Goal: Task Accomplishment & Management: Use online tool/utility

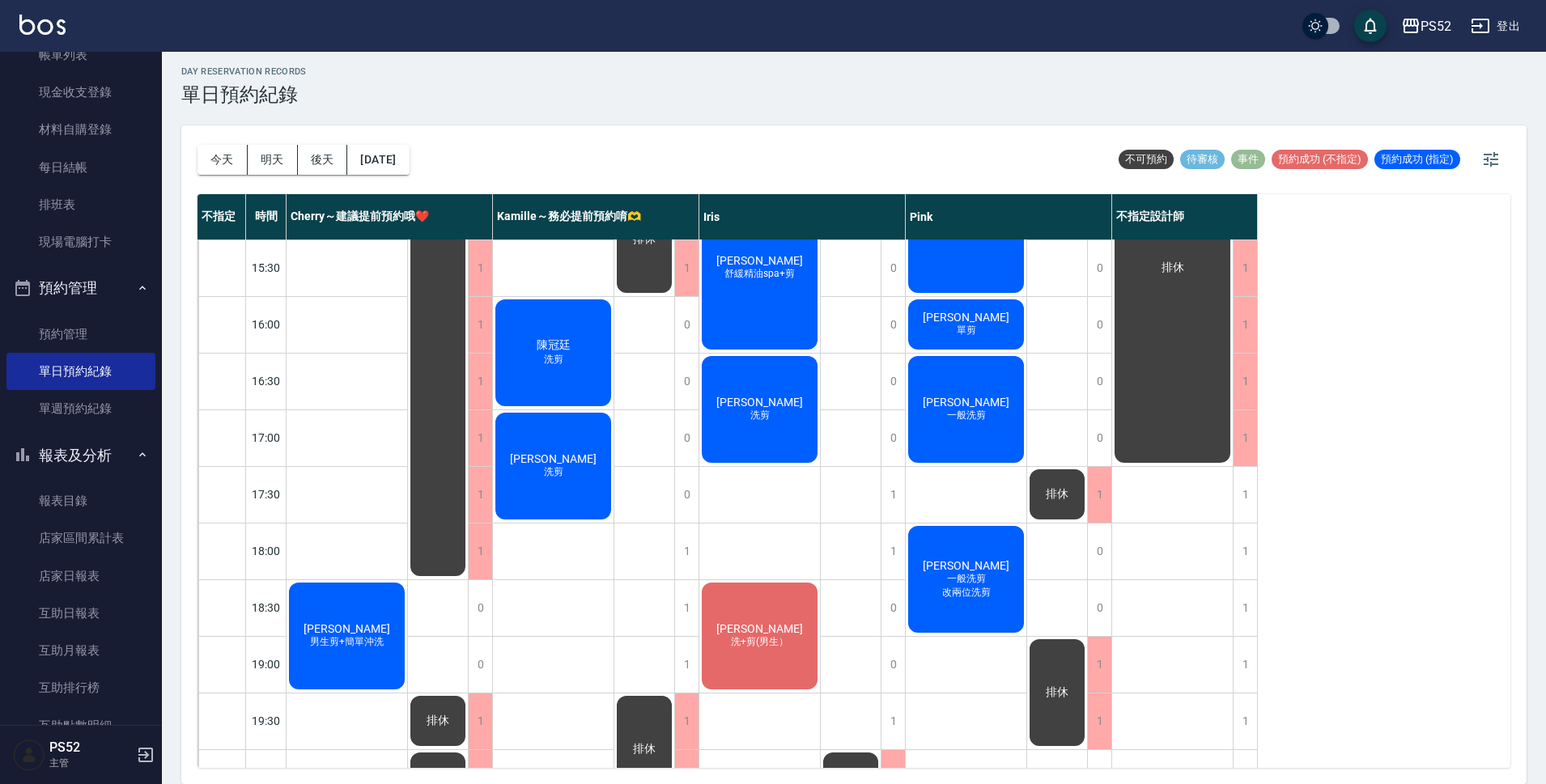
scroll to position [619, 0]
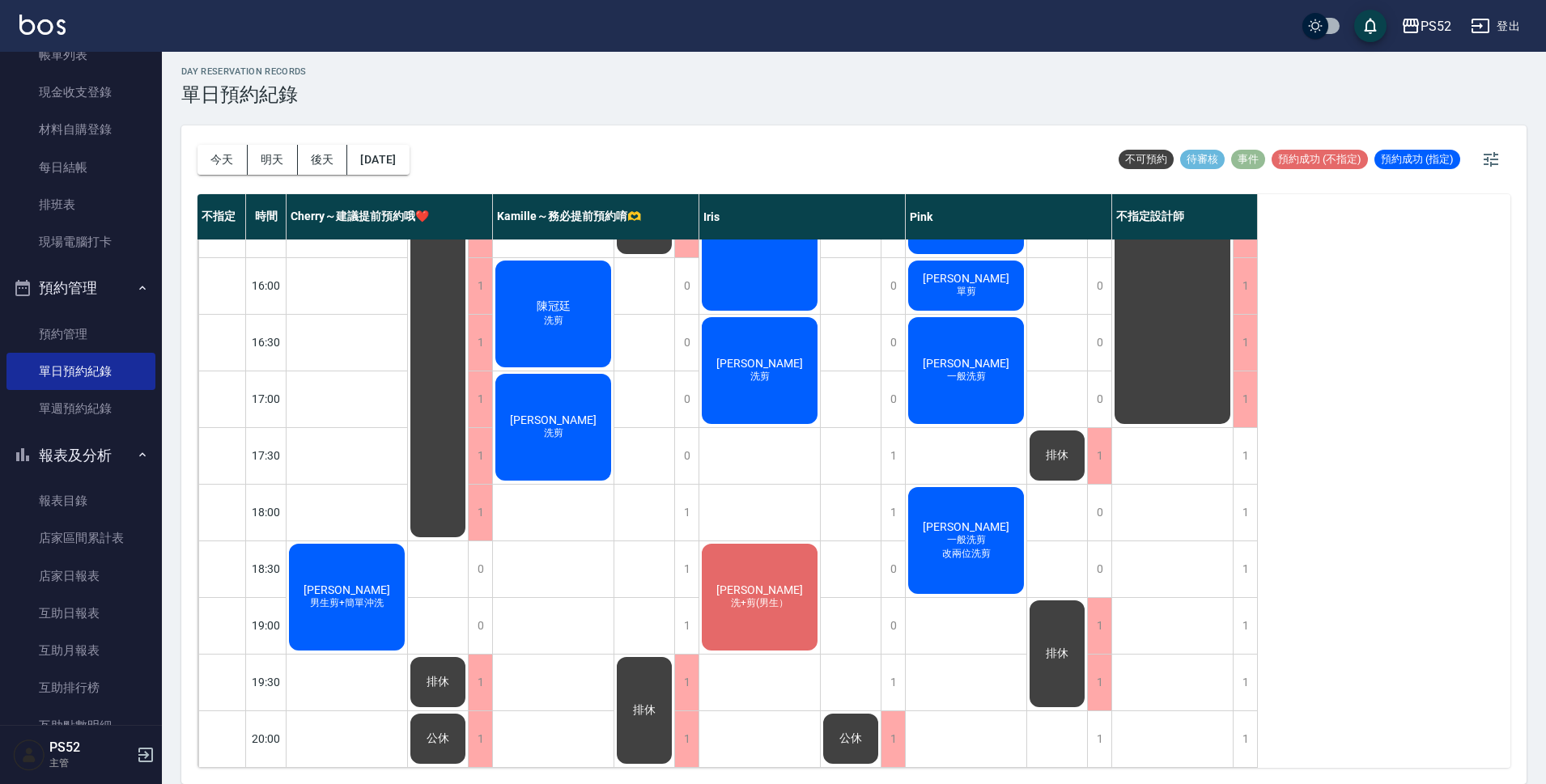
click at [1515, 20] on button "登出" at bounding box center [1495, 27] width 62 height 30
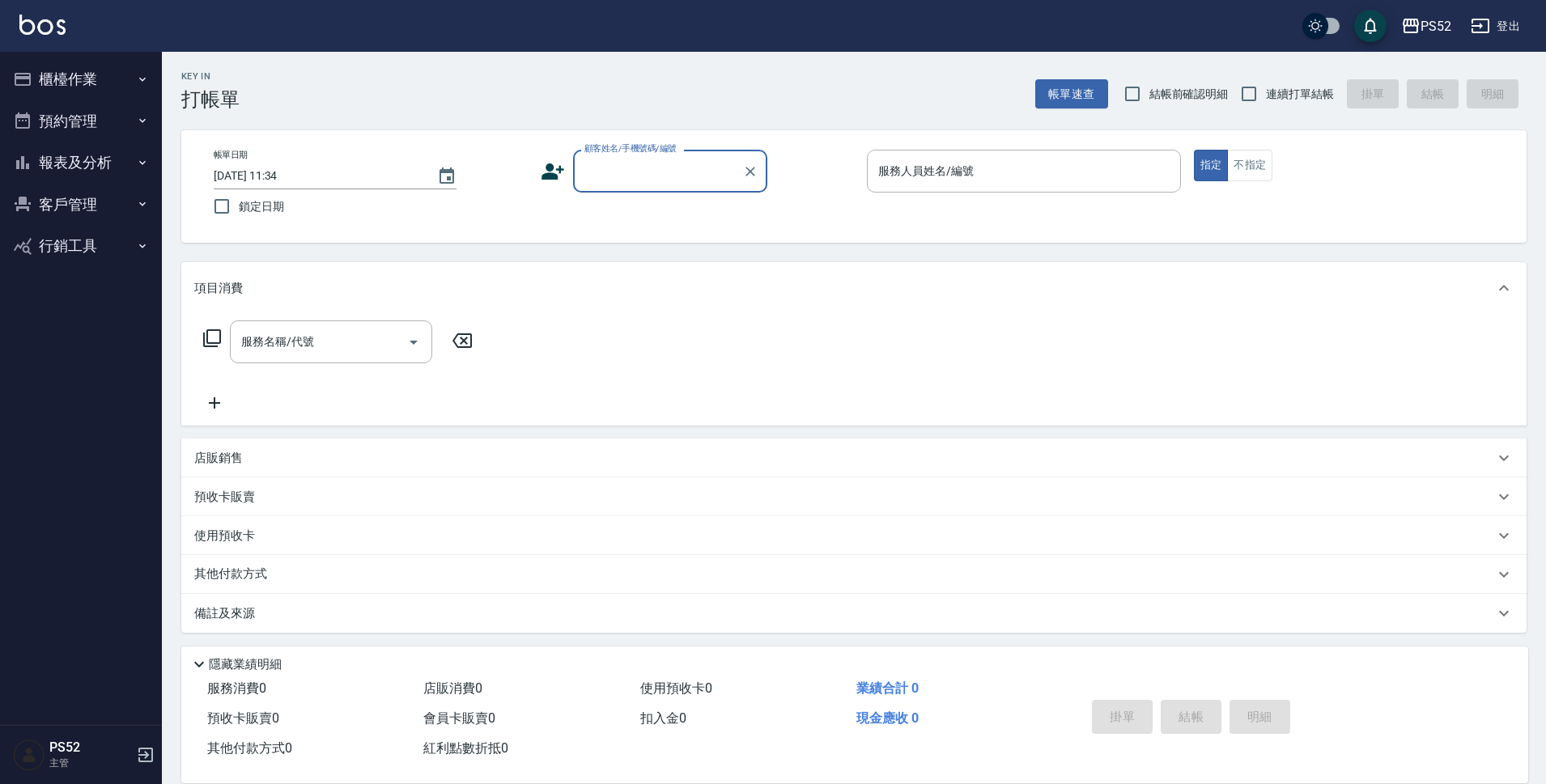
click at [65, 205] on button "客戶管理" at bounding box center [80, 204] width 149 height 42
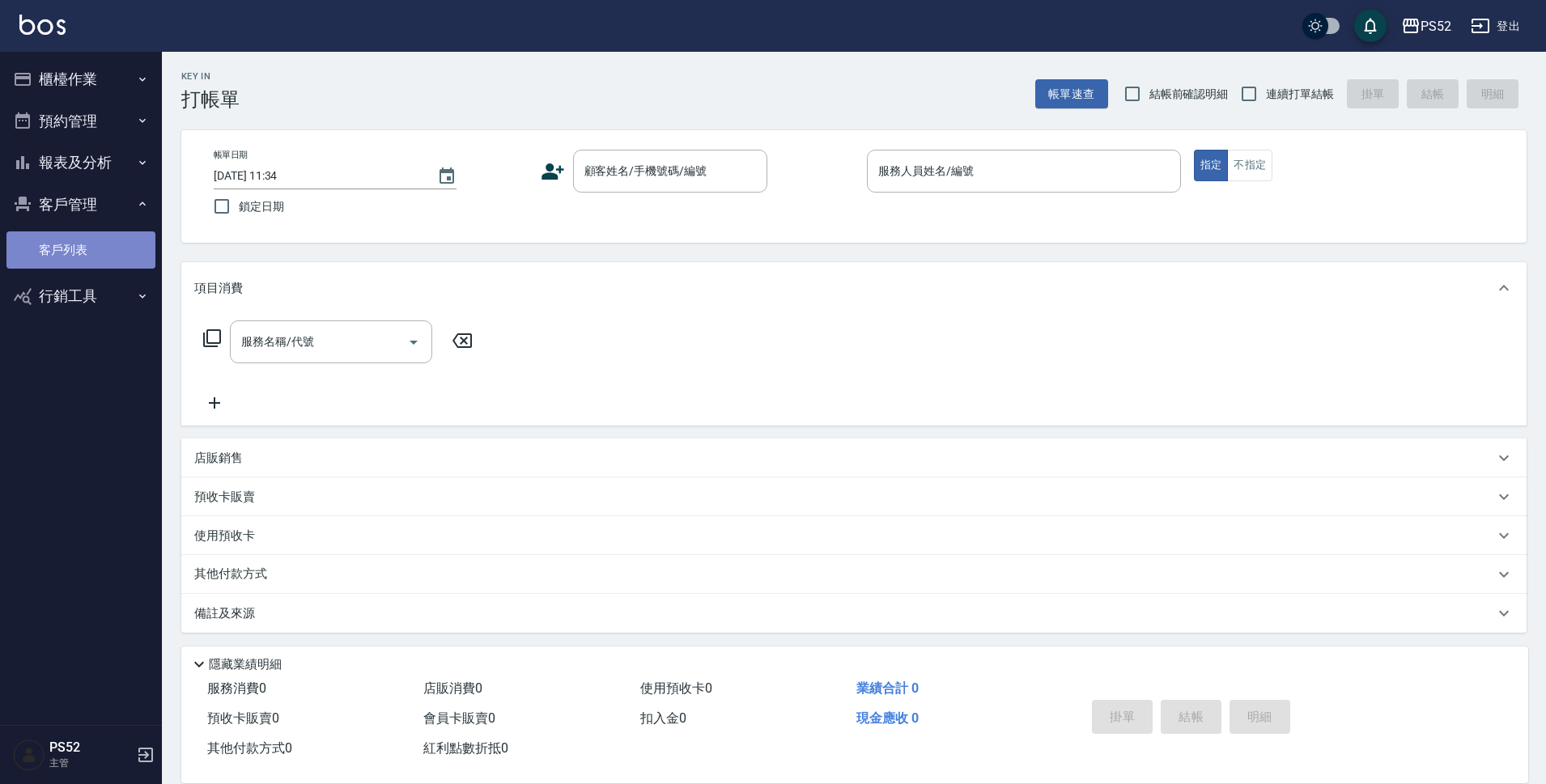
click at [75, 244] on link "客戶列表" at bounding box center [80, 250] width 149 height 37
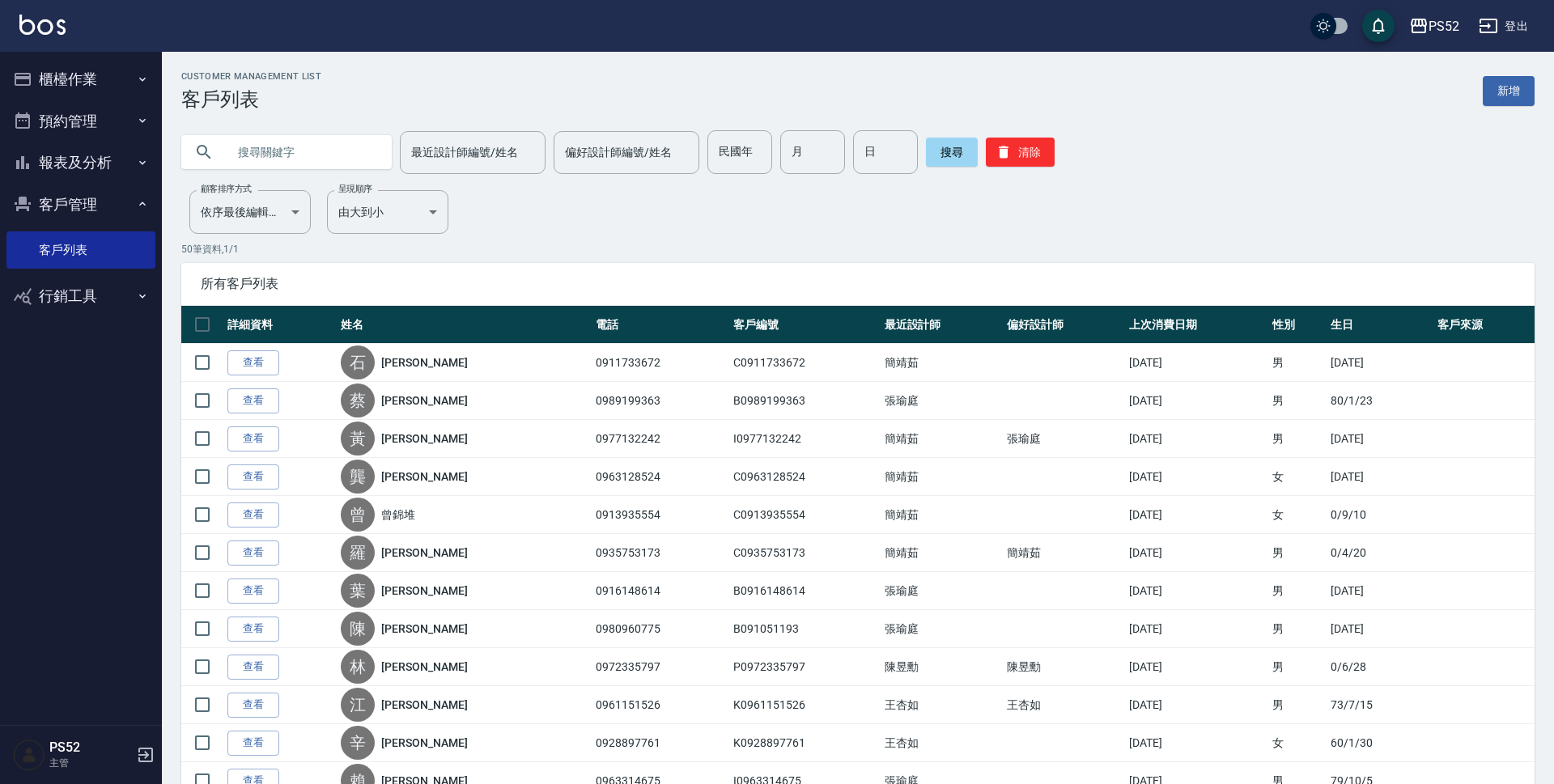
click at [231, 152] on input "text" at bounding box center [303, 151] width 152 height 44
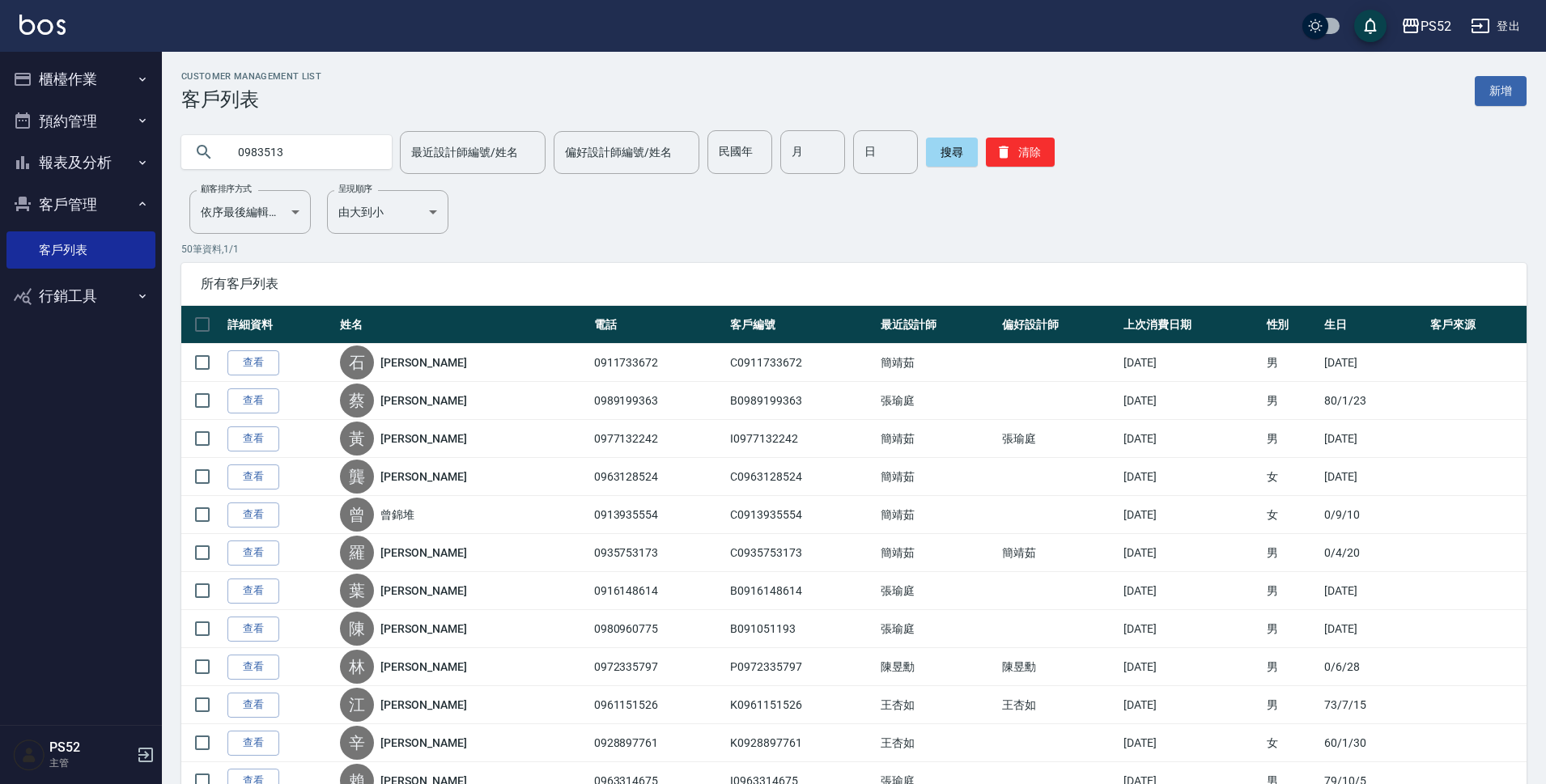
type input "0983513"
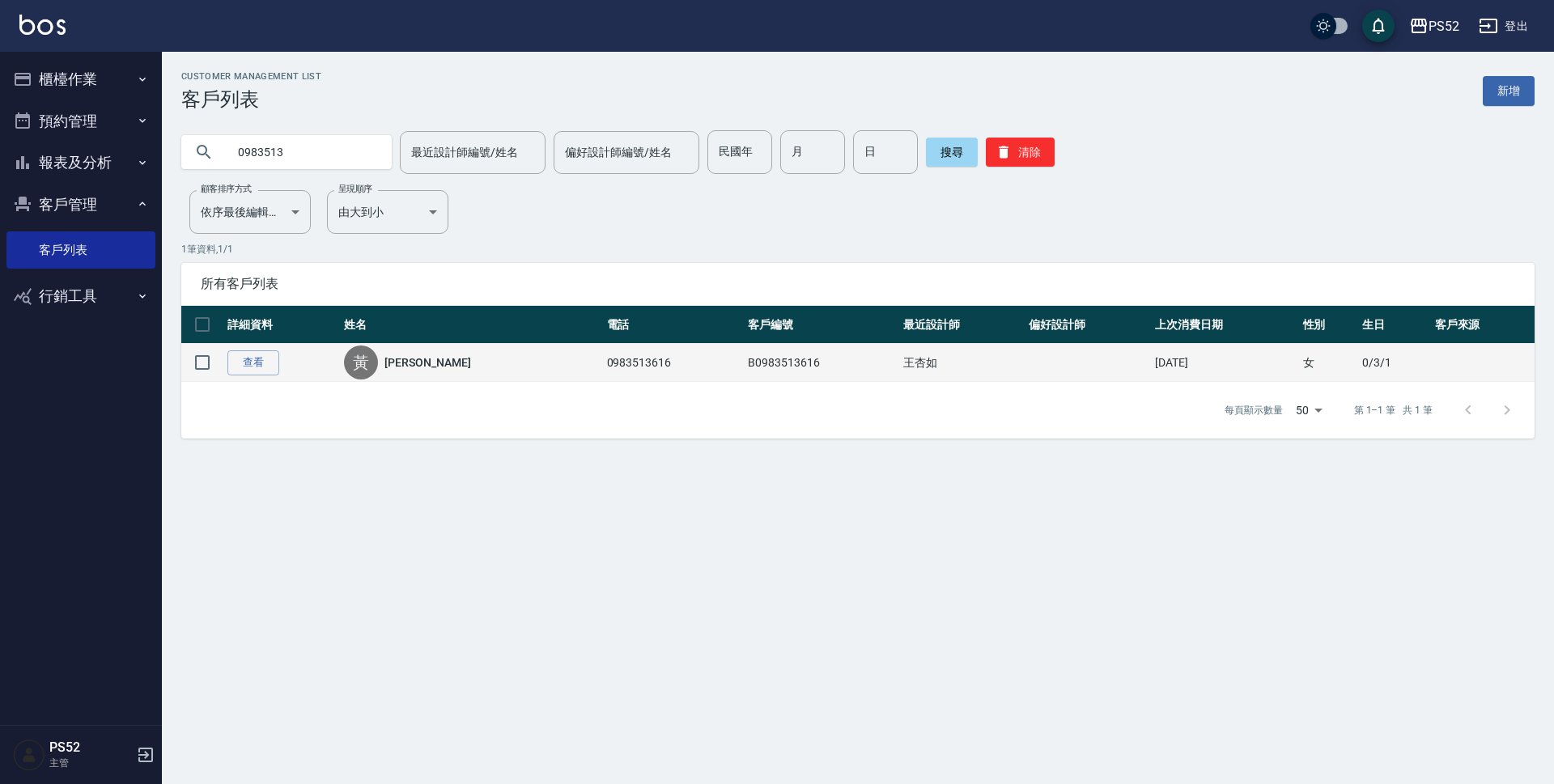
click at [412, 366] on link "黃靖淑" at bounding box center [427, 362] width 85 height 16
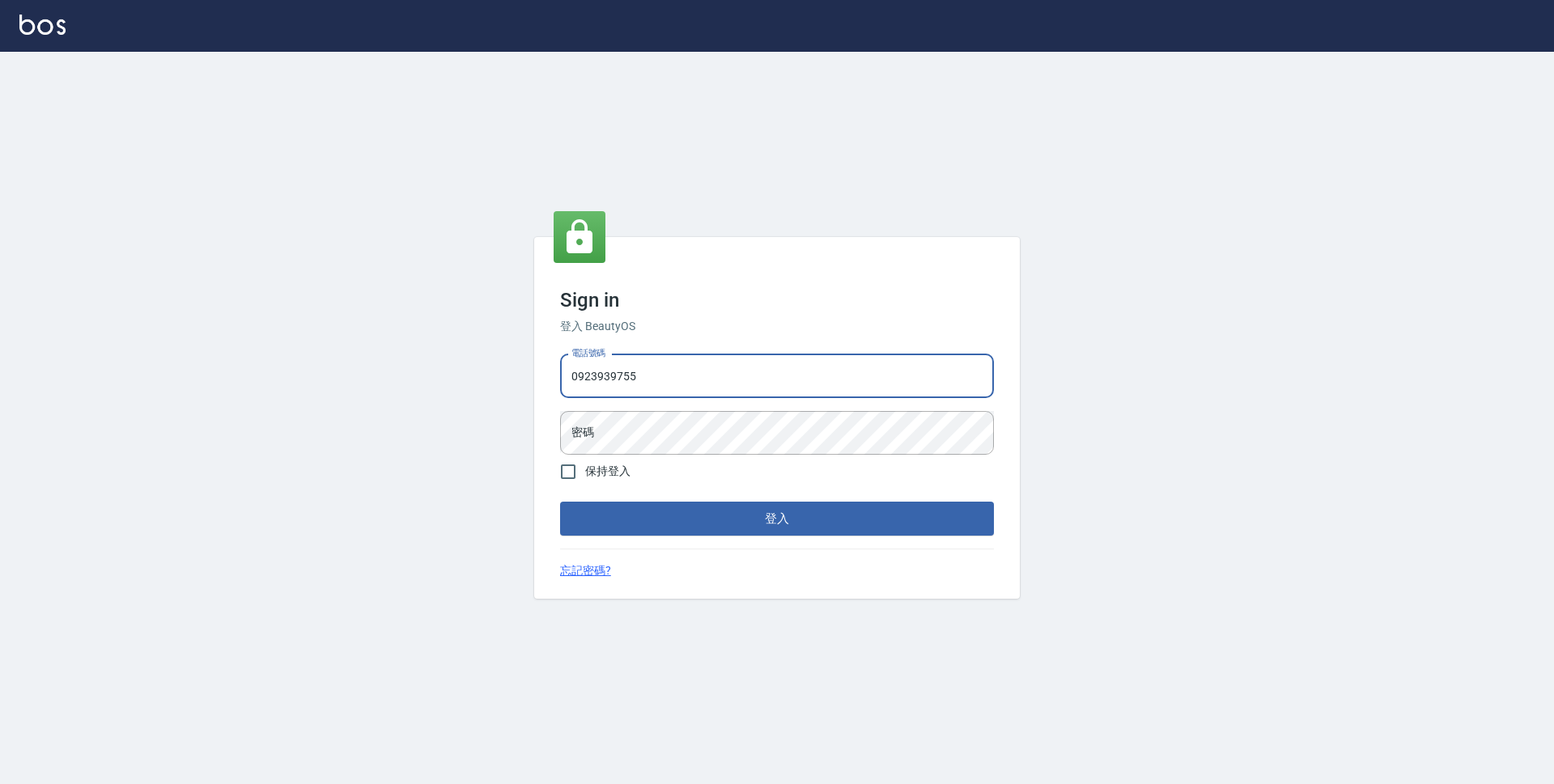
type input "0923939755"
click at [560, 502] on button "登入" at bounding box center [776, 519] width 433 height 34
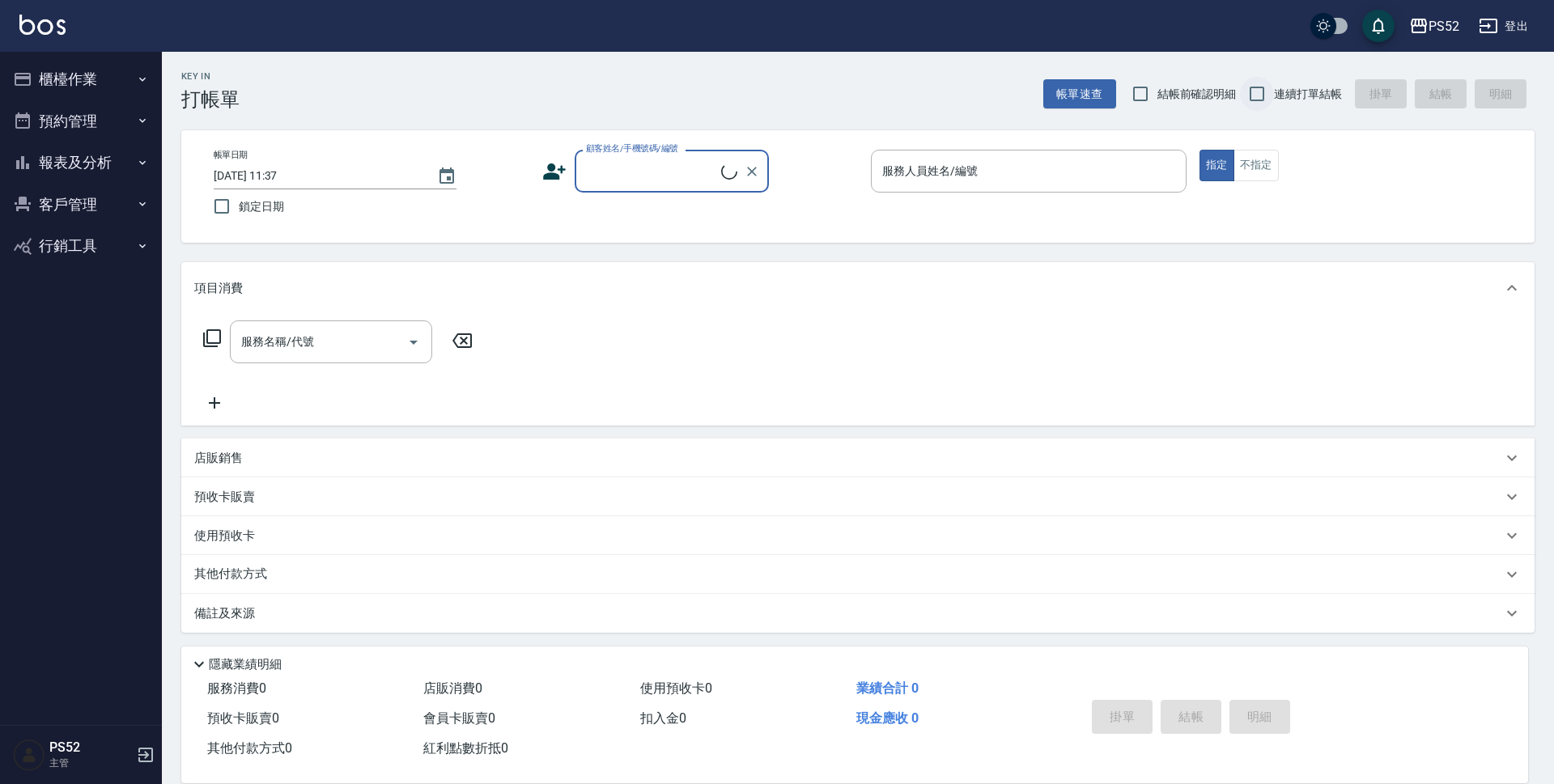
click at [1240, 101] on input "連續打單結帳" at bounding box center [1257, 93] width 34 height 34
checkbox input "true"
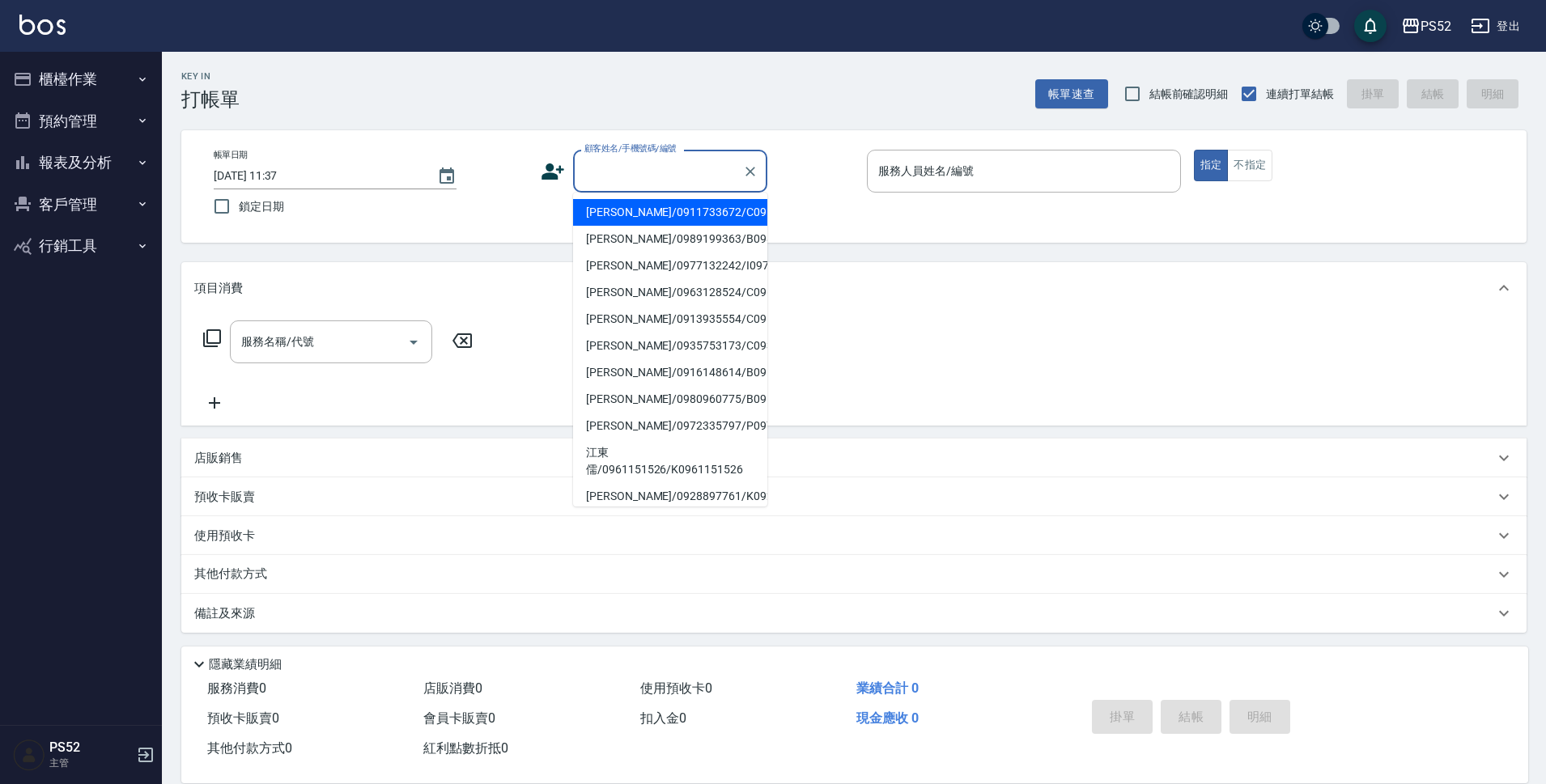
click at [700, 158] on input "顧客姓名/手機號碼/編號" at bounding box center [658, 171] width 156 height 28
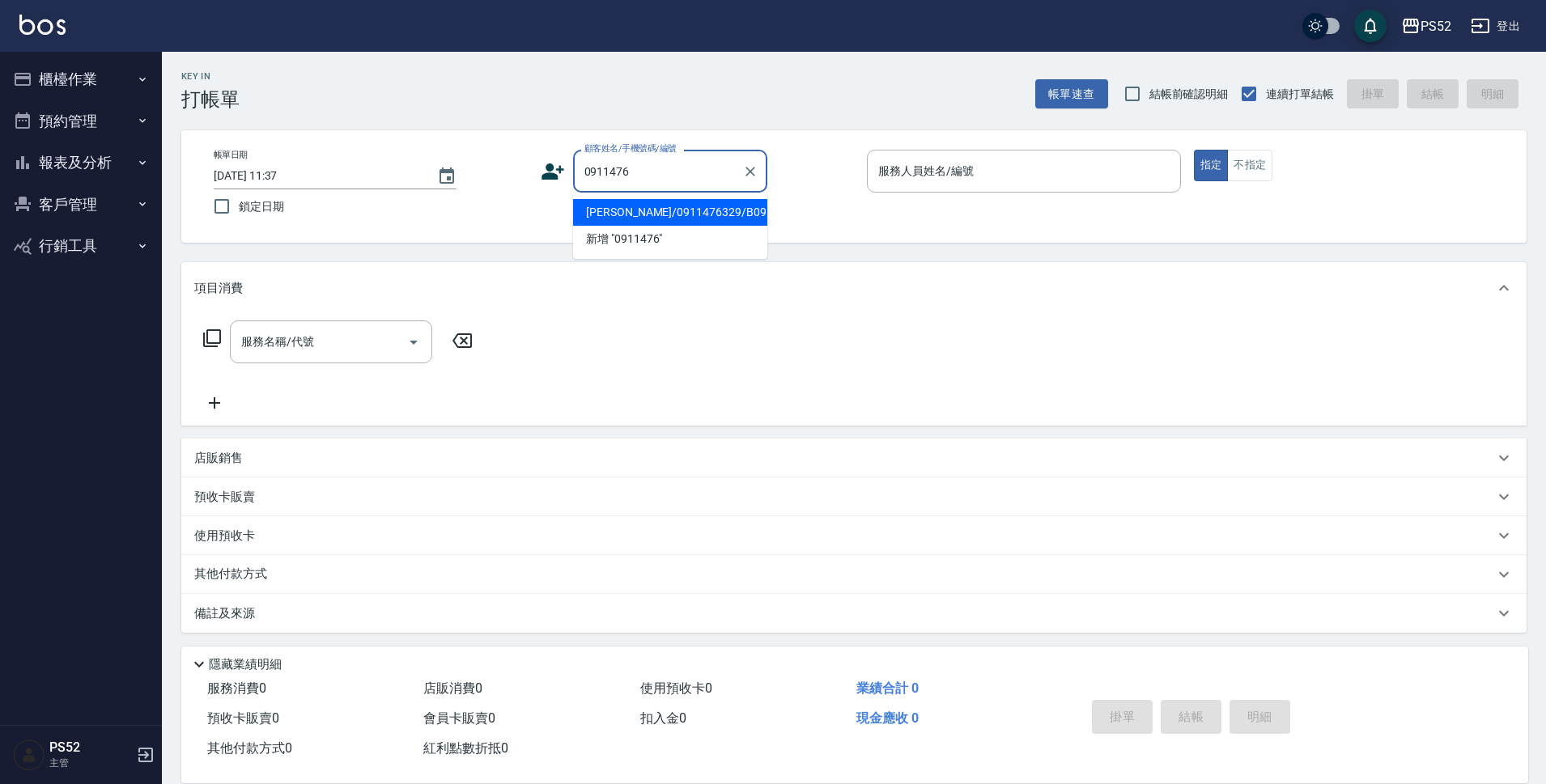
click at [713, 226] on li "[PERSON_NAME]/0911476329/B0911476329" at bounding box center [670, 213] width 194 height 27
type input "[PERSON_NAME]/0911476329/B0911476329"
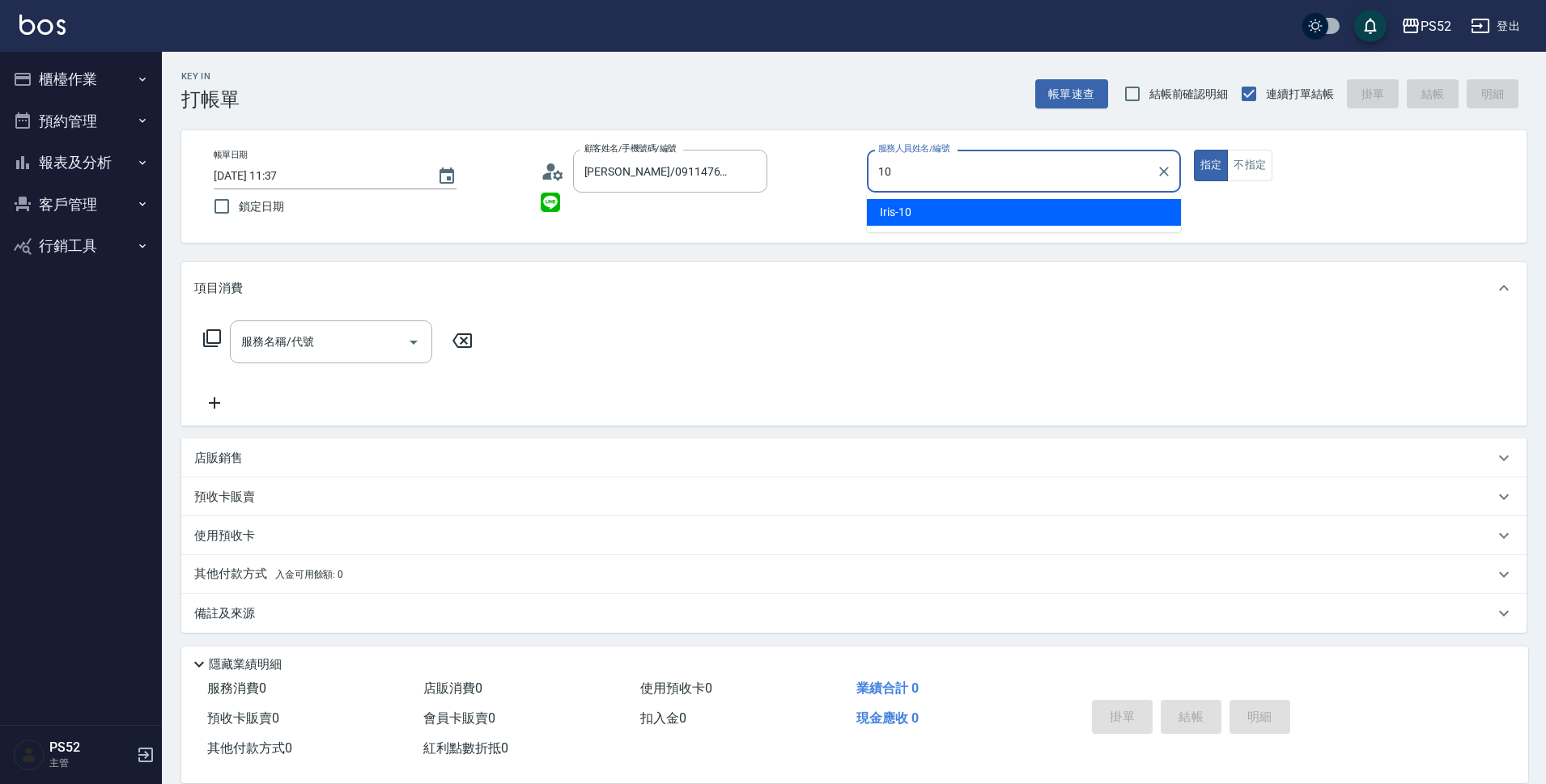
type input "Iris-10"
type button "true"
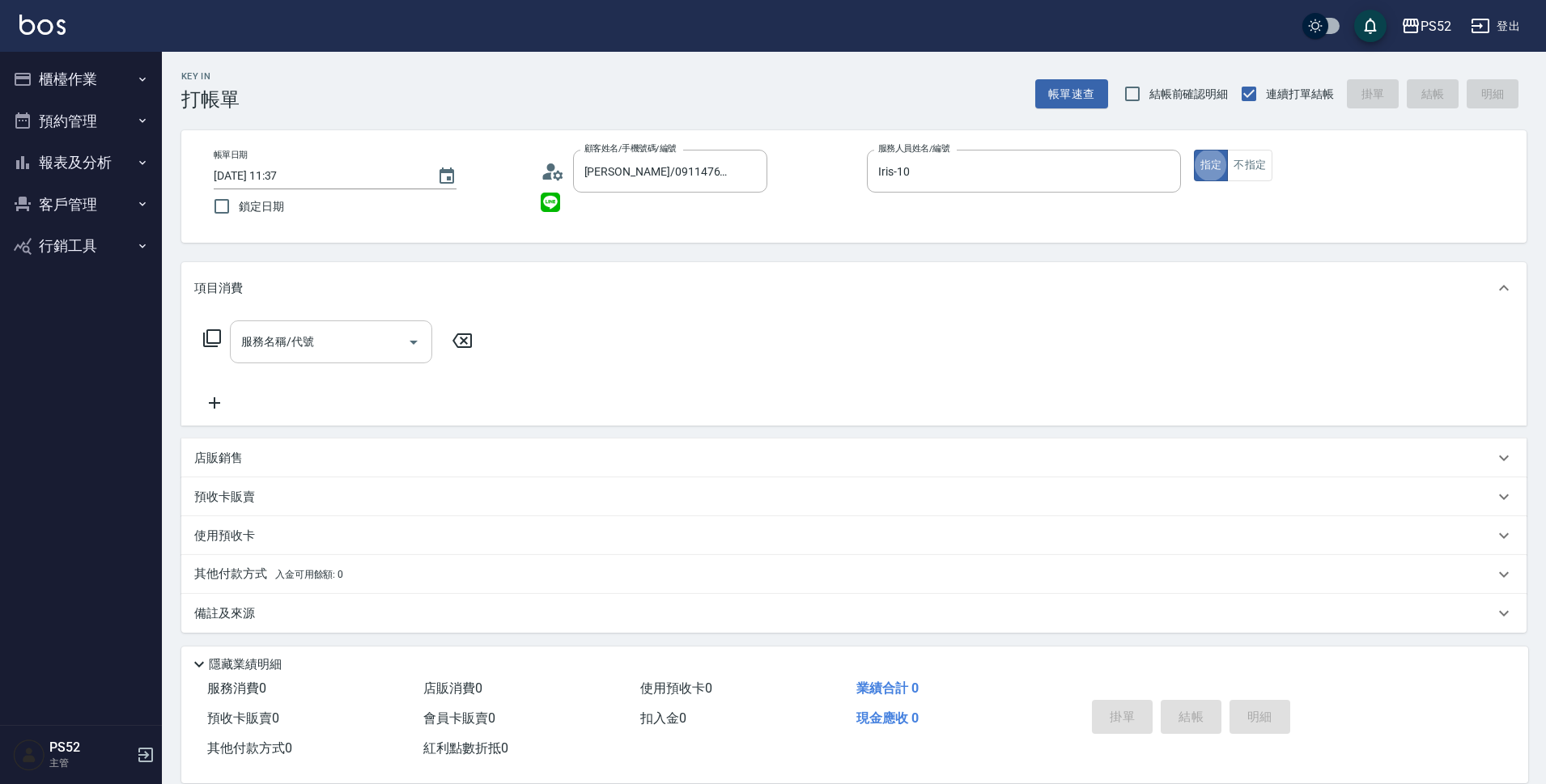
click at [323, 352] on input "服務名稱/代號" at bounding box center [319, 342] width 164 height 28
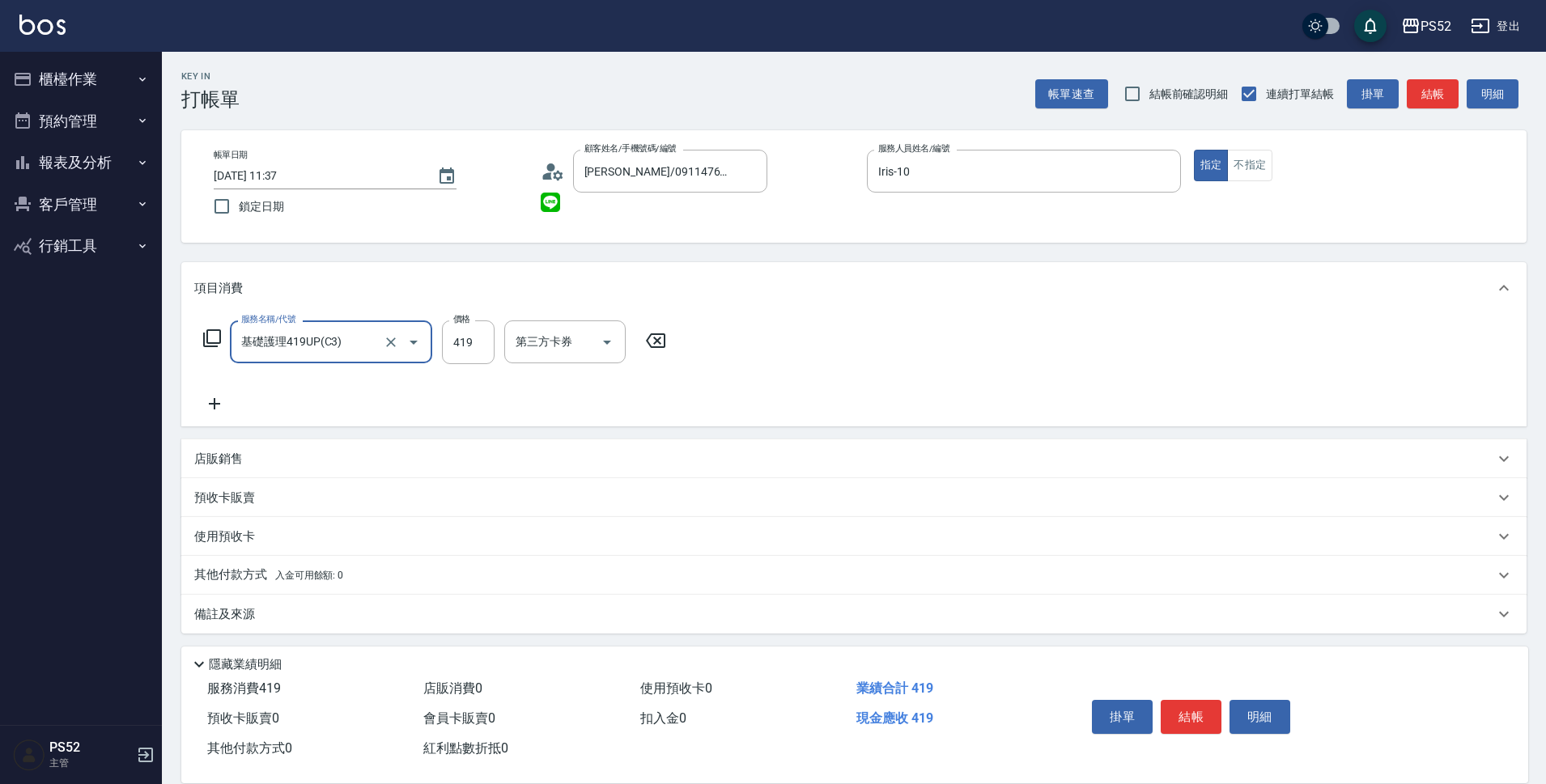
type input "基礎護理419UP(C3)"
type input "520"
click at [1170, 703] on button "結帳" at bounding box center [1191, 717] width 61 height 34
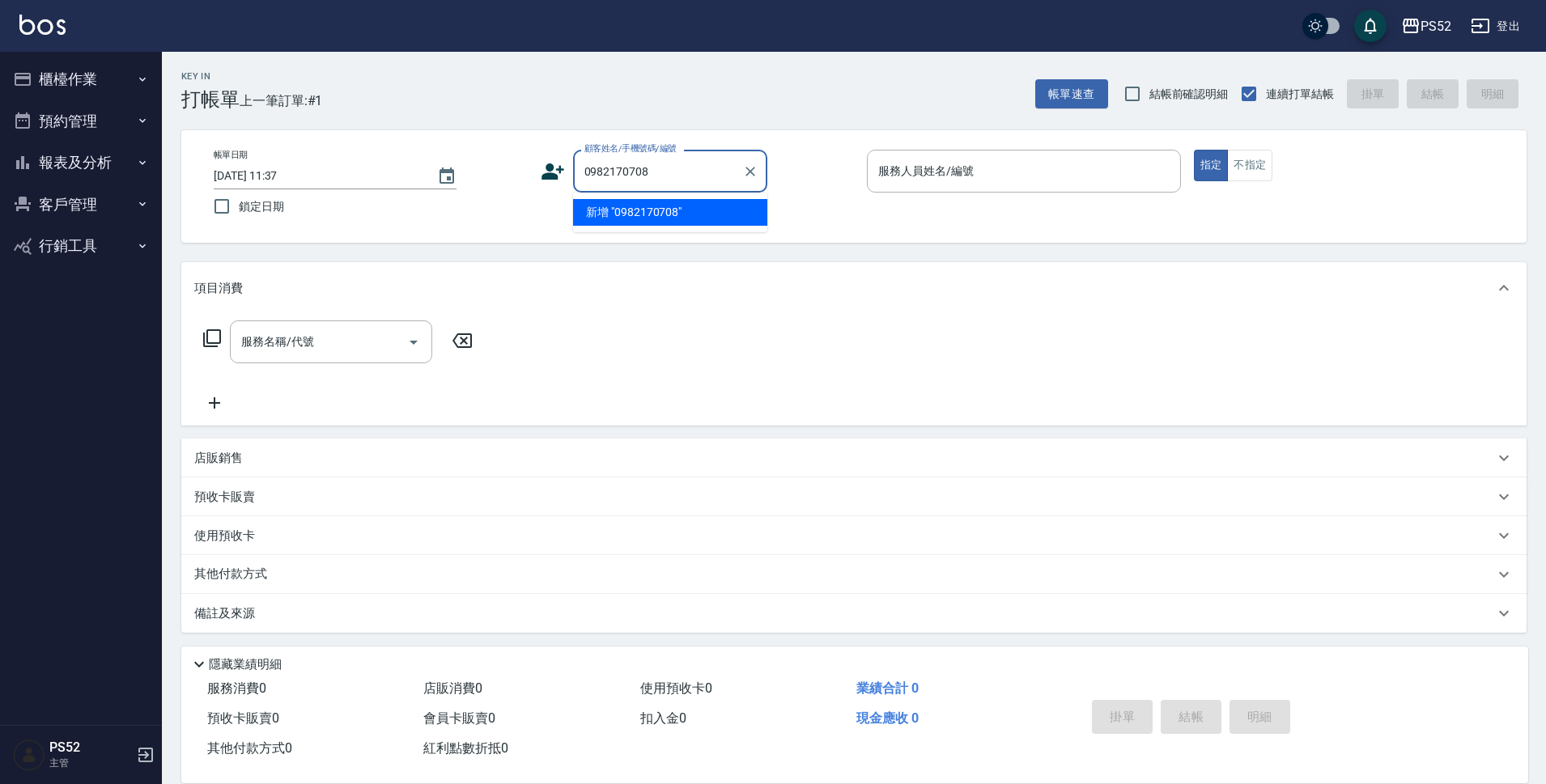
type input "0982170708"
click at [555, 160] on icon at bounding box center [552, 171] width 24 height 24
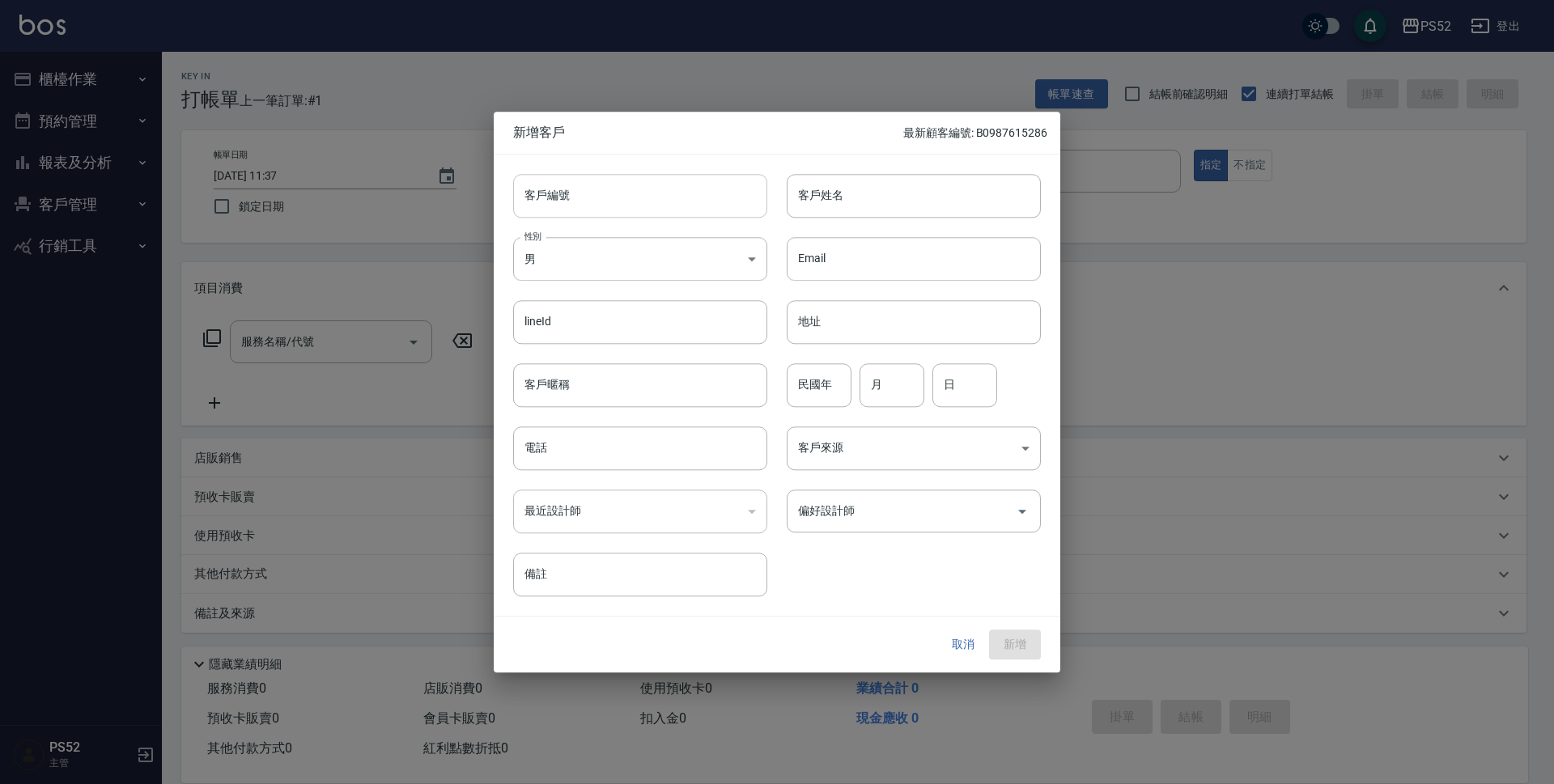
click at [647, 201] on input "客戶編號" at bounding box center [641, 196] width 255 height 44
click at [647, 199] on input "客戶編號" at bounding box center [641, 196] width 255 height 44
paste input "0982170708"
type input "B0982170708"
click at [613, 272] on body "PS52 登出 櫃檯作業 打帳單 帳單列表 現金收支登錄 材料自購登錄 每日結帳 排班表 現場電腦打卡 預約管理 預約管理 單日預約紀錄 單週預約紀錄 報表及…" at bounding box center [777, 394] width 1554 height 788
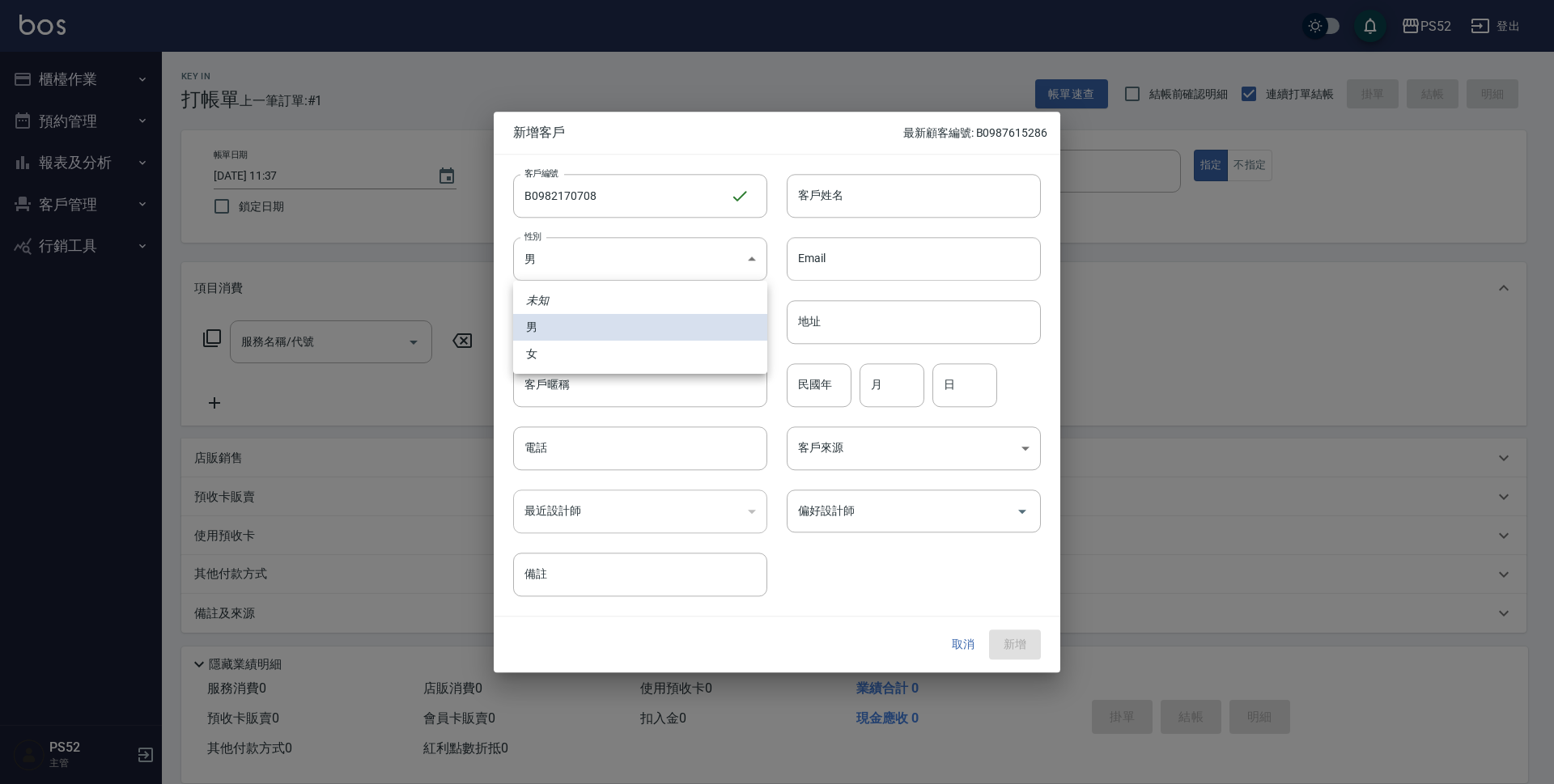
click at [570, 359] on li "女" at bounding box center [641, 354] width 255 height 27
type input "FEMALE"
click at [570, 456] on input "電話" at bounding box center [641, 448] width 255 height 44
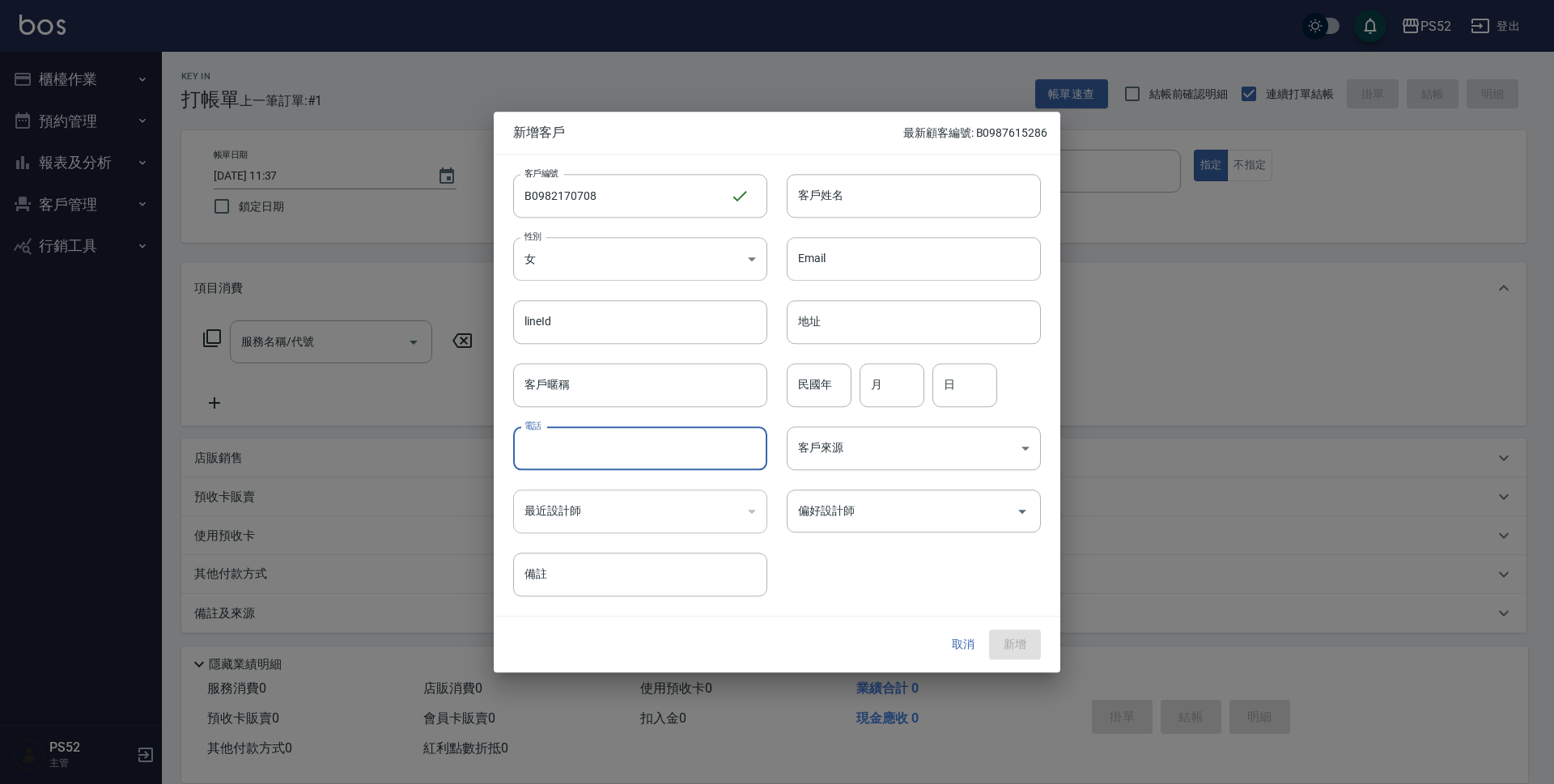
paste input "0982170708"
type input "0982170708"
click at [822, 384] on input "民國年" at bounding box center [819, 384] width 65 height 44
type input "40"
type input "12"
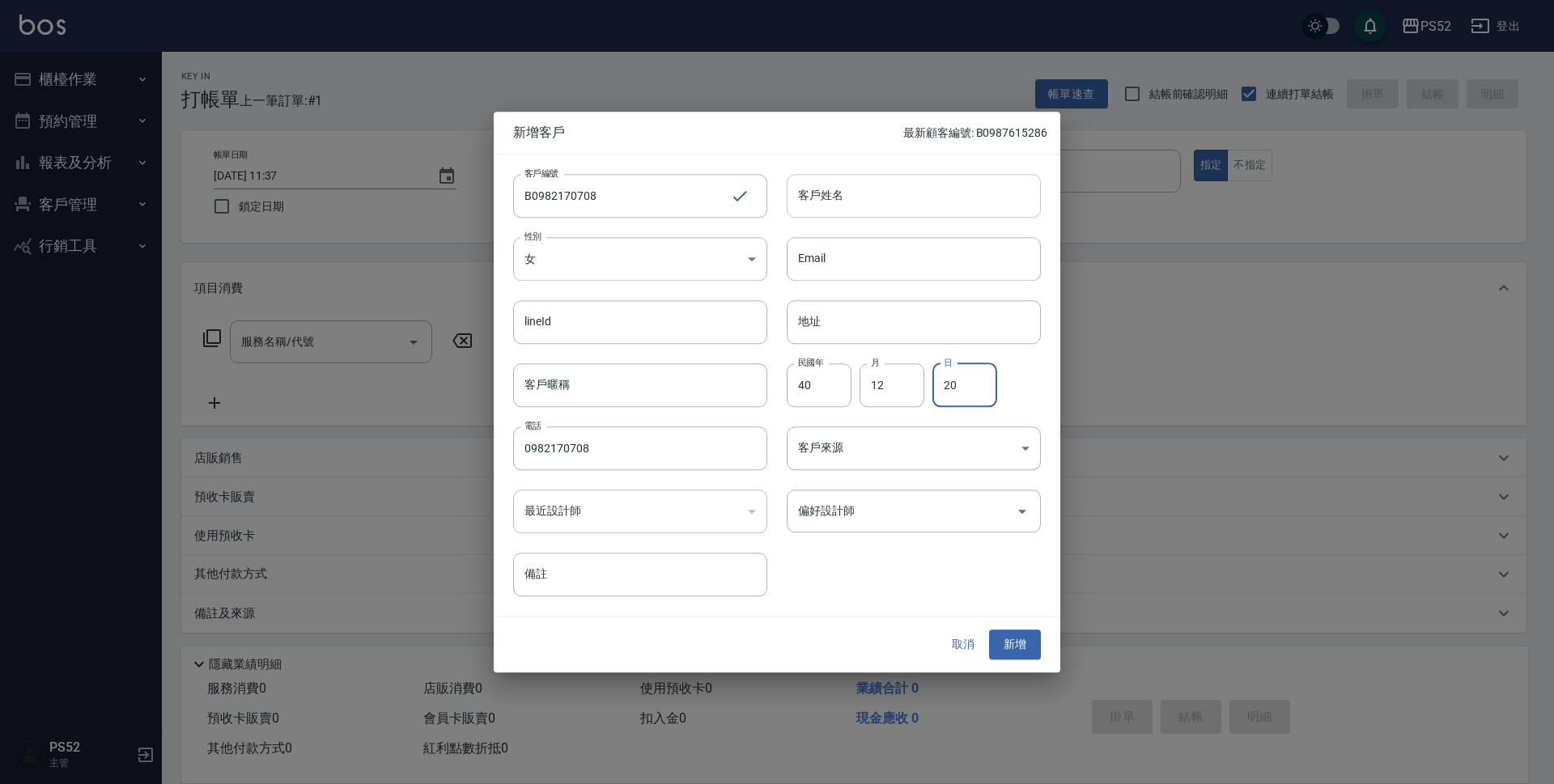
type input "20"
click at [878, 209] on input "客戶姓名" at bounding box center [914, 196] width 255 height 44
type input "D"
type input "＿"
type input "林美子"
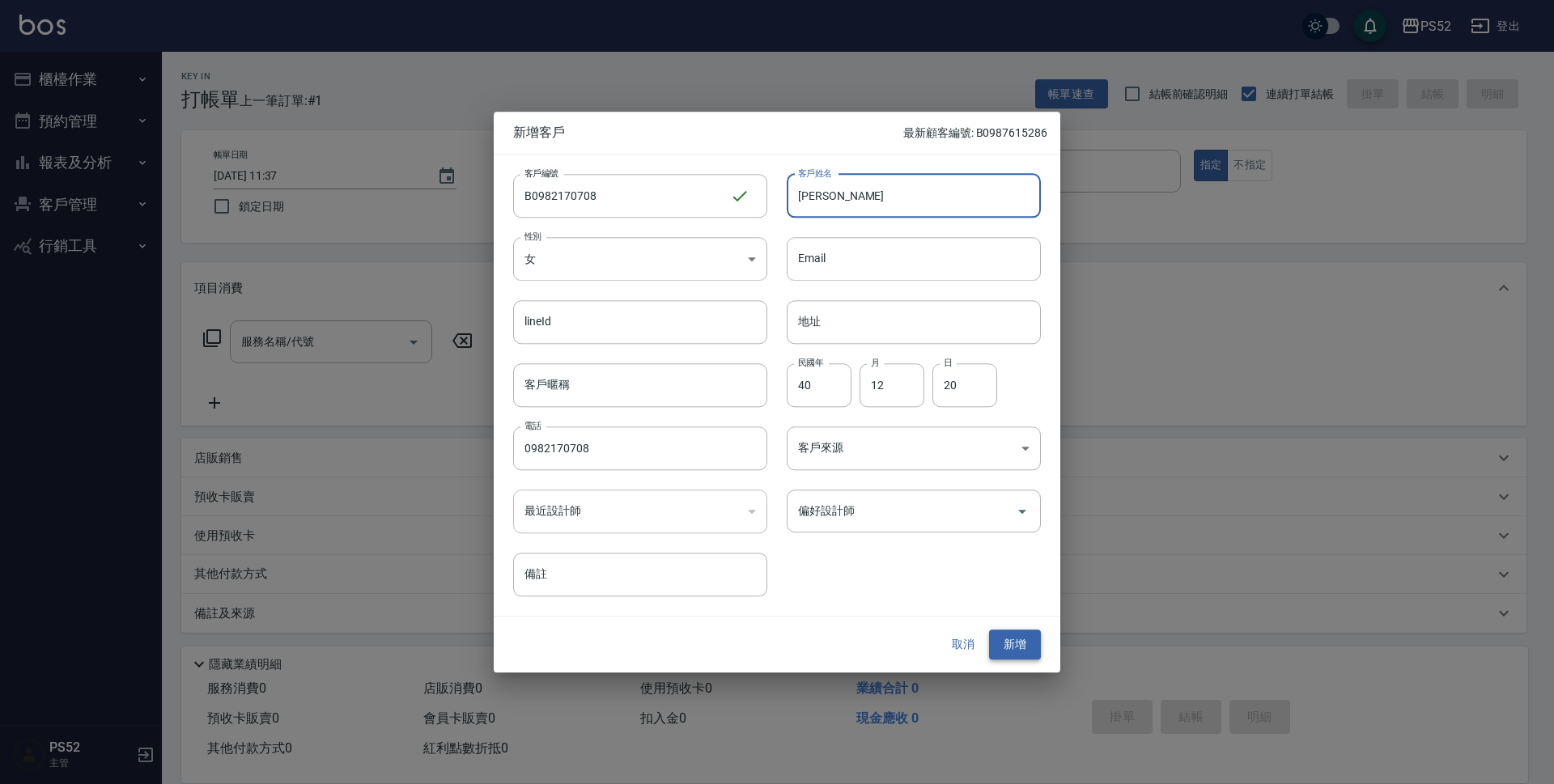
click at [1022, 651] on button "新增" at bounding box center [1015, 645] width 52 height 30
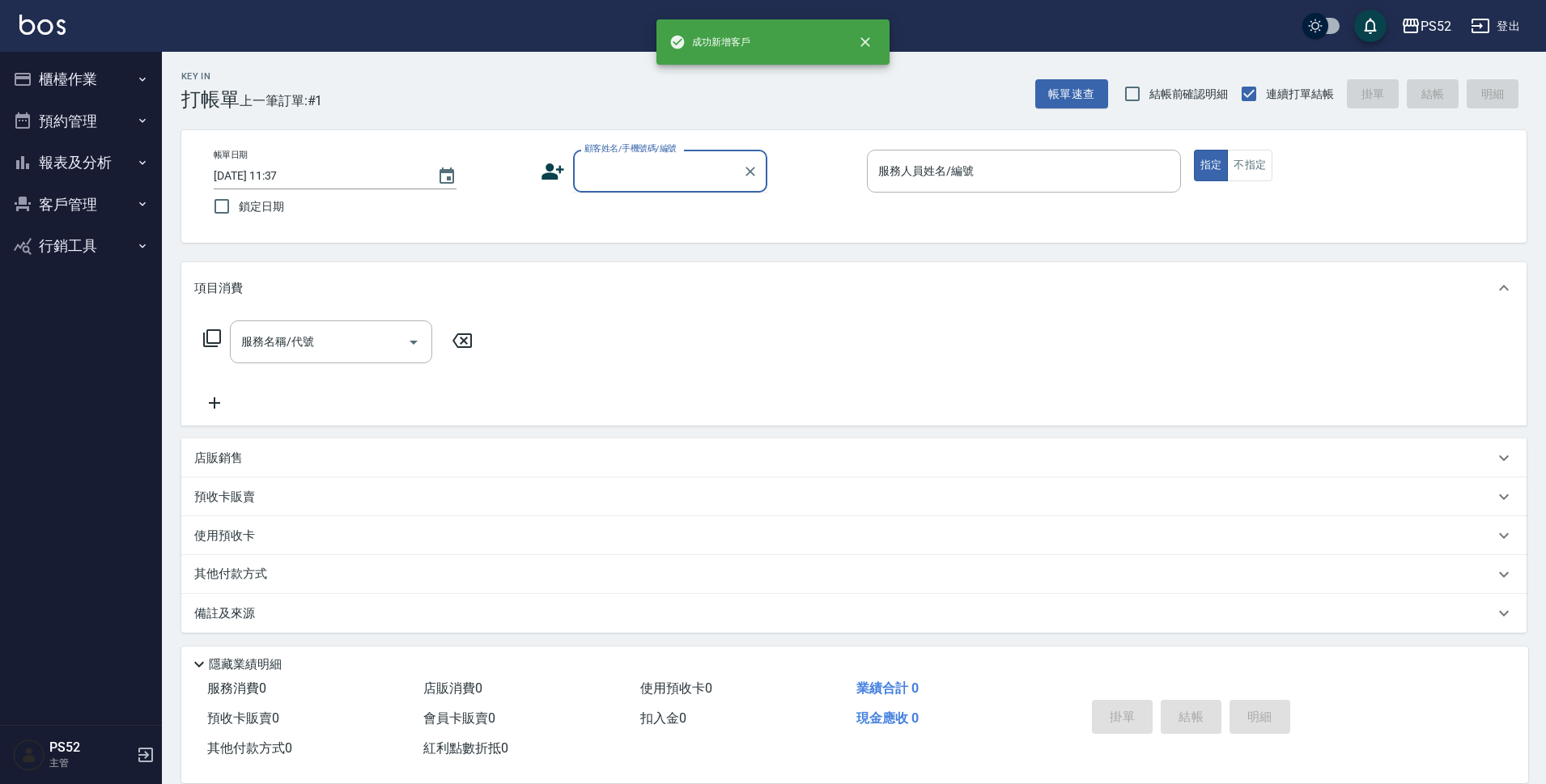
click at [652, 181] on input "顧客姓名/手機號碼/編號" at bounding box center [658, 171] width 156 height 28
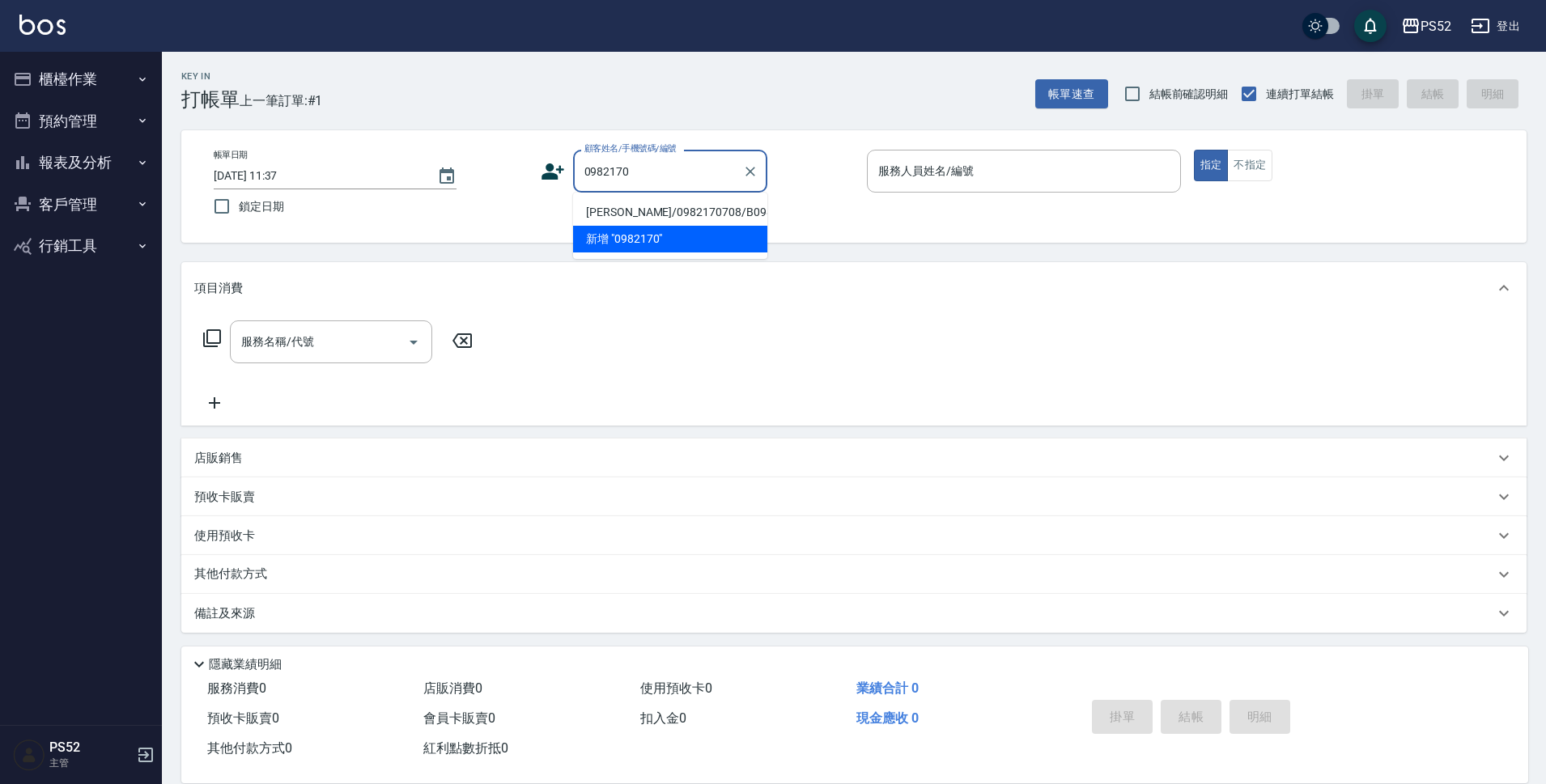
click at [631, 225] on li "林美子/0982170708/B0982170708" at bounding box center [670, 213] width 194 height 27
type input "林美子/0982170708/B0982170708"
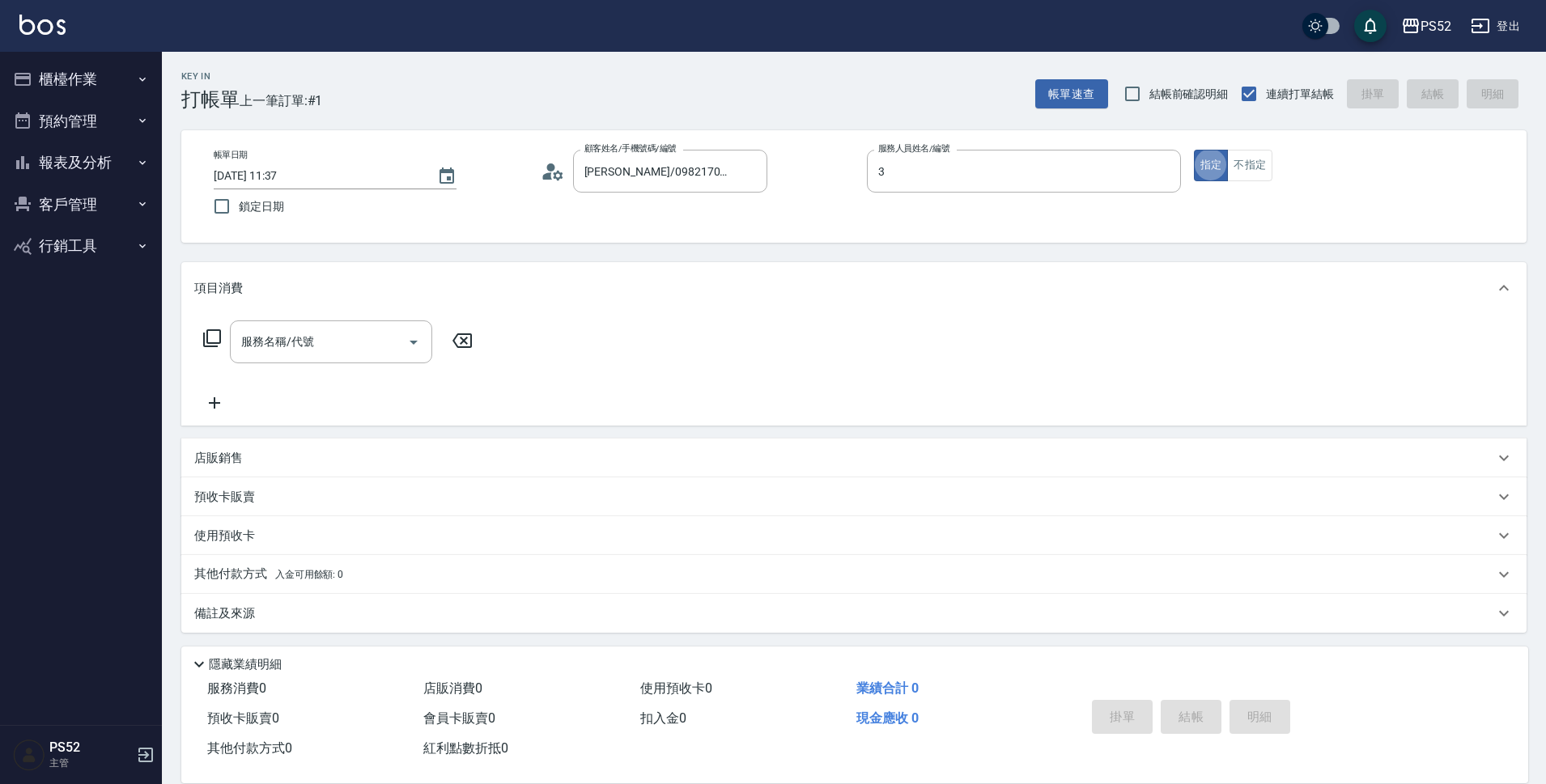
type input "Kamille～務必提前預約唷🫶-3"
click at [358, 341] on input "服務名稱/代號" at bounding box center [319, 342] width 164 height 28
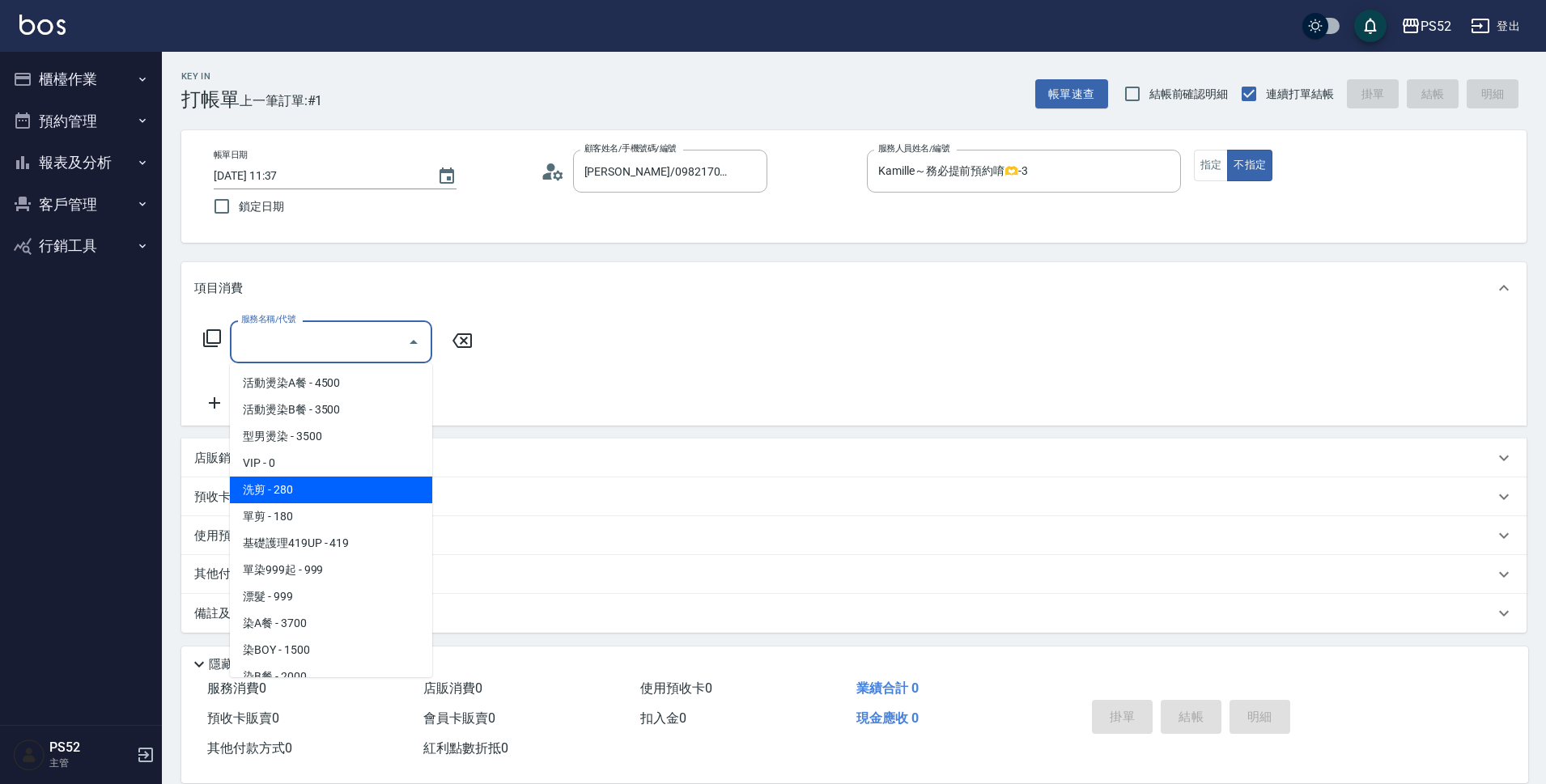
click at [331, 489] on span "洗剪 - 280" at bounding box center [330, 490] width 202 height 27
type input "洗剪(C1)"
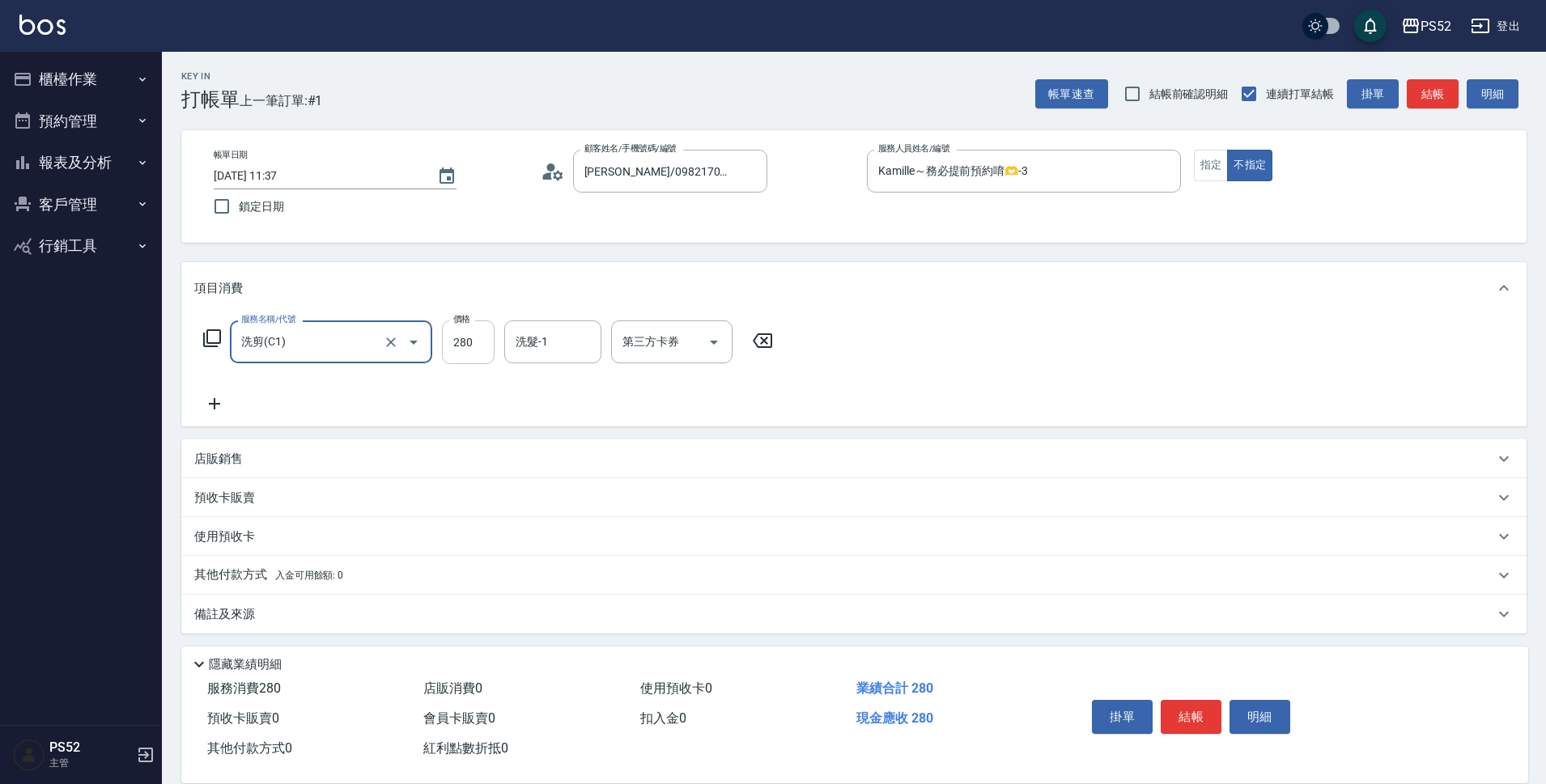
click at [468, 334] on input "280" at bounding box center [467, 342] width 53 height 44
type input "390"
click at [1176, 703] on button "結帳" at bounding box center [1191, 717] width 61 height 34
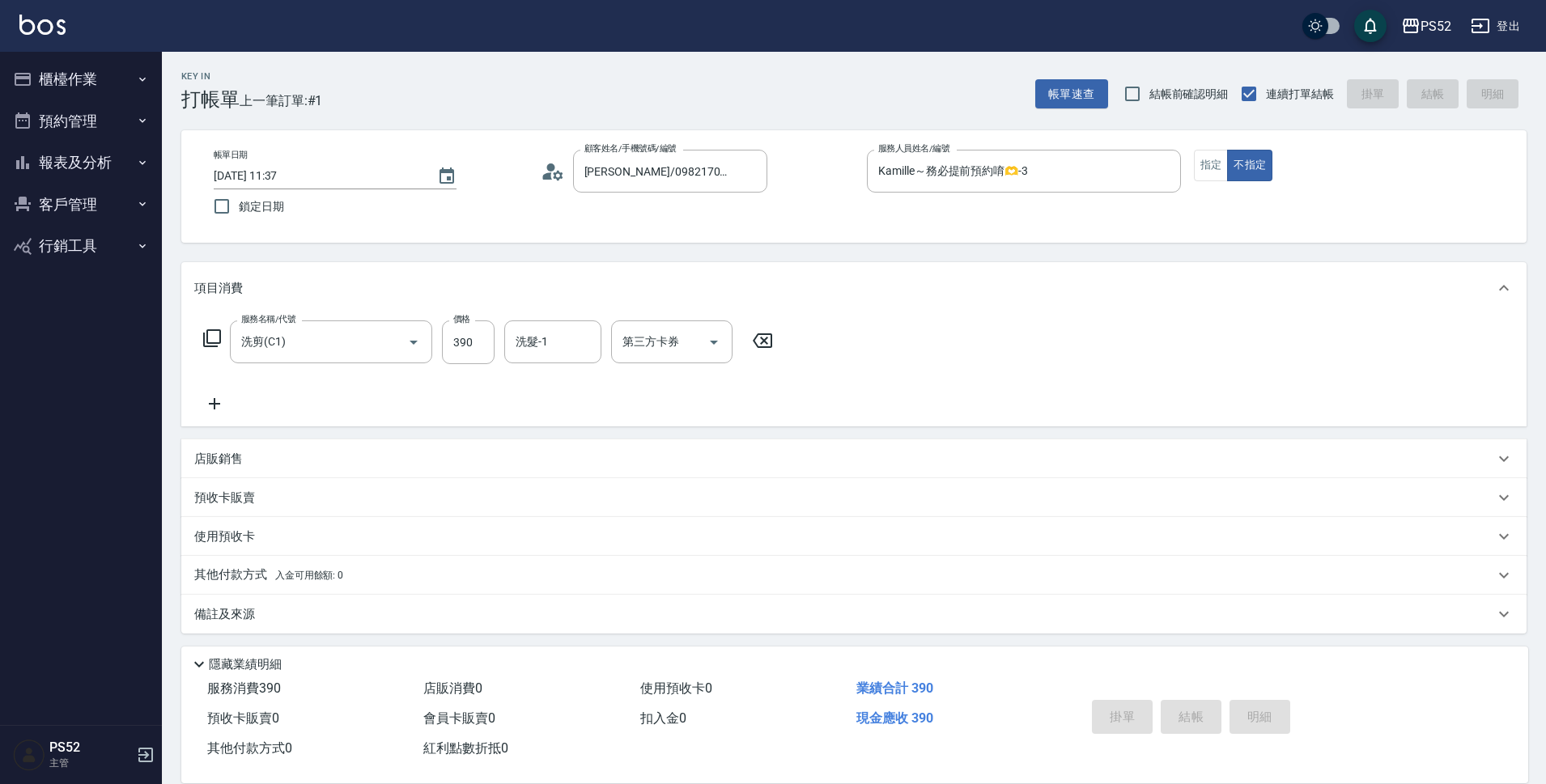
type input "2025/09/20 11:38"
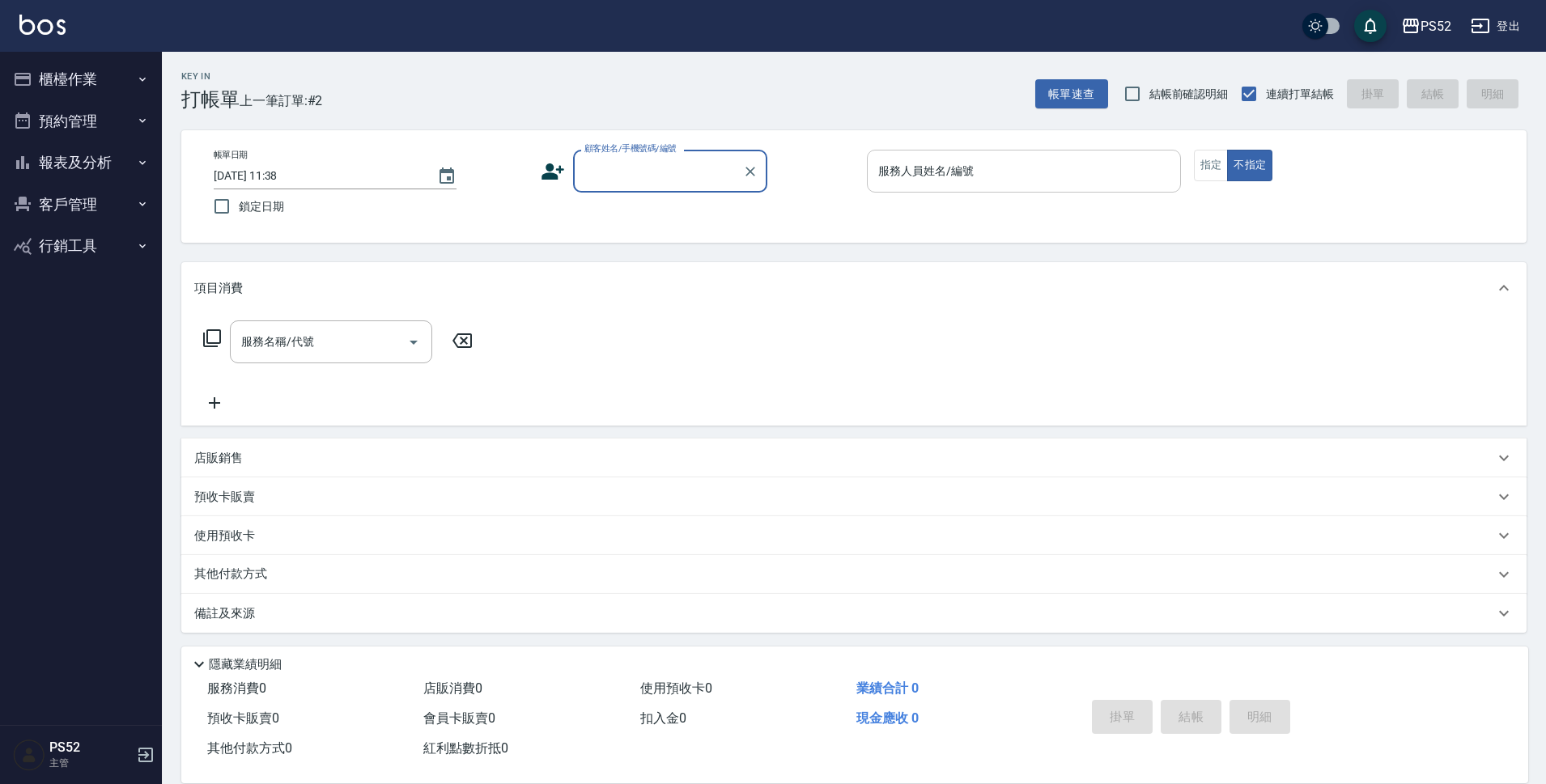
click at [907, 180] on input "服務人員姓名/編號" at bounding box center [1024, 171] width 299 height 28
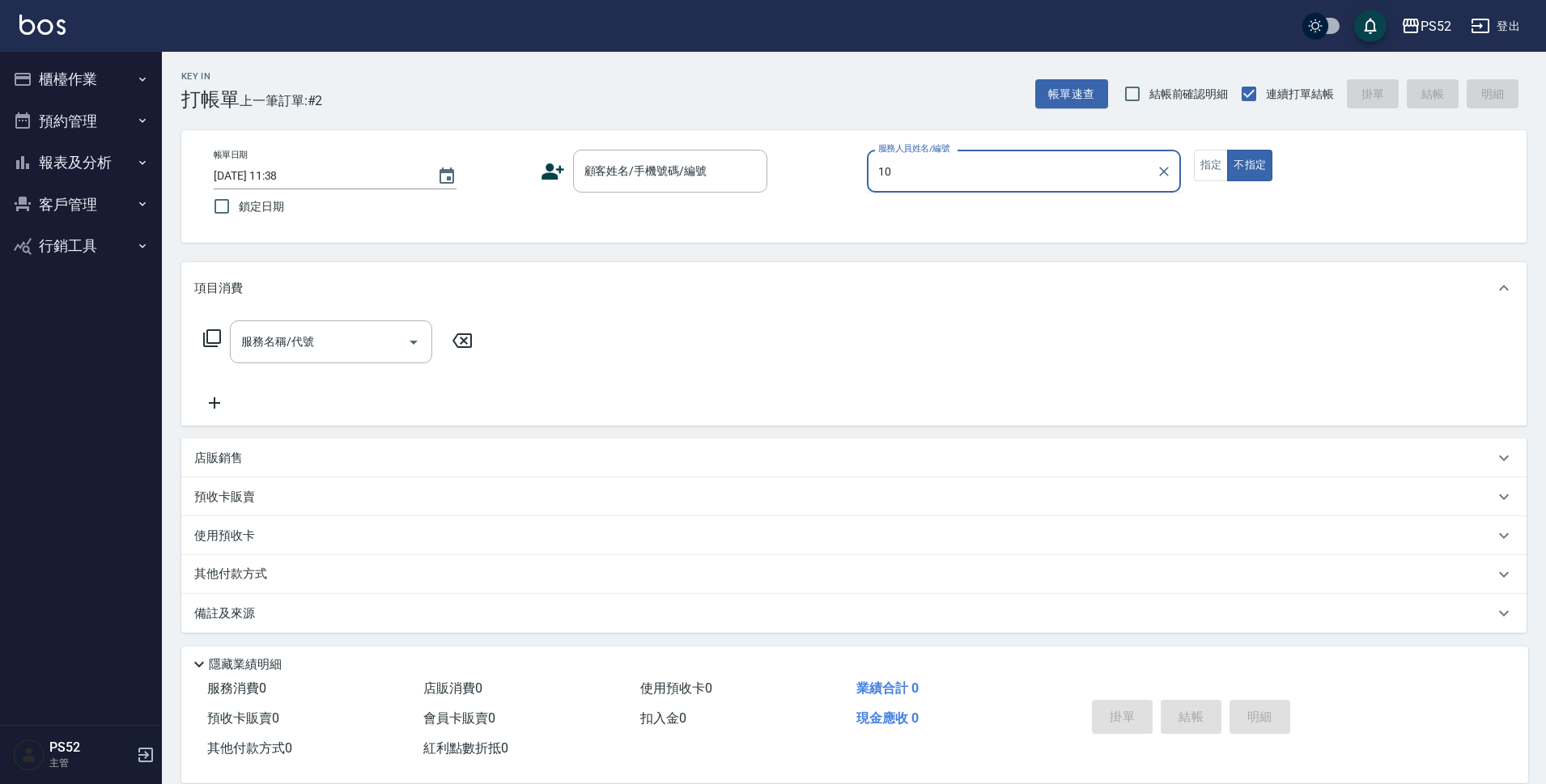
type input "10"
type button "false"
type input "Iris-10"
click at [693, 171] on div "顧客姓名/手機號碼/編號 顧客姓名/手機號碼/編號" at bounding box center [670, 171] width 194 height 43
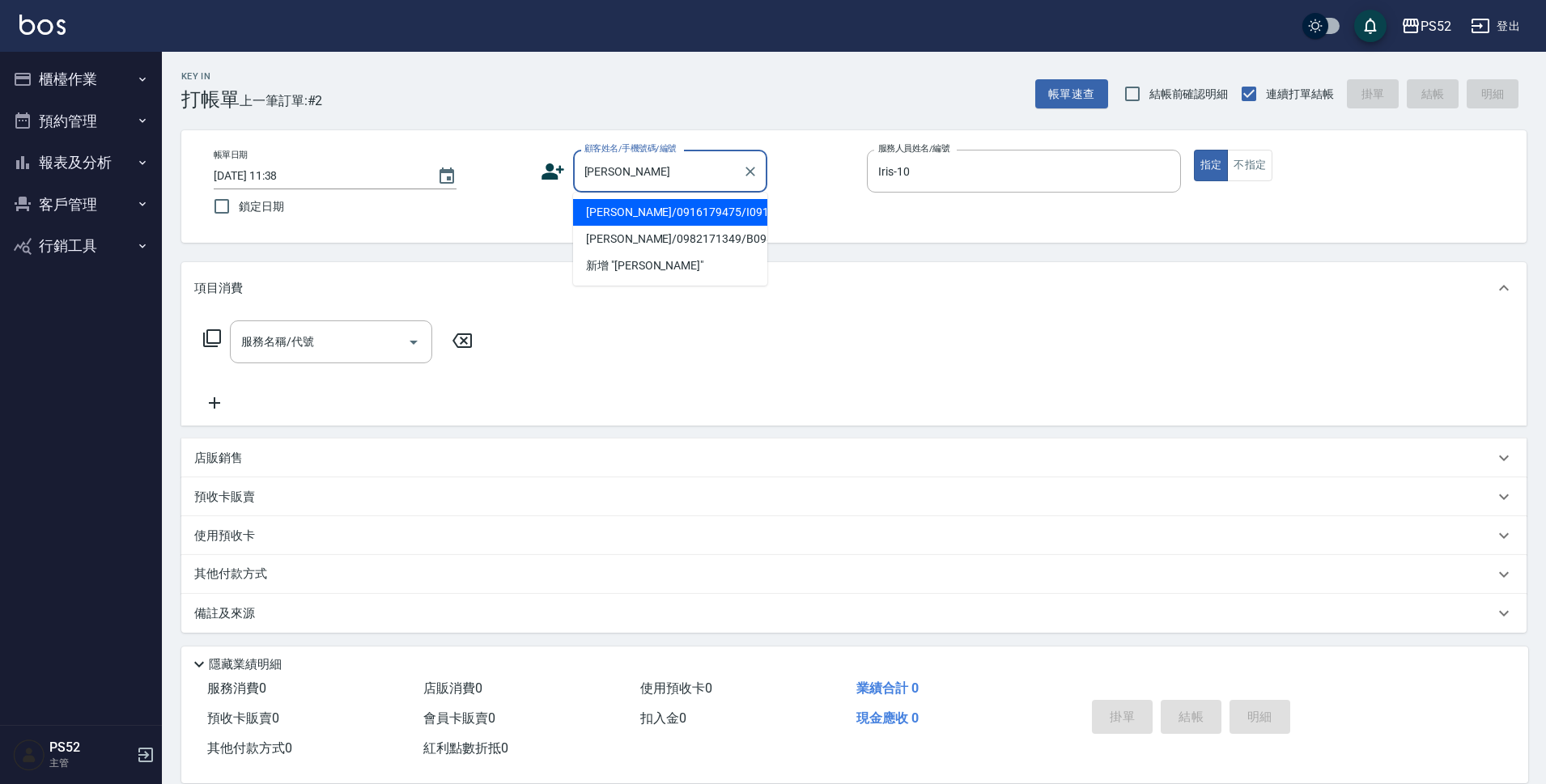
click at [648, 223] on li "王宏一/0916179475/I0916179475" at bounding box center [670, 213] width 194 height 27
type input "王宏一/0916179475/I0916179475"
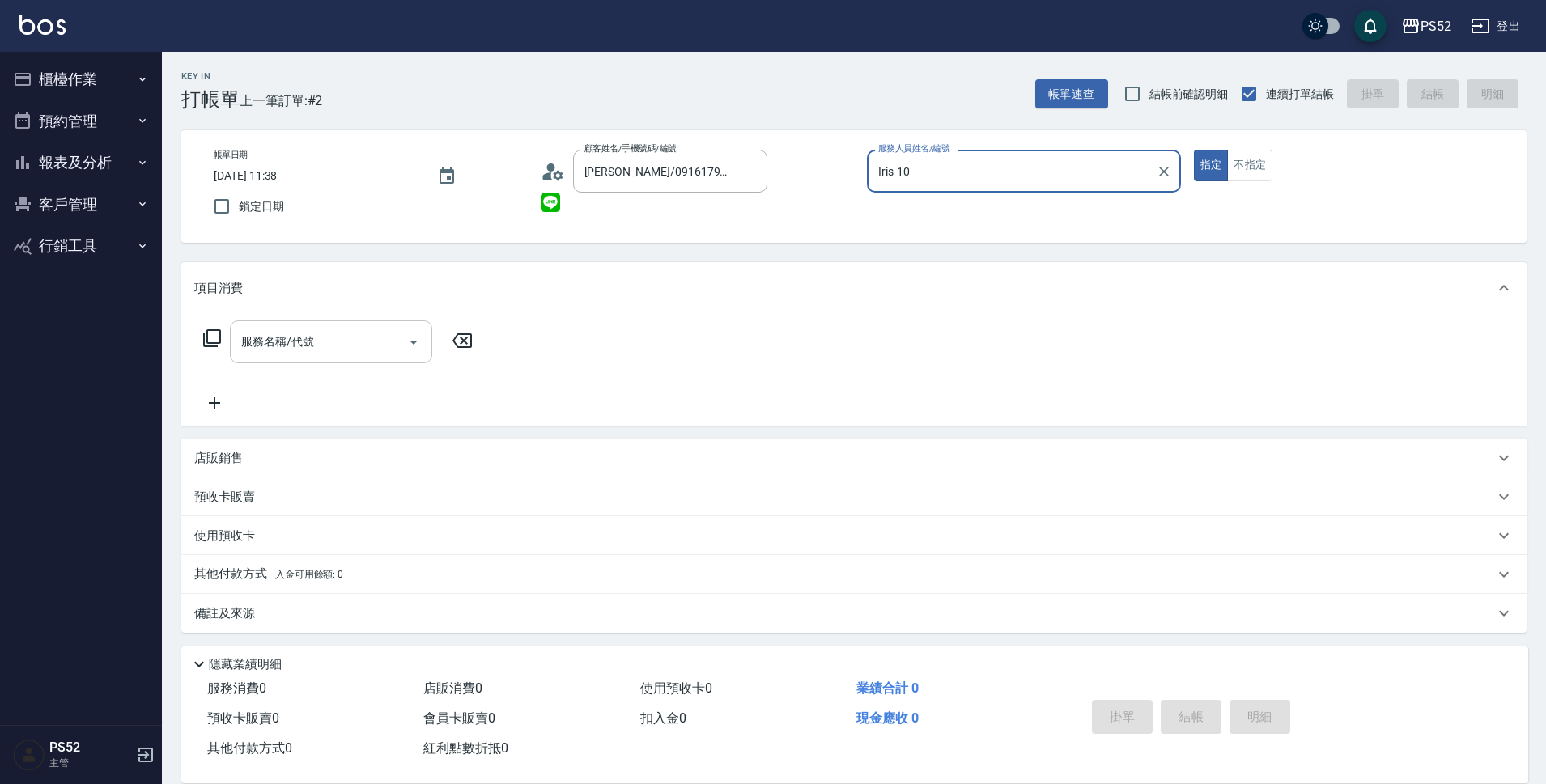
click at [336, 352] on input "服務名稱/代號" at bounding box center [319, 342] width 164 height 28
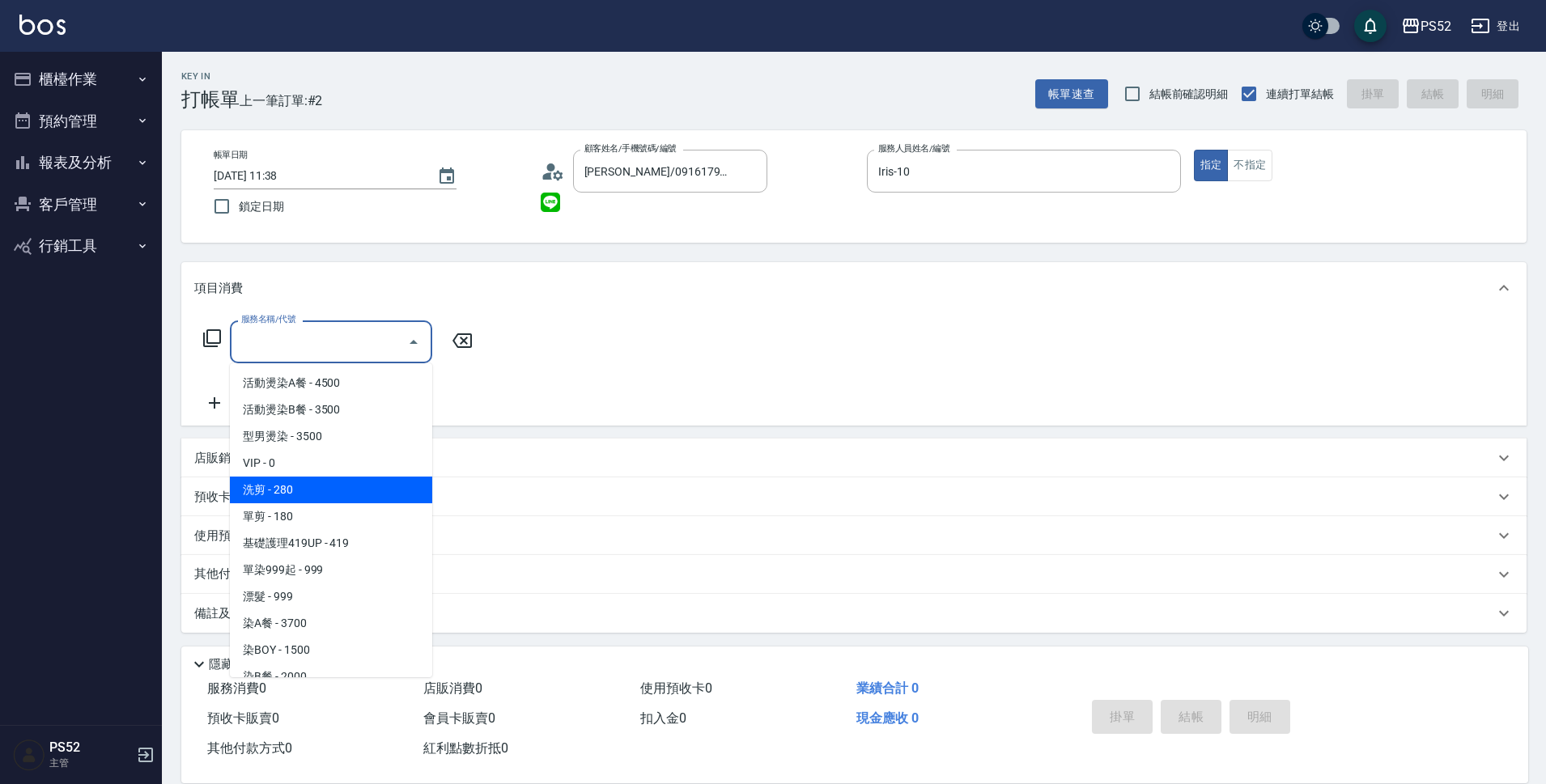
click at [312, 484] on span "洗剪 - 280" at bounding box center [330, 490] width 202 height 27
type input "洗剪(C1)"
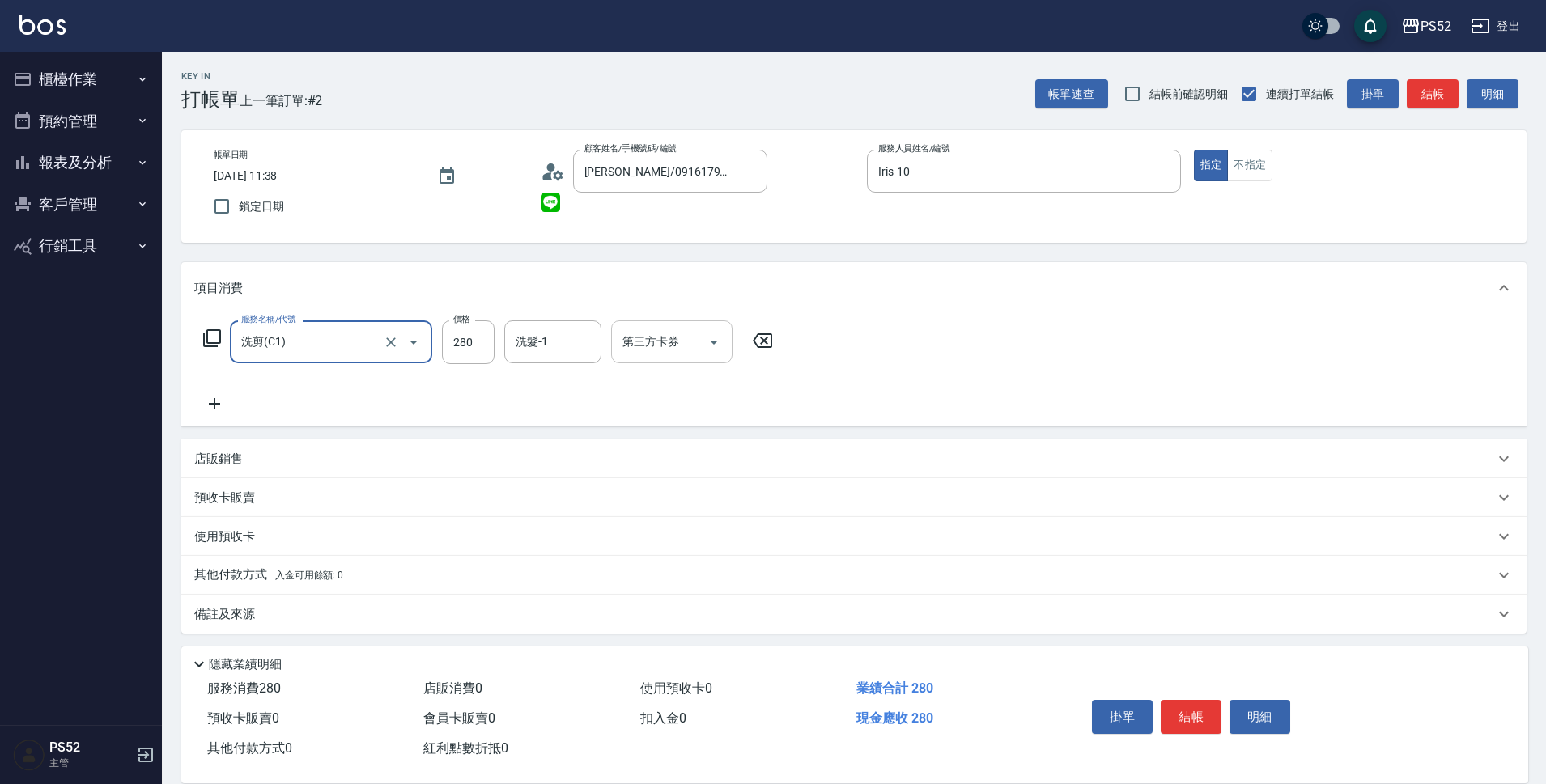
click at [686, 341] on input "第三方卡券" at bounding box center [660, 342] width 83 height 28
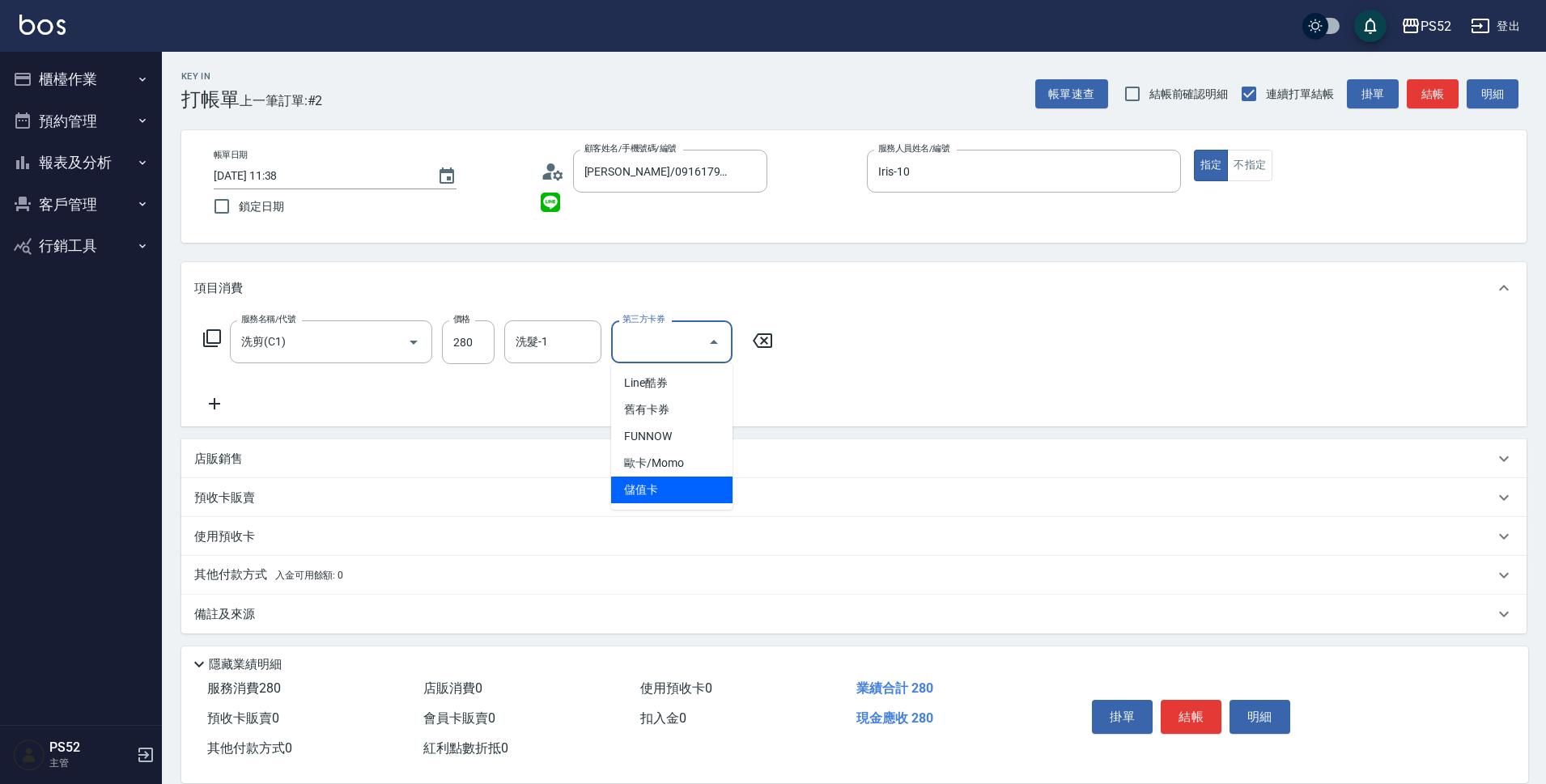
click at [632, 477] on span "儲值卡" at bounding box center [672, 490] width 121 height 27
type input "儲值卡"
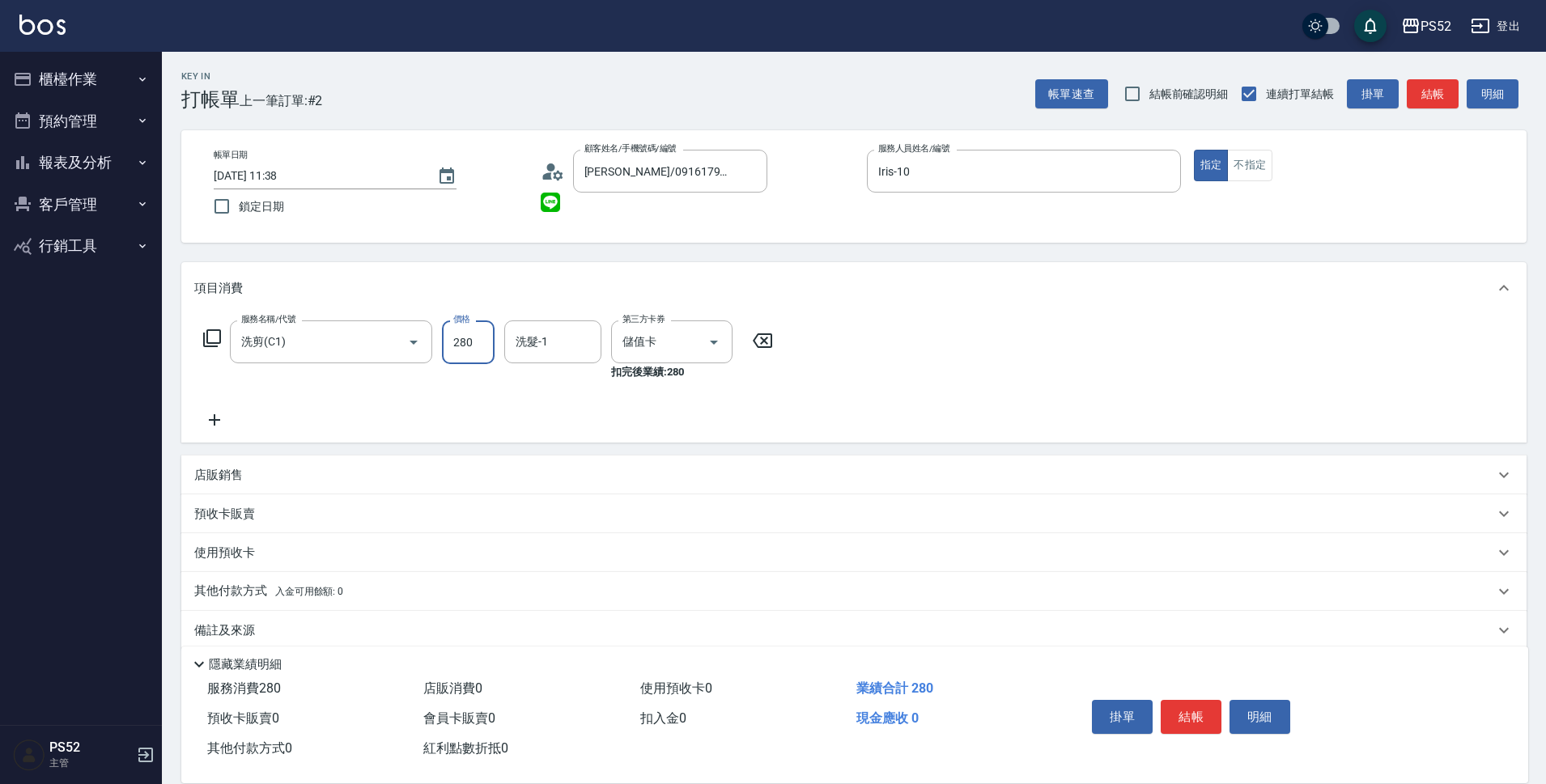
click at [454, 336] on input "280" at bounding box center [467, 342] width 53 height 44
type input "315"
click at [1188, 702] on button "結帳" at bounding box center [1191, 717] width 61 height 34
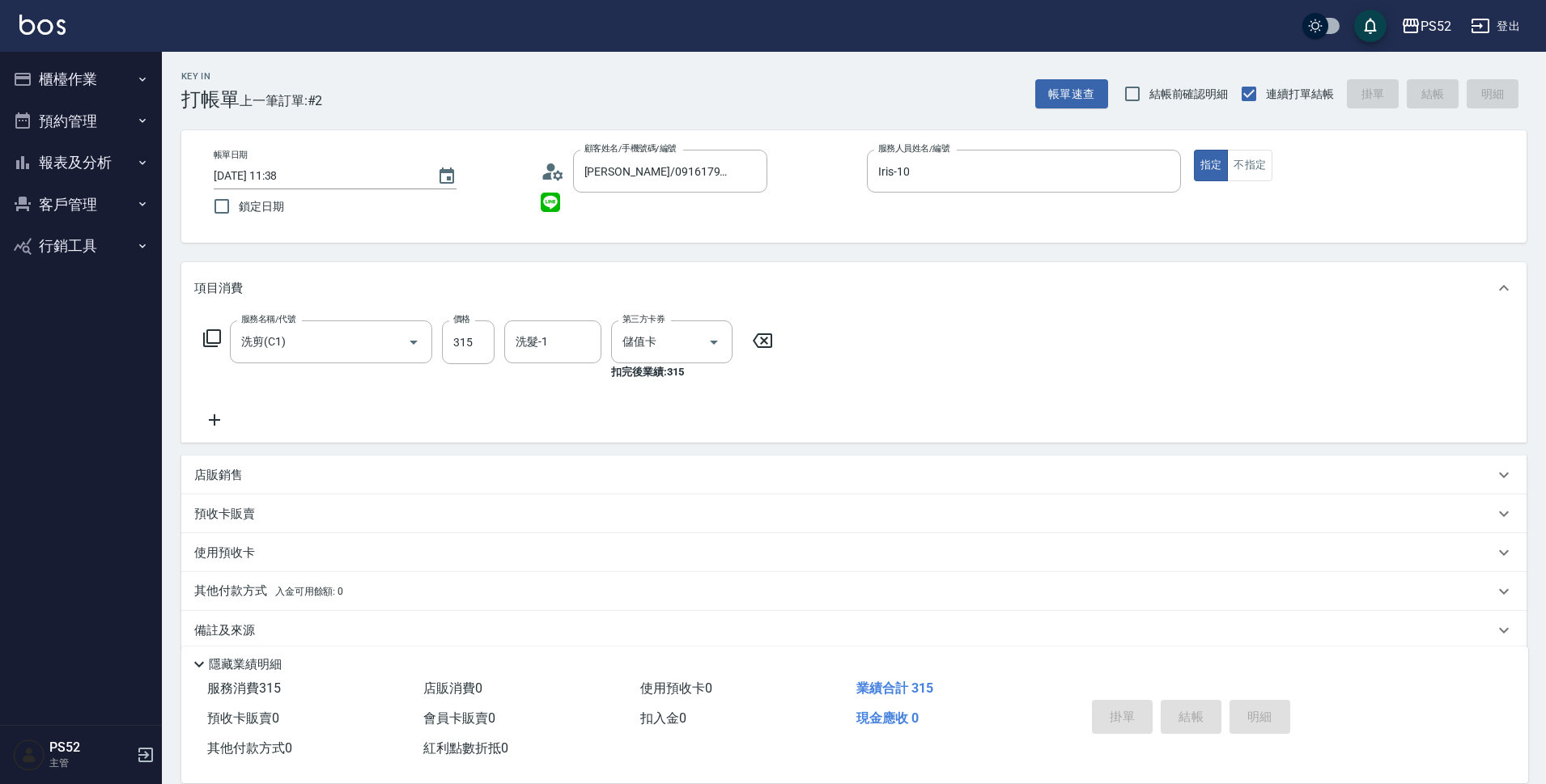
type input "2025/09/20 11:39"
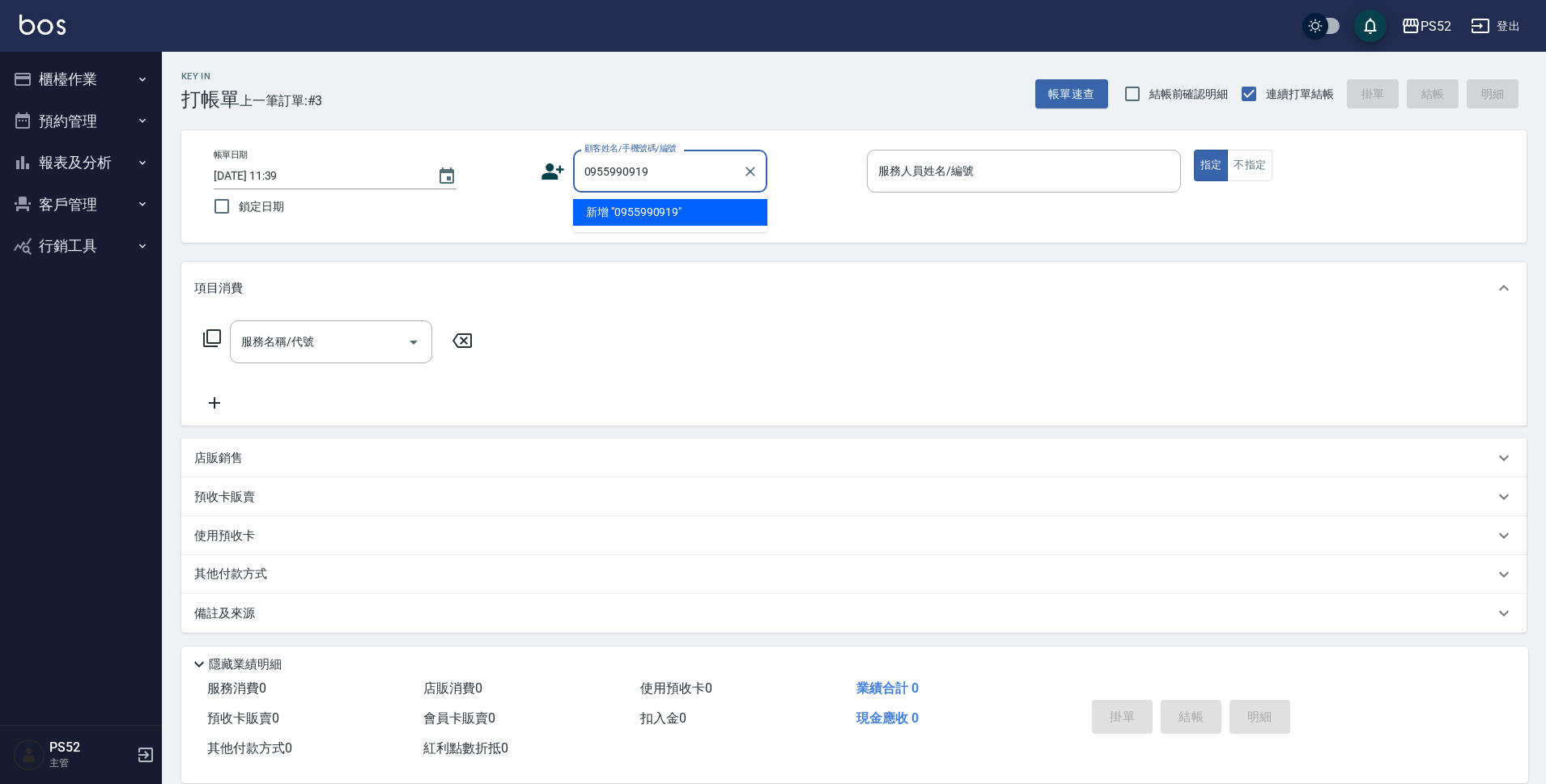
type input "0955990919"
click at [541, 170] on icon at bounding box center [552, 171] width 24 height 24
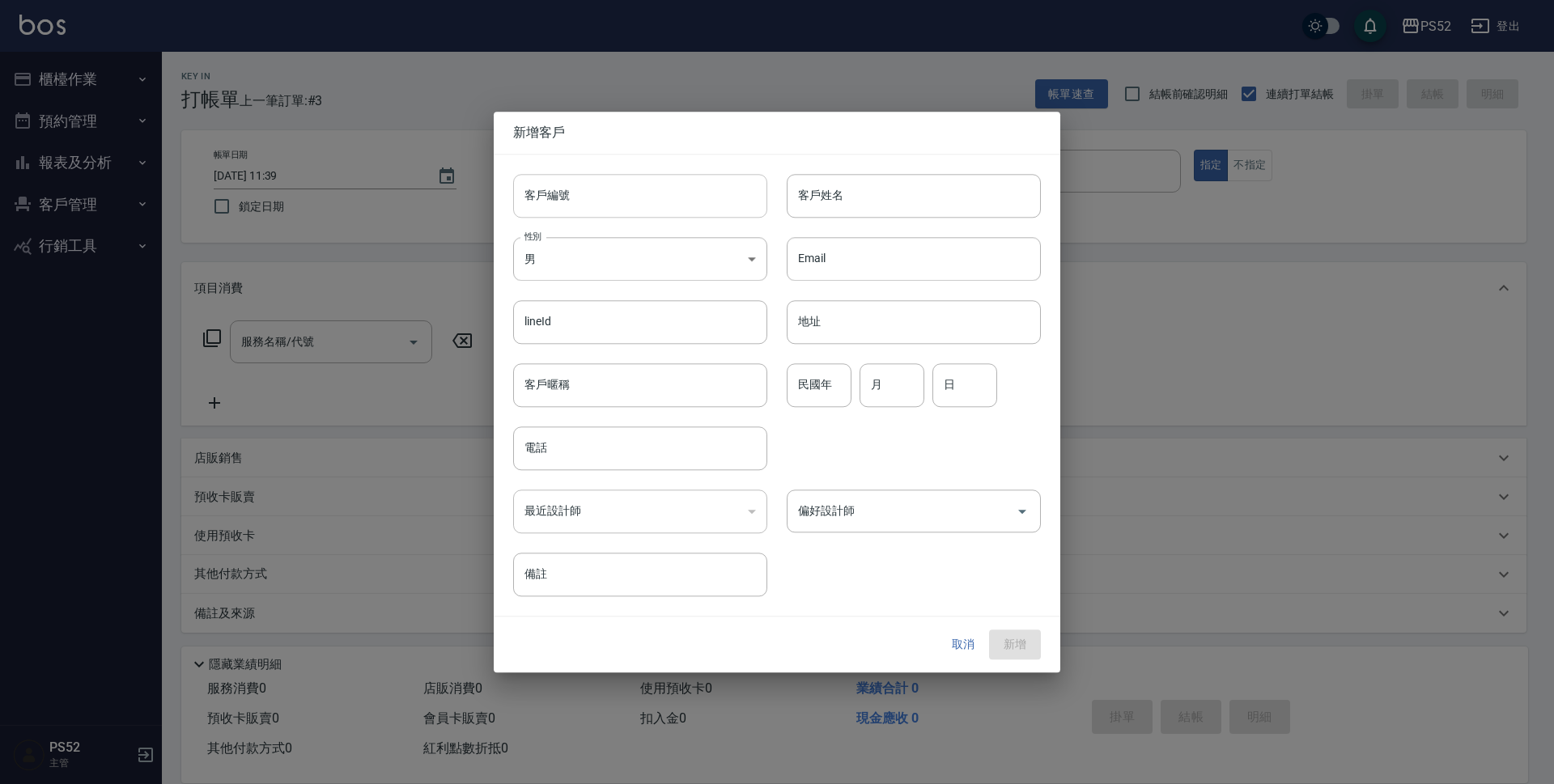
click at [594, 178] on input "客戶編號" at bounding box center [641, 196] width 255 height 44
type input "＿"
paste input "text"
type input "＿"
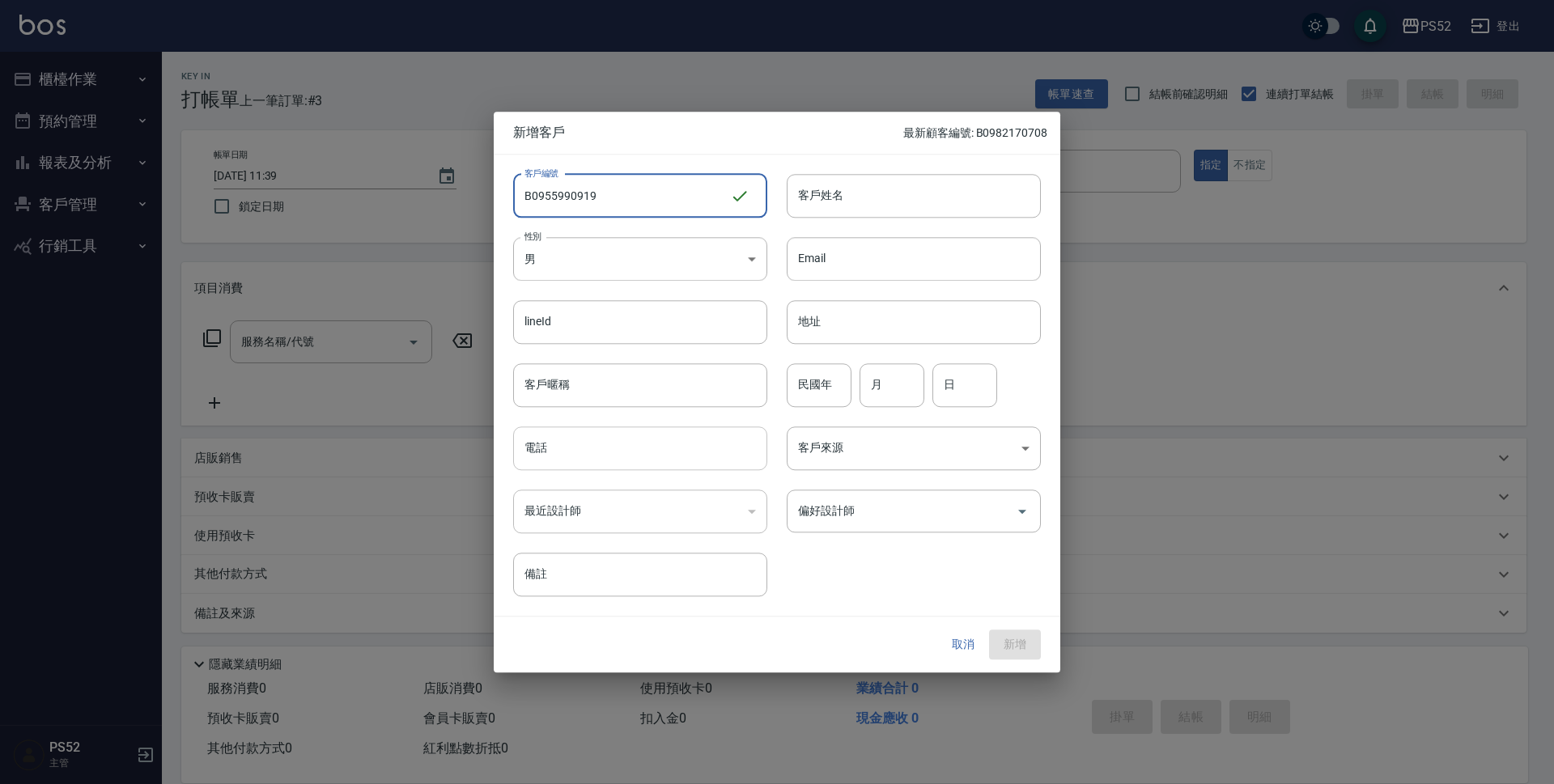
type input "B0955990919"
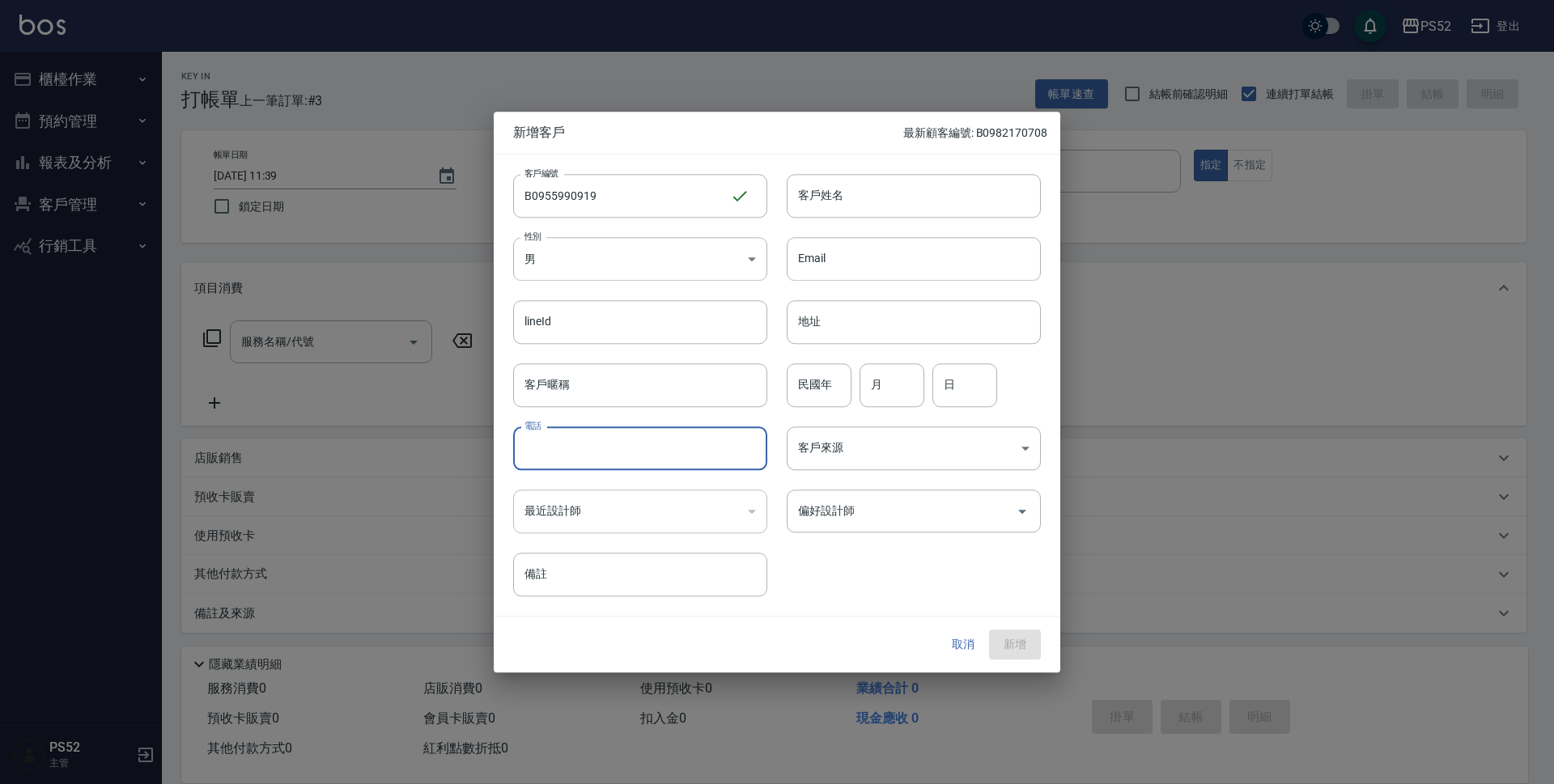
click at [585, 452] on input "電話" at bounding box center [641, 448] width 255 height 44
type input "0955990919"
click at [838, 372] on input "民國年" at bounding box center [819, 384] width 65 height 44
type input "75"
type input "9"
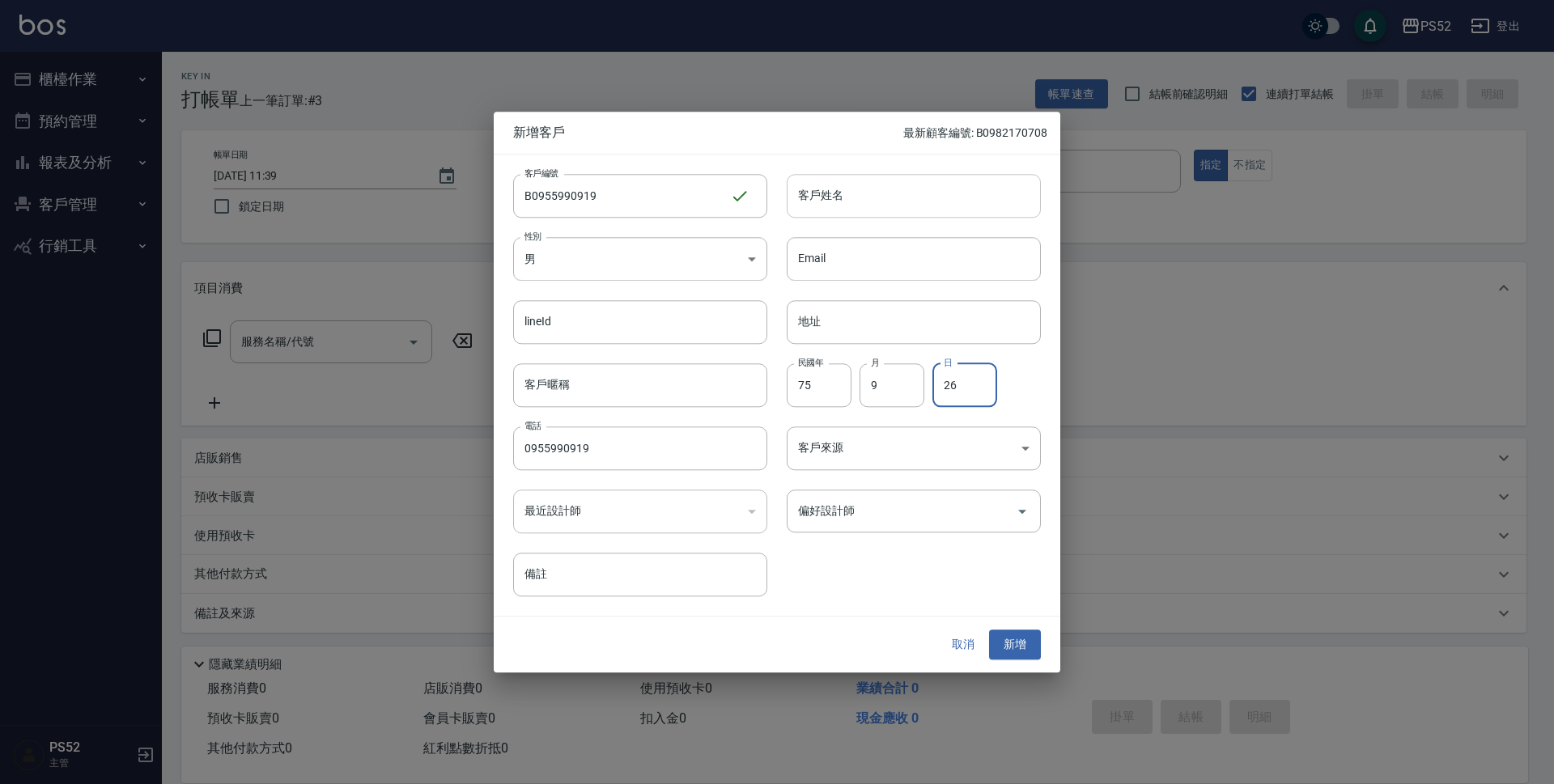
type input "26"
click at [858, 207] on input "客戶姓名" at bounding box center [914, 196] width 255 height 44
type input "賴明元"
click at [1019, 637] on button "新增" at bounding box center [1015, 645] width 52 height 30
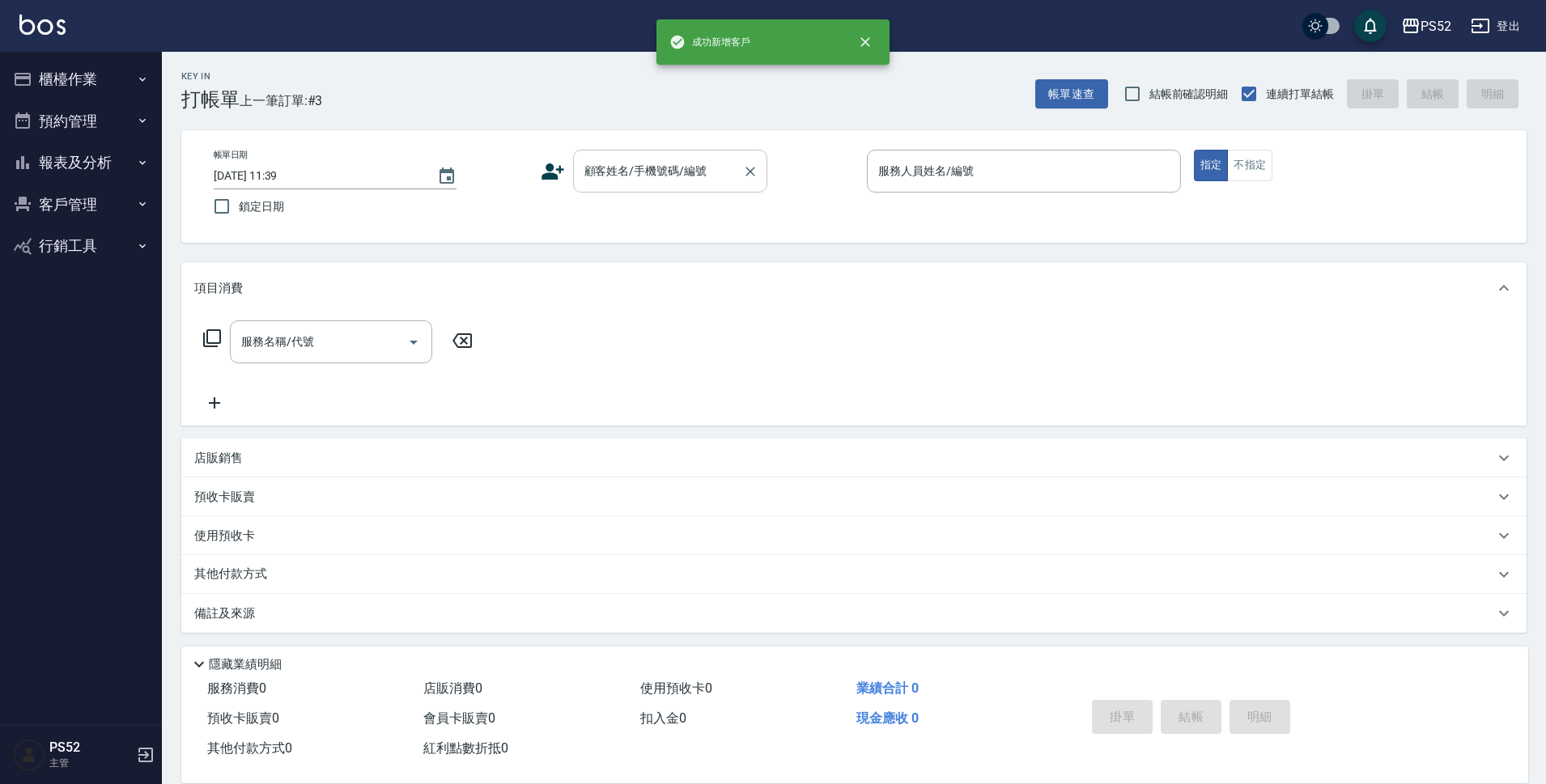
click at [674, 190] on div "顧客姓名/手機號碼/編號" at bounding box center [670, 171] width 194 height 43
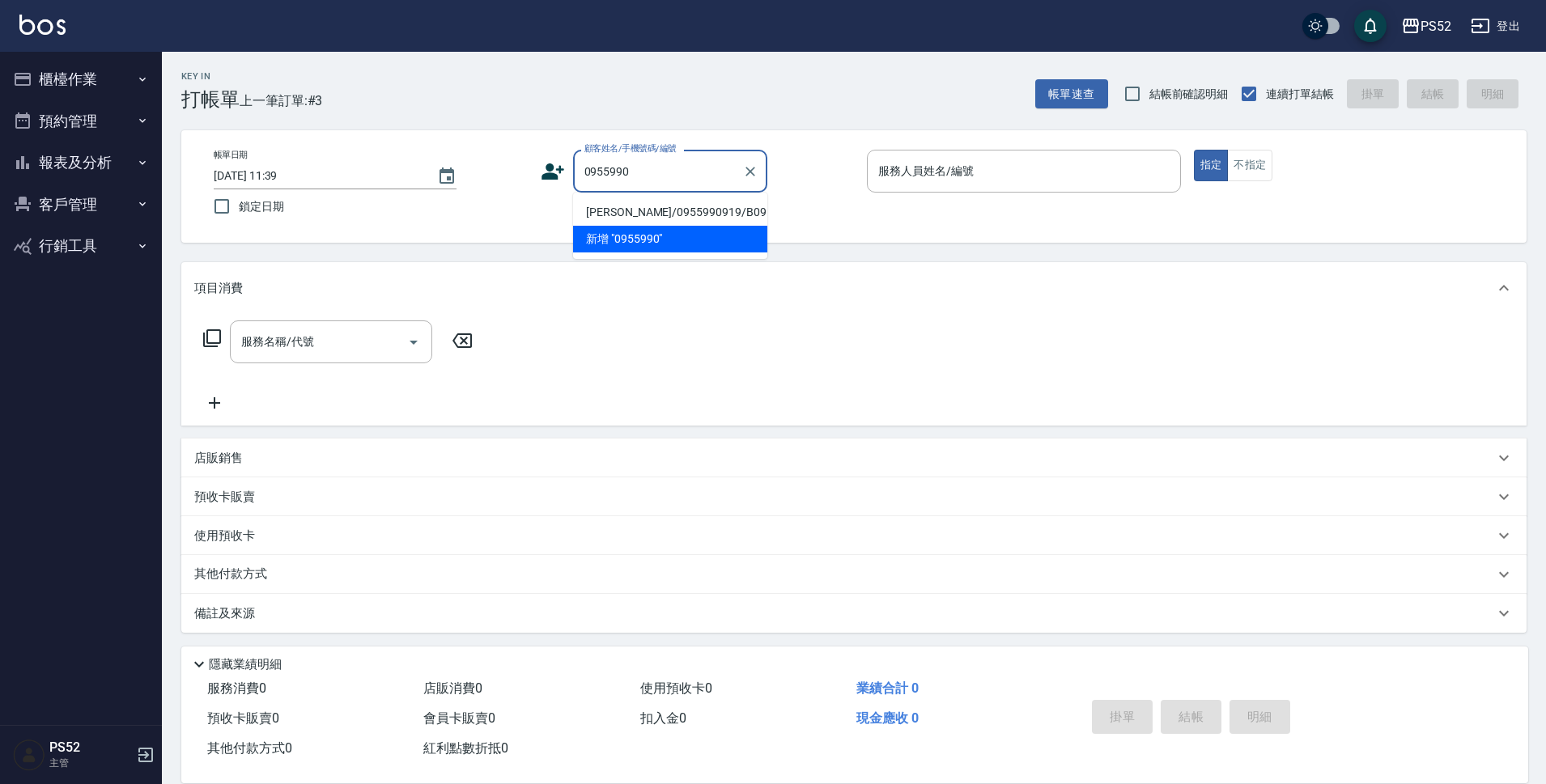
click at [643, 213] on li "賴明元/0955990919/B0955990919" at bounding box center [670, 213] width 194 height 27
type input "賴明元/0955990919/B0955990919"
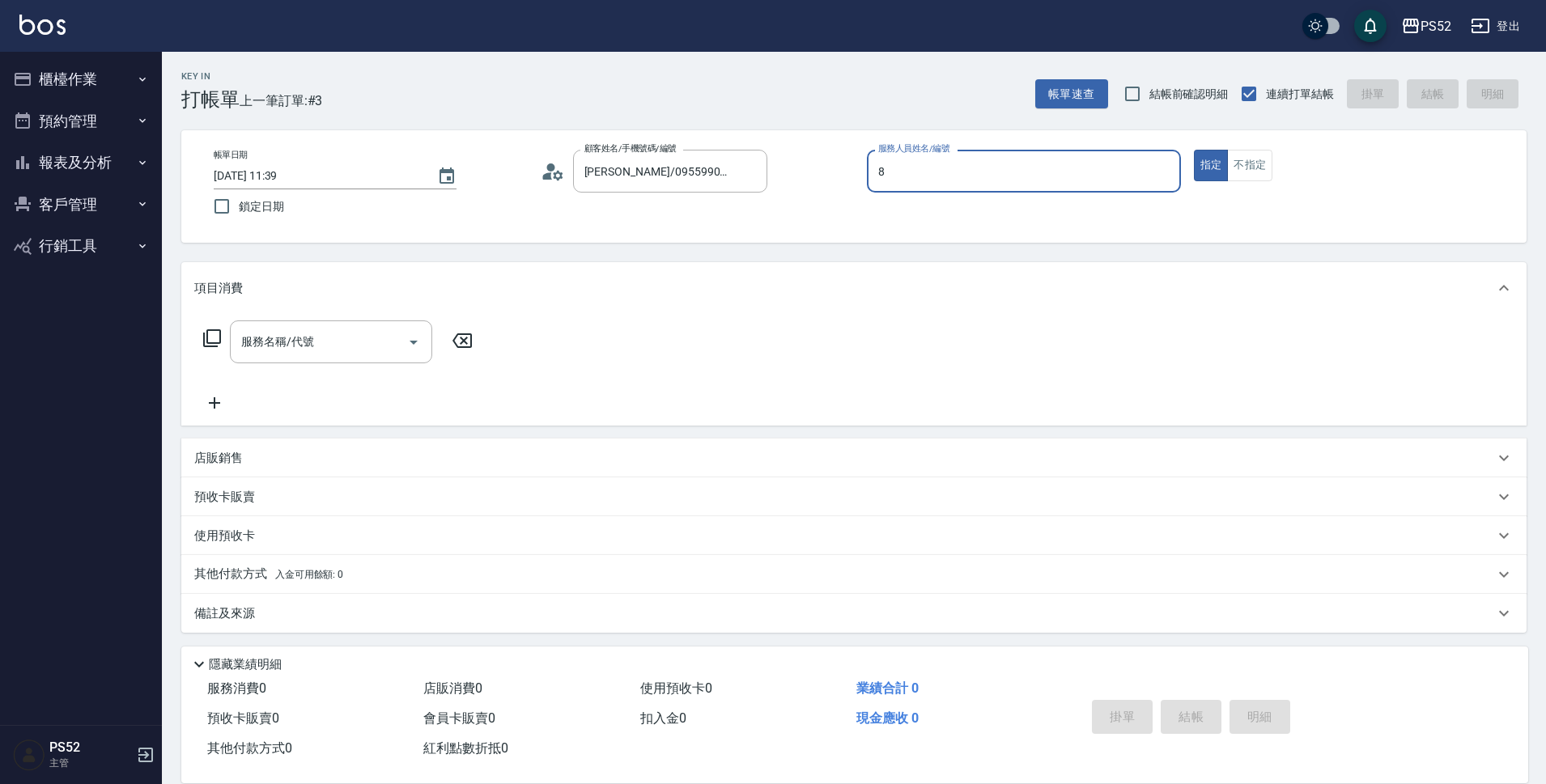
type input "Pink-8"
click at [301, 357] on div "服務名稱/代號" at bounding box center [330, 342] width 202 height 43
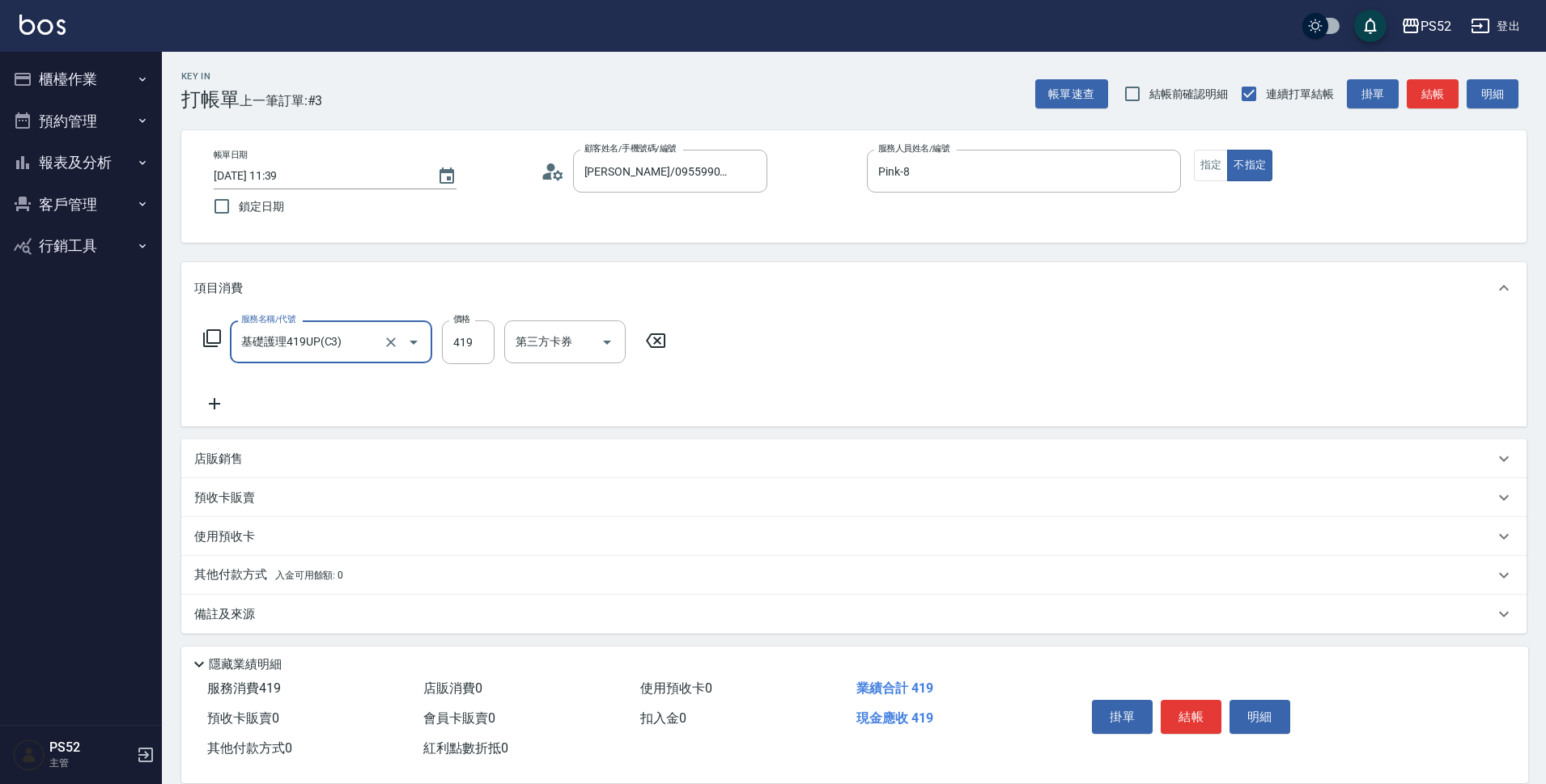
type input "基礎護理419UP(C3)"
type input "439"
click at [1194, 702] on button "結帳" at bounding box center [1191, 717] width 61 height 34
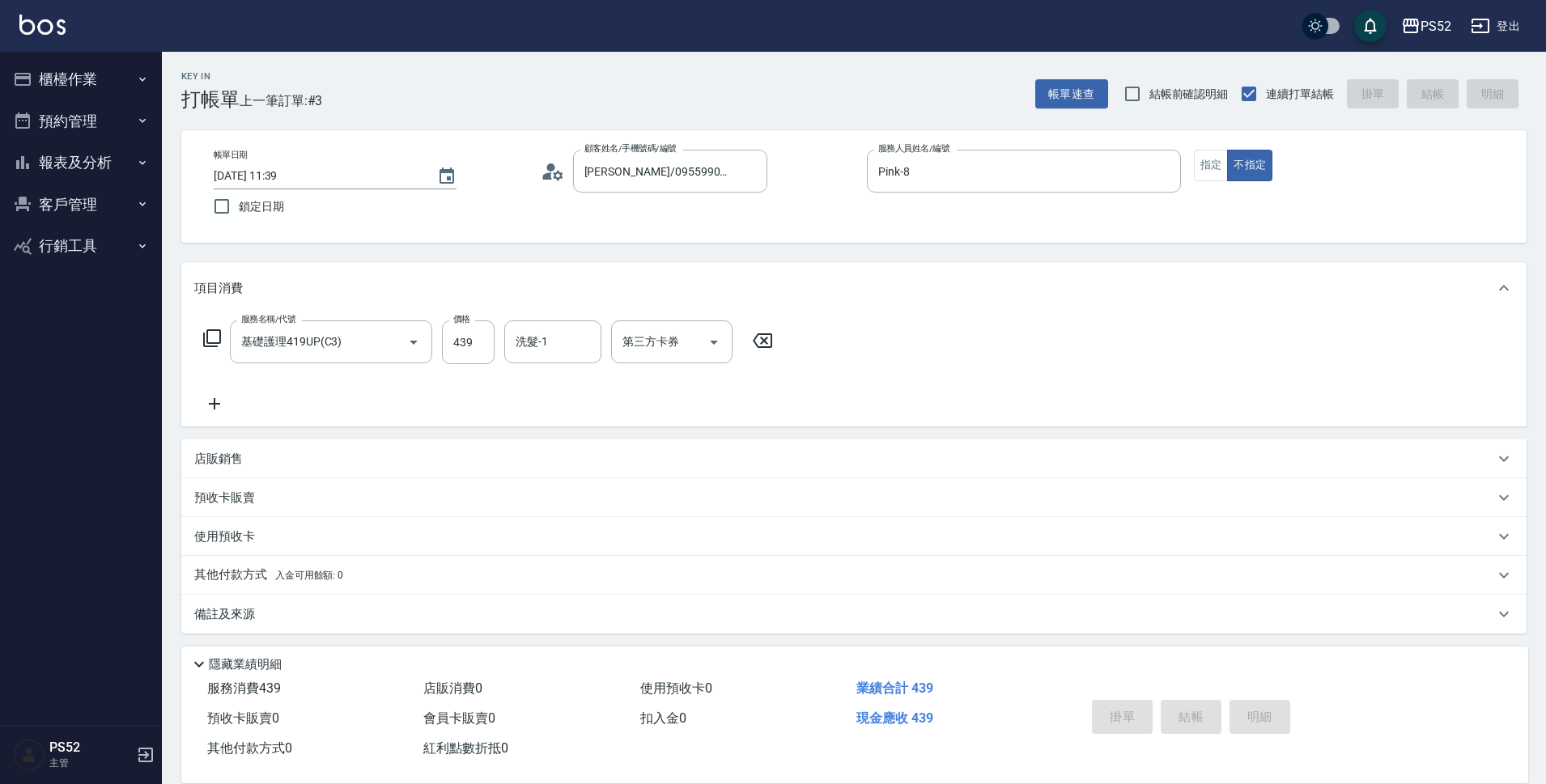
type input "2025/09/20 11:57"
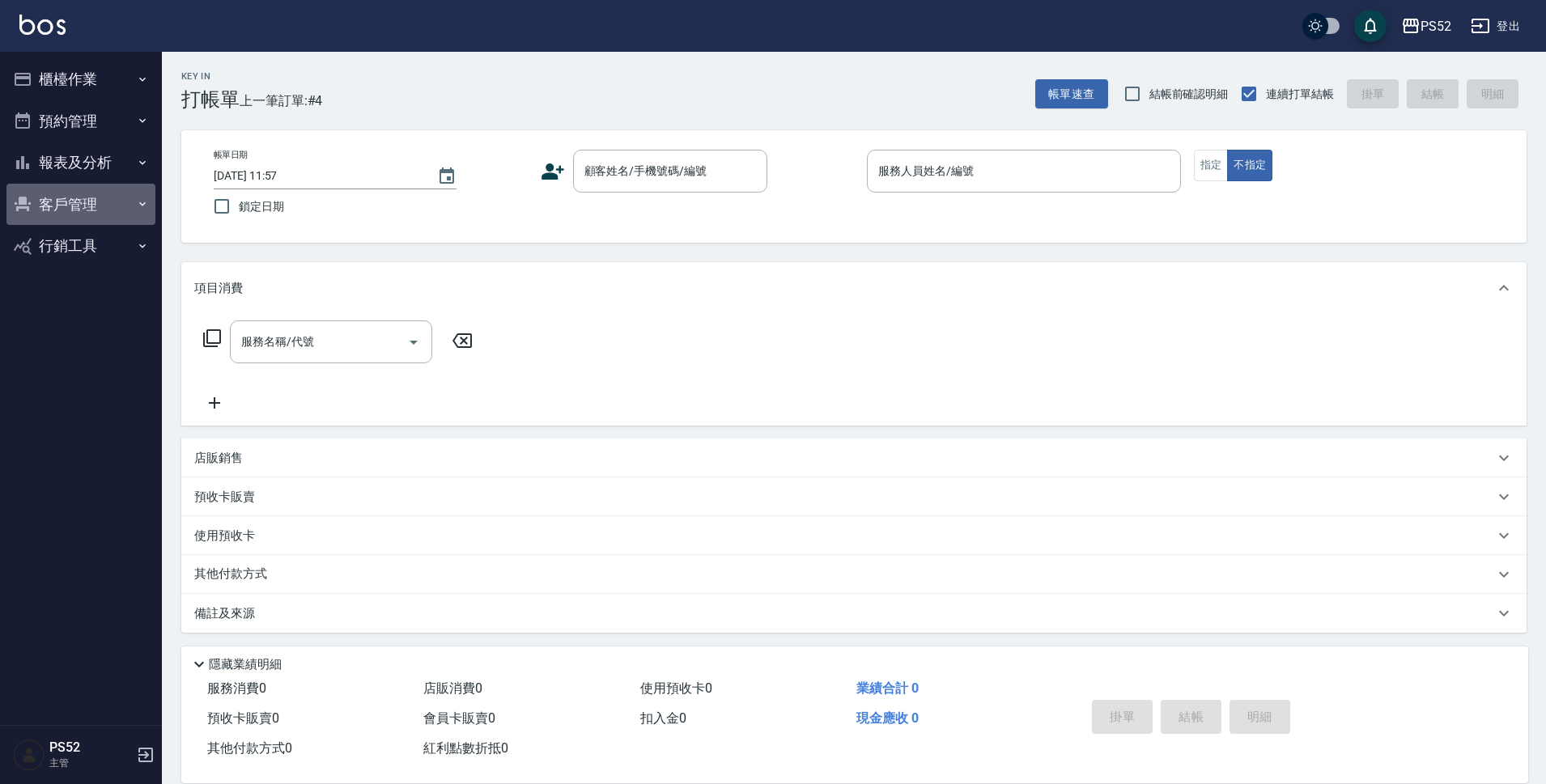
click at [52, 198] on button "客戶管理" at bounding box center [80, 204] width 149 height 42
drag, startPoint x: 69, startPoint y: 202, endPoint x: 70, endPoint y: 186, distance: 16.0
click at [69, 202] on button "客戶管理" at bounding box center [80, 204] width 149 height 42
click at [75, 129] on button "預約管理" at bounding box center [80, 121] width 149 height 42
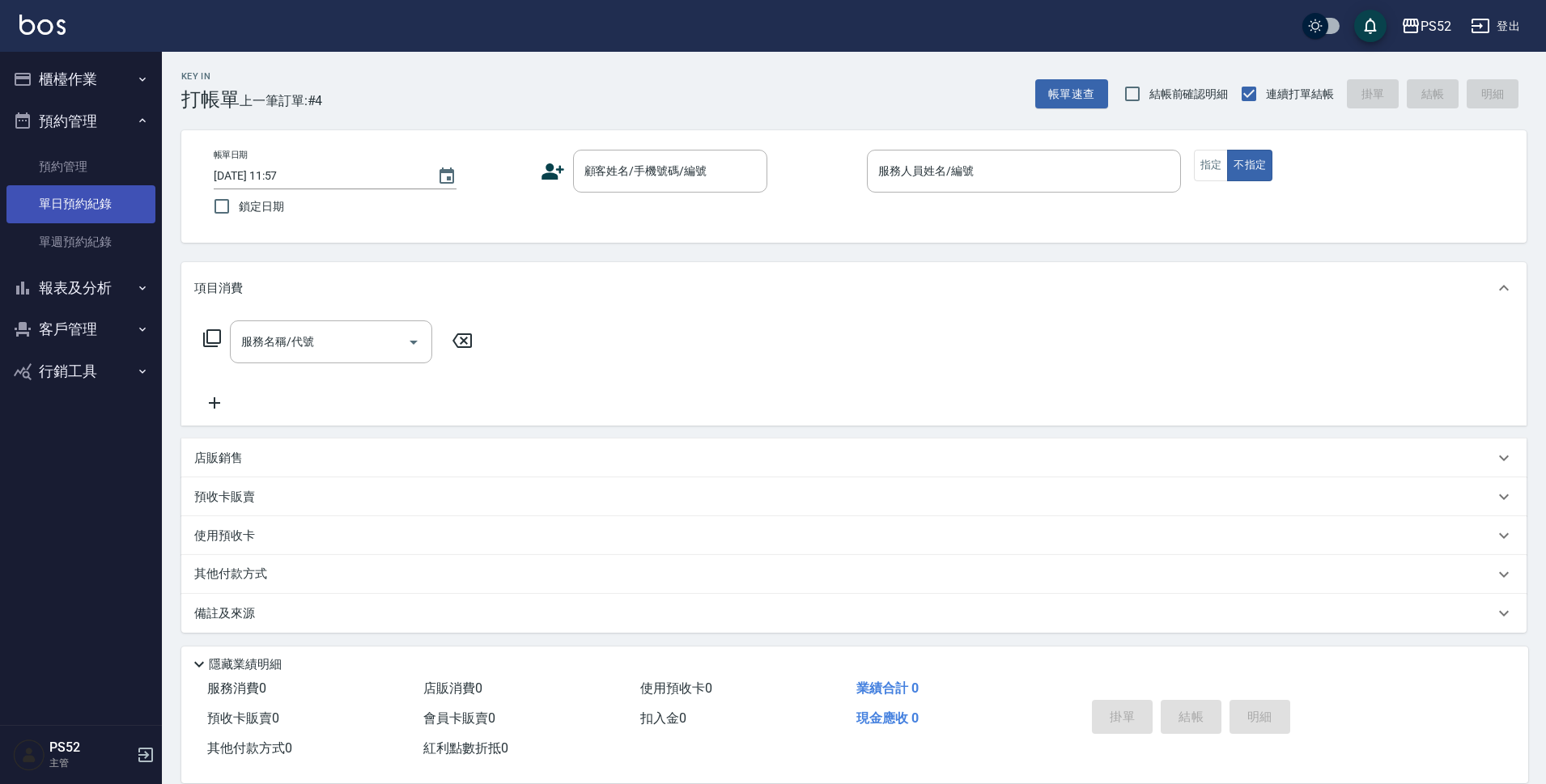
click at [69, 199] on link "單日預約紀錄" at bounding box center [80, 204] width 149 height 37
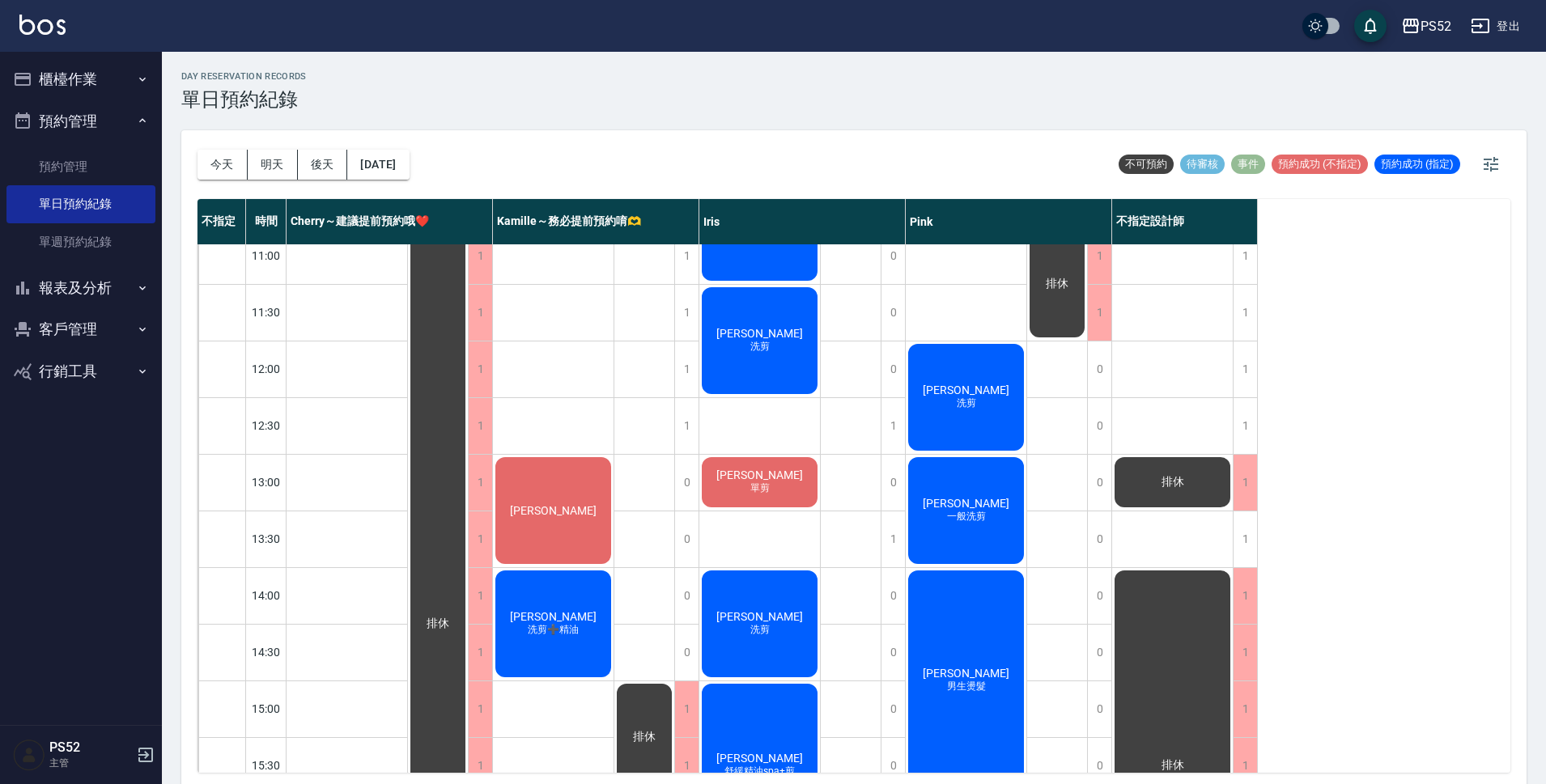
scroll to position [108, 0]
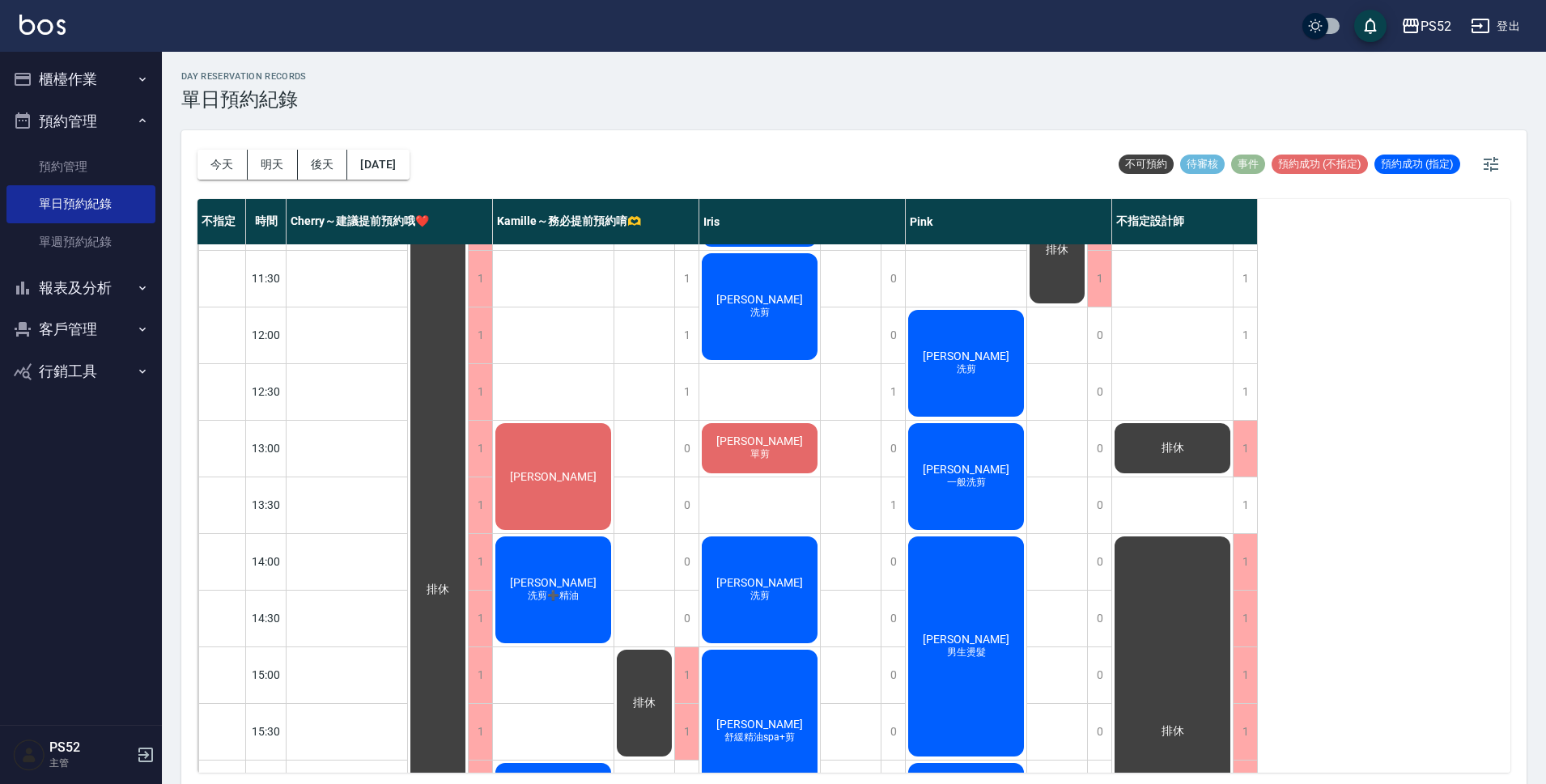
click at [69, 93] on button "櫃檯作業" at bounding box center [80, 78] width 149 height 42
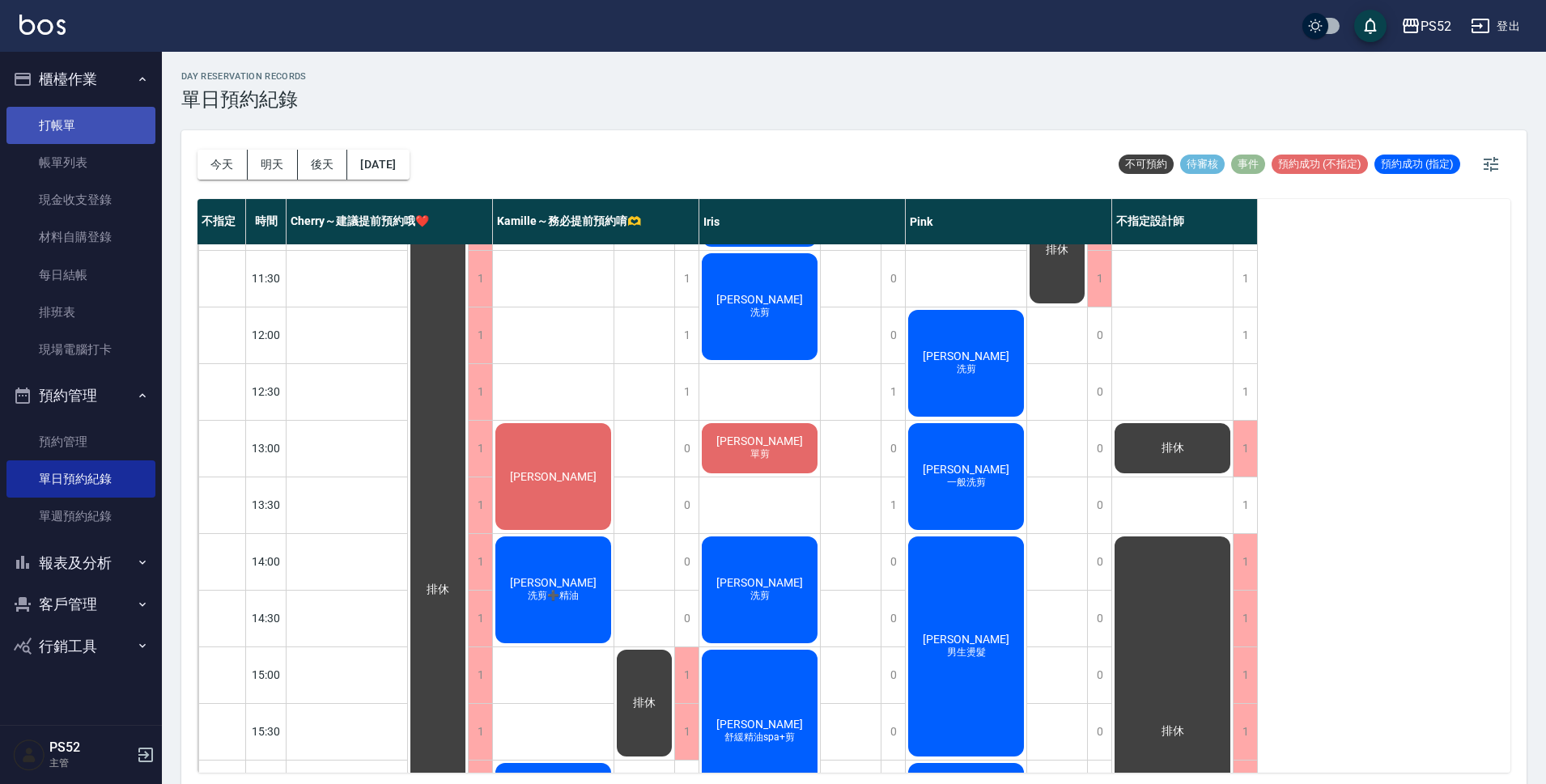
click at [74, 136] on link "打帳單" at bounding box center [80, 125] width 149 height 37
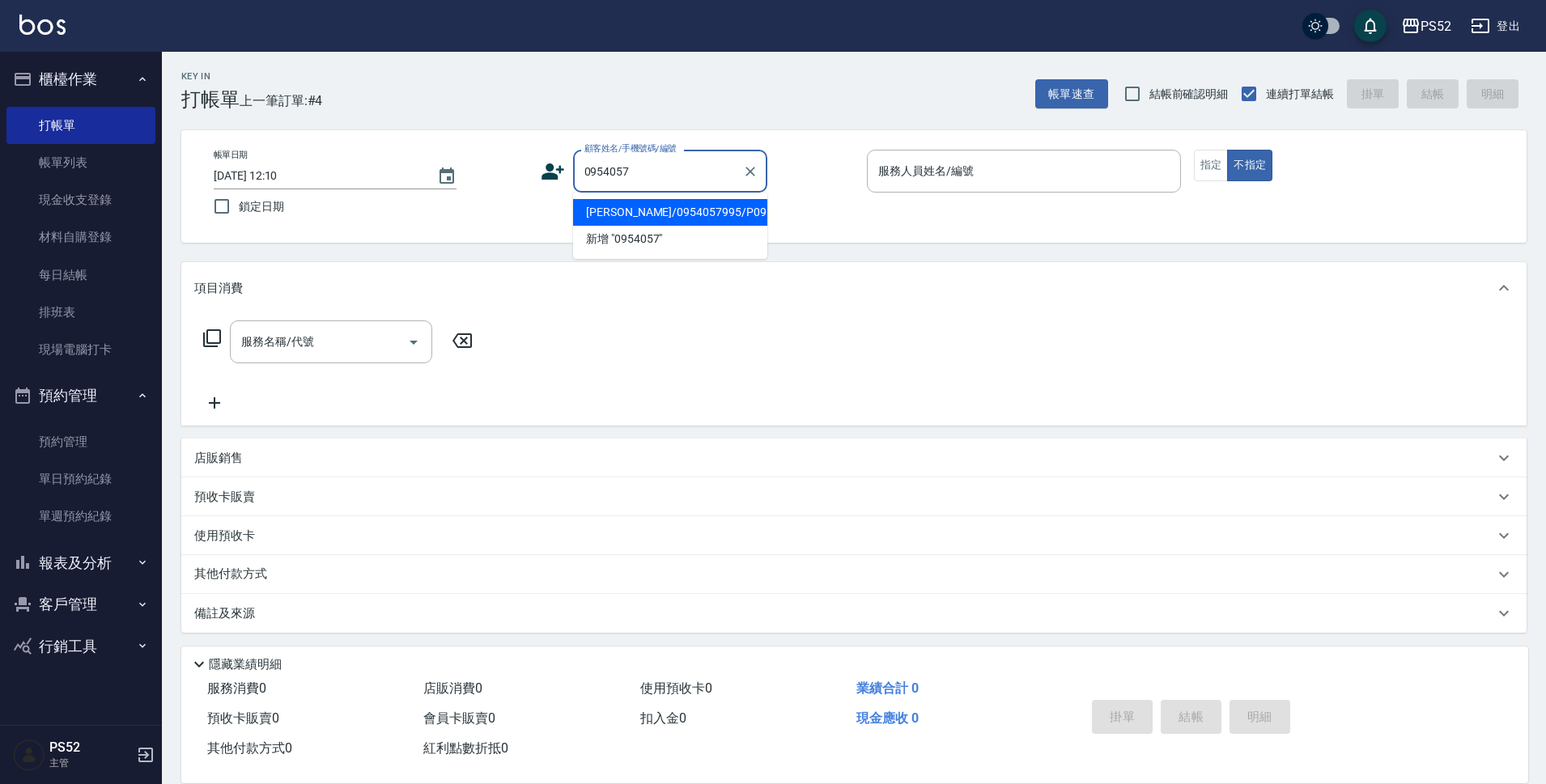
click at [677, 226] on li "何宗彥/0954057995/P0954057995" at bounding box center [670, 213] width 194 height 27
type input "何宗彥/0954057995/P0954057995"
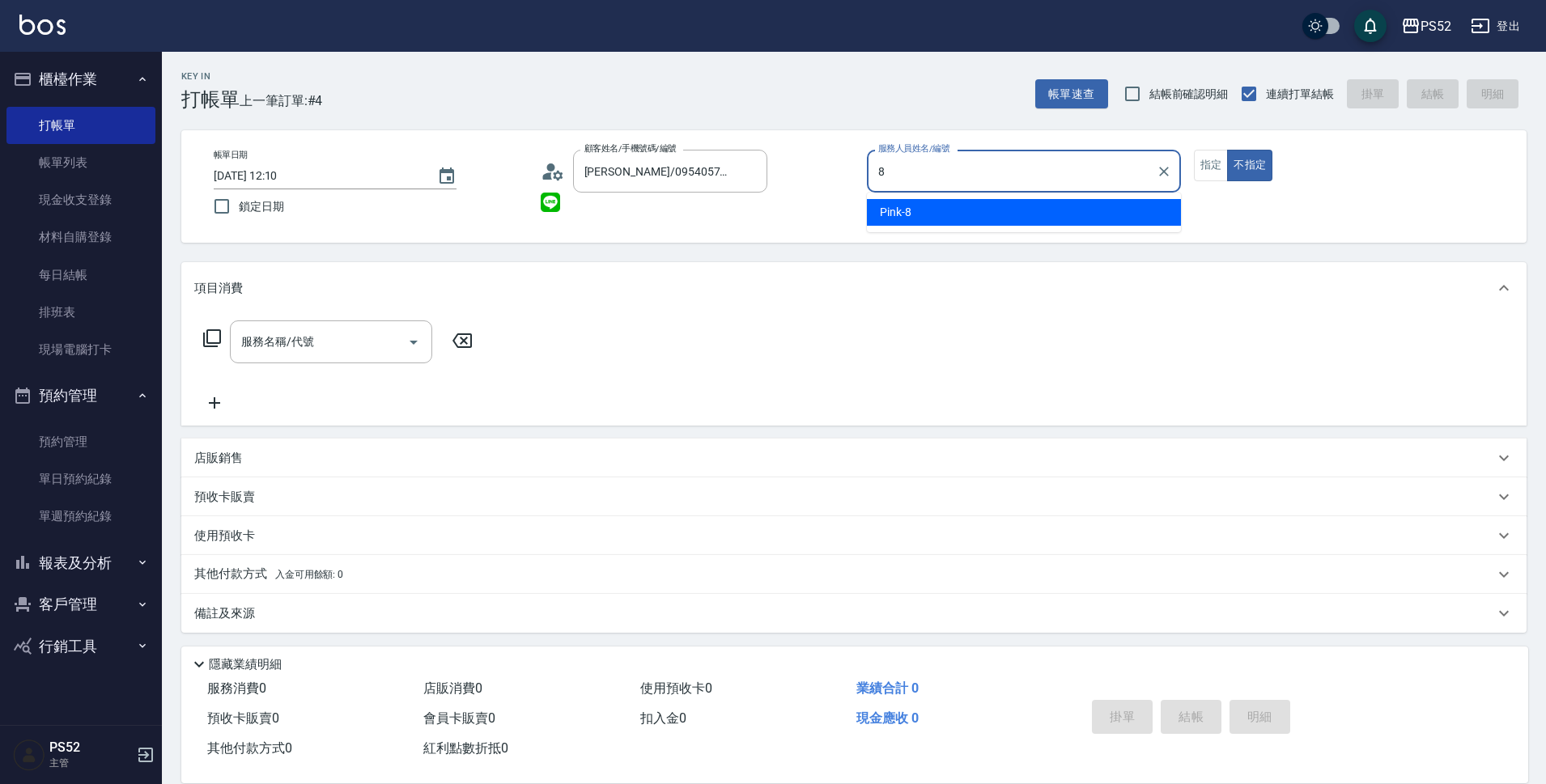
type input "Pink-8"
type button "false"
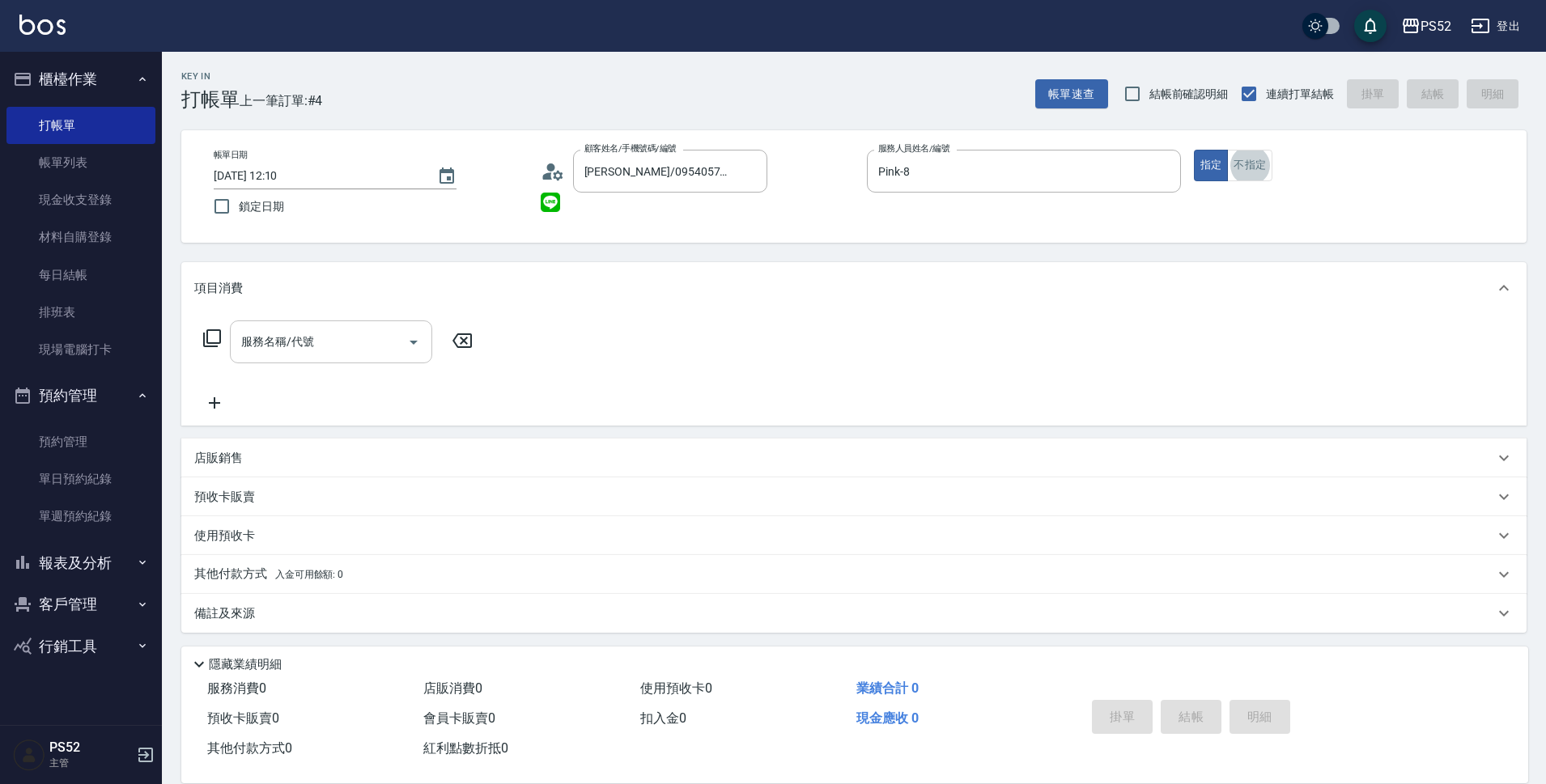
click at [336, 327] on div "服務名稱/代號" at bounding box center [330, 342] width 202 height 43
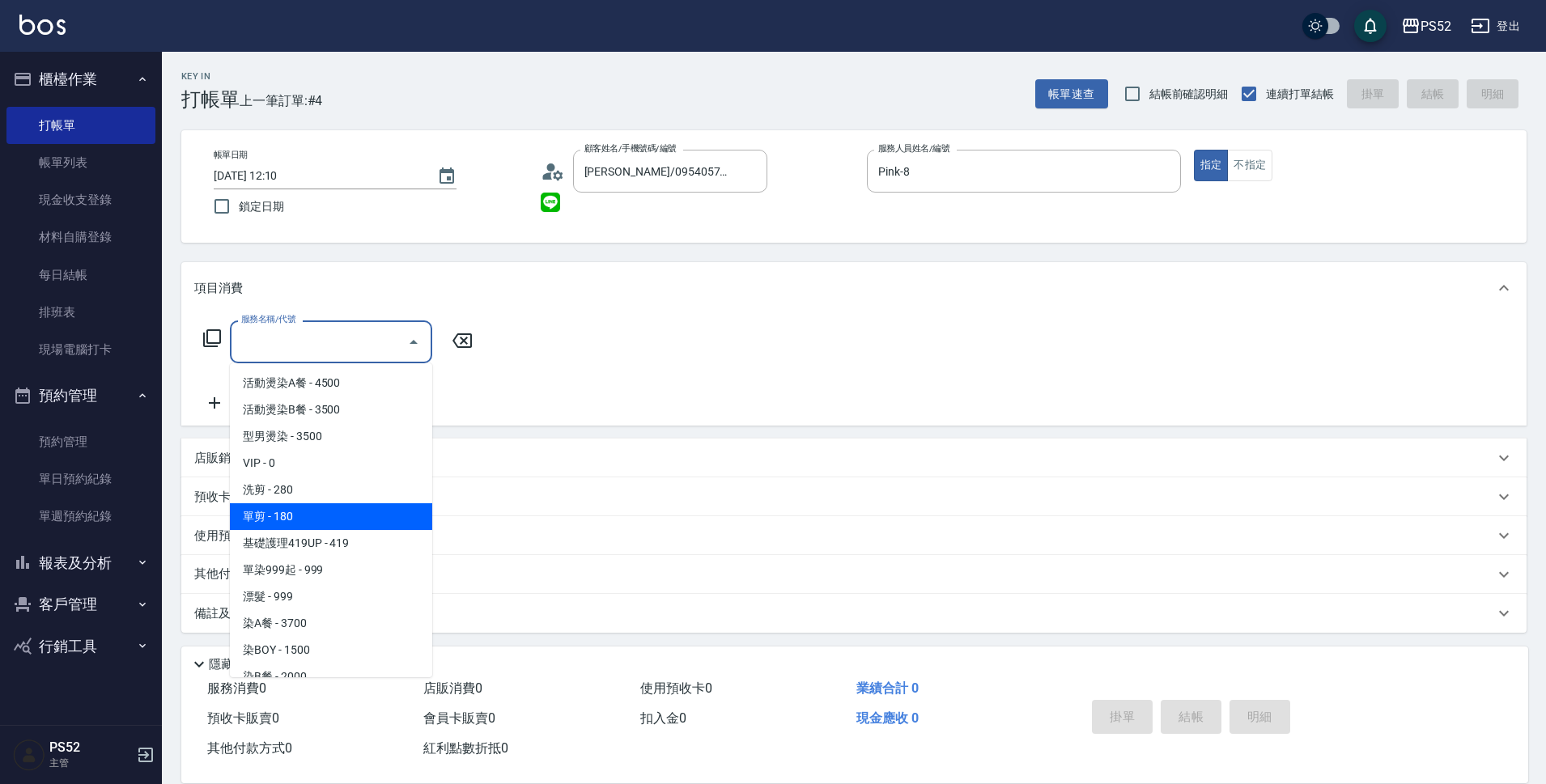
click at [322, 511] on span "單剪 - 180" at bounding box center [330, 517] width 202 height 27
type input "單剪(C2)"
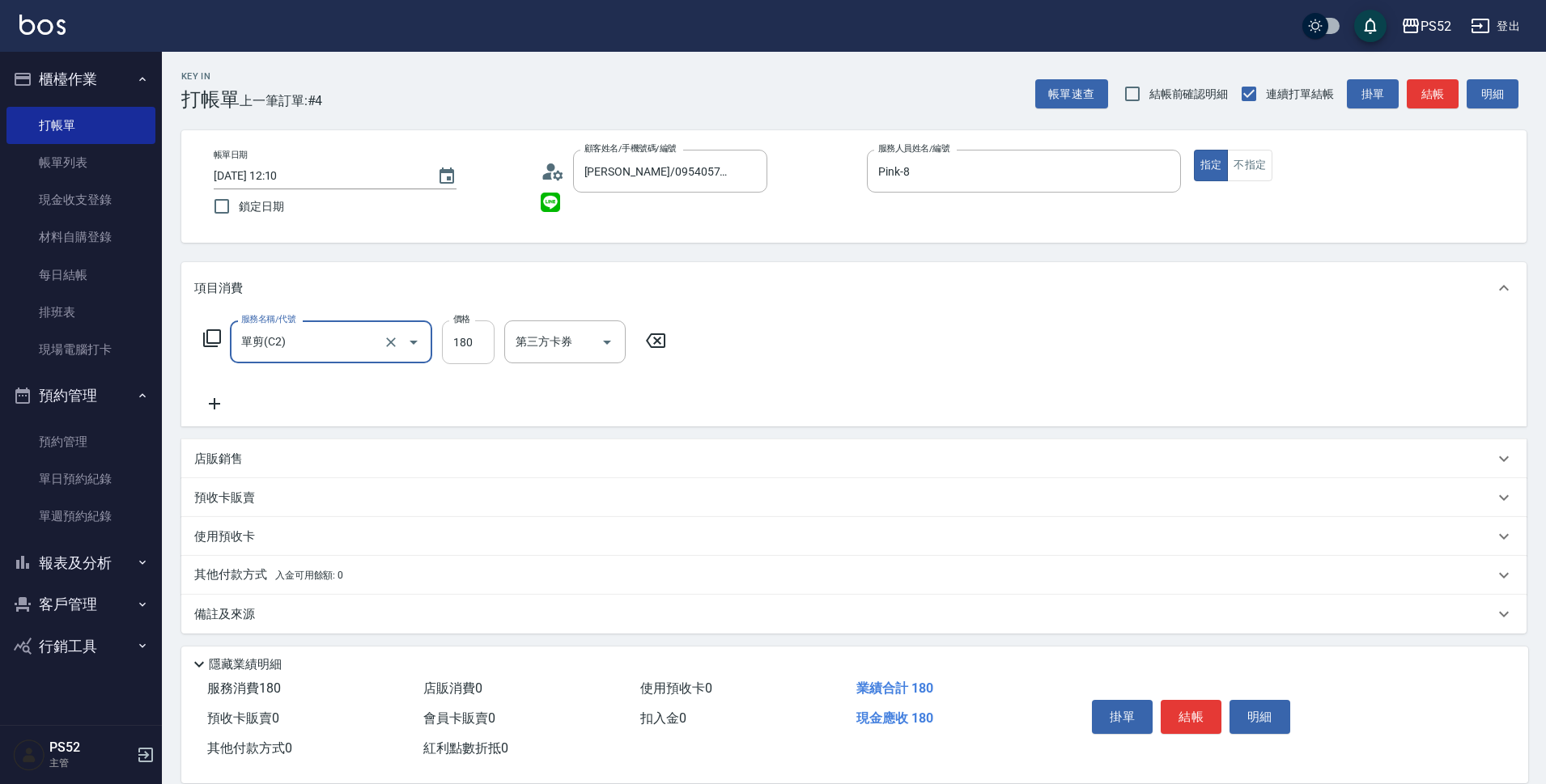
click at [469, 337] on input "180" at bounding box center [467, 342] width 53 height 44
type input "243"
click at [554, 345] on div "第三方卡券 第三方卡券" at bounding box center [564, 342] width 121 height 43
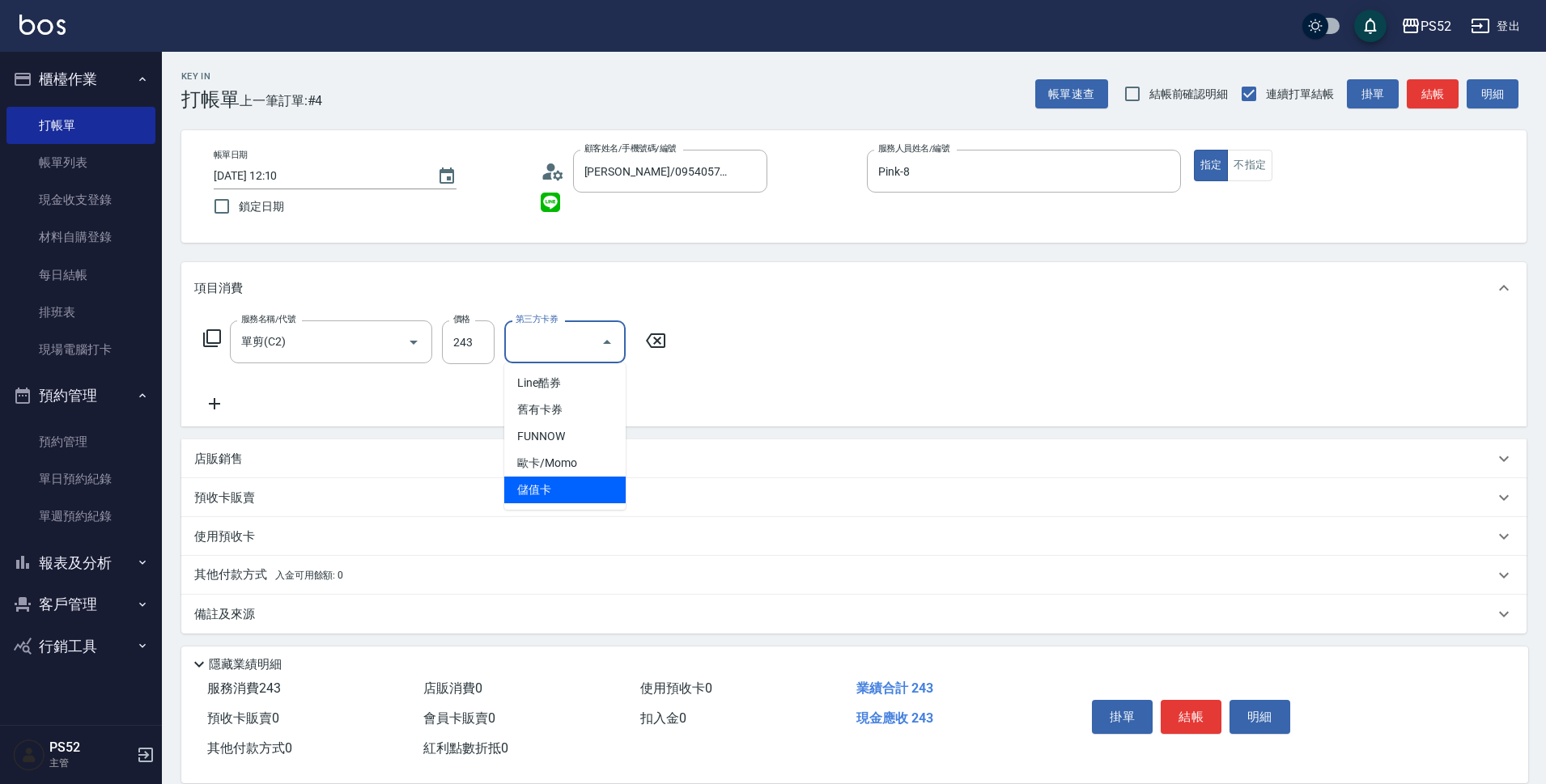
click at [552, 481] on span "儲值卡" at bounding box center [564, 490] width 121 height 27
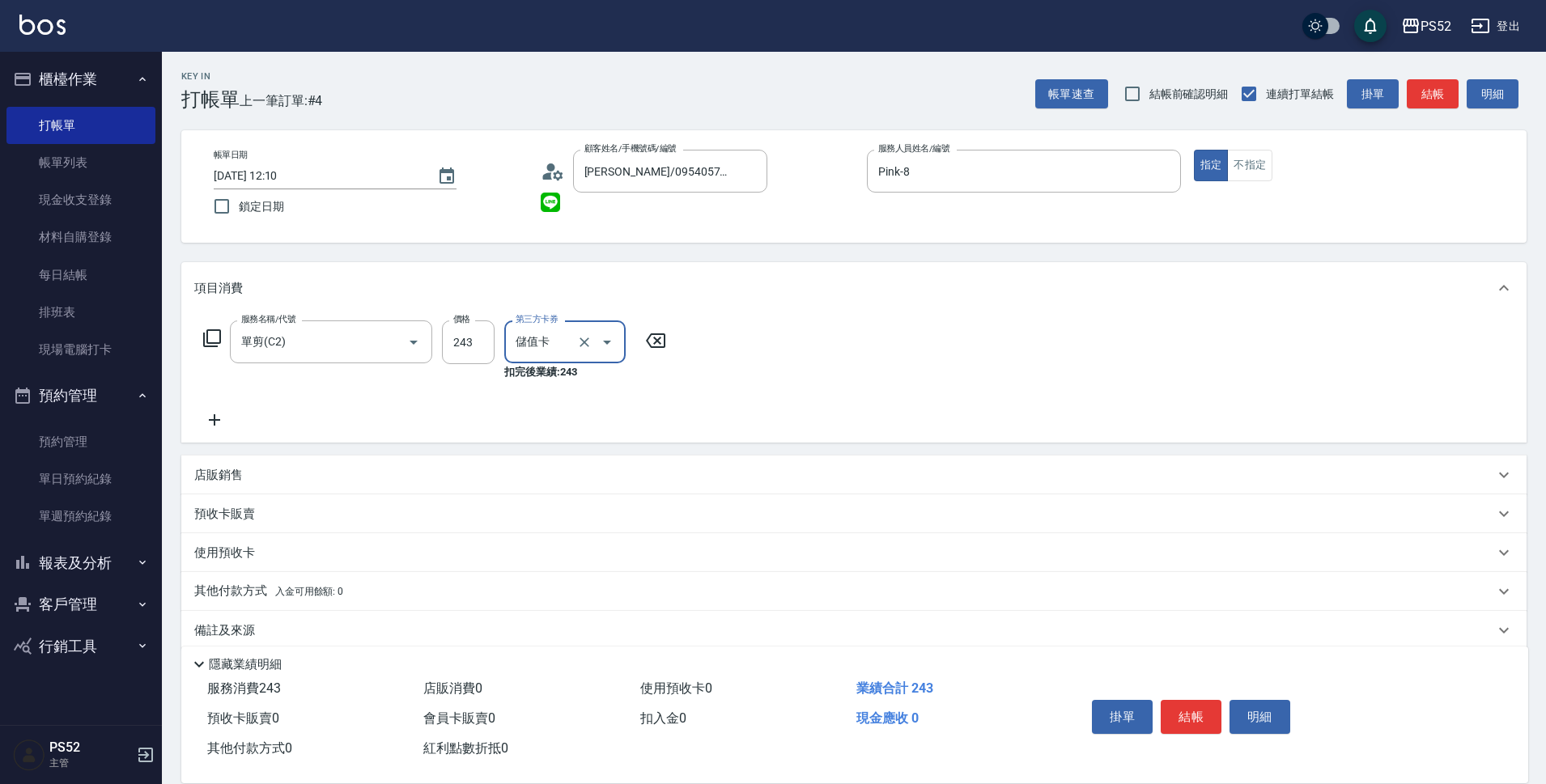
type input "儲值卡"
click at [1186, 701] on button "結帳" at bounding box center [1191, 717] width 61 height 34
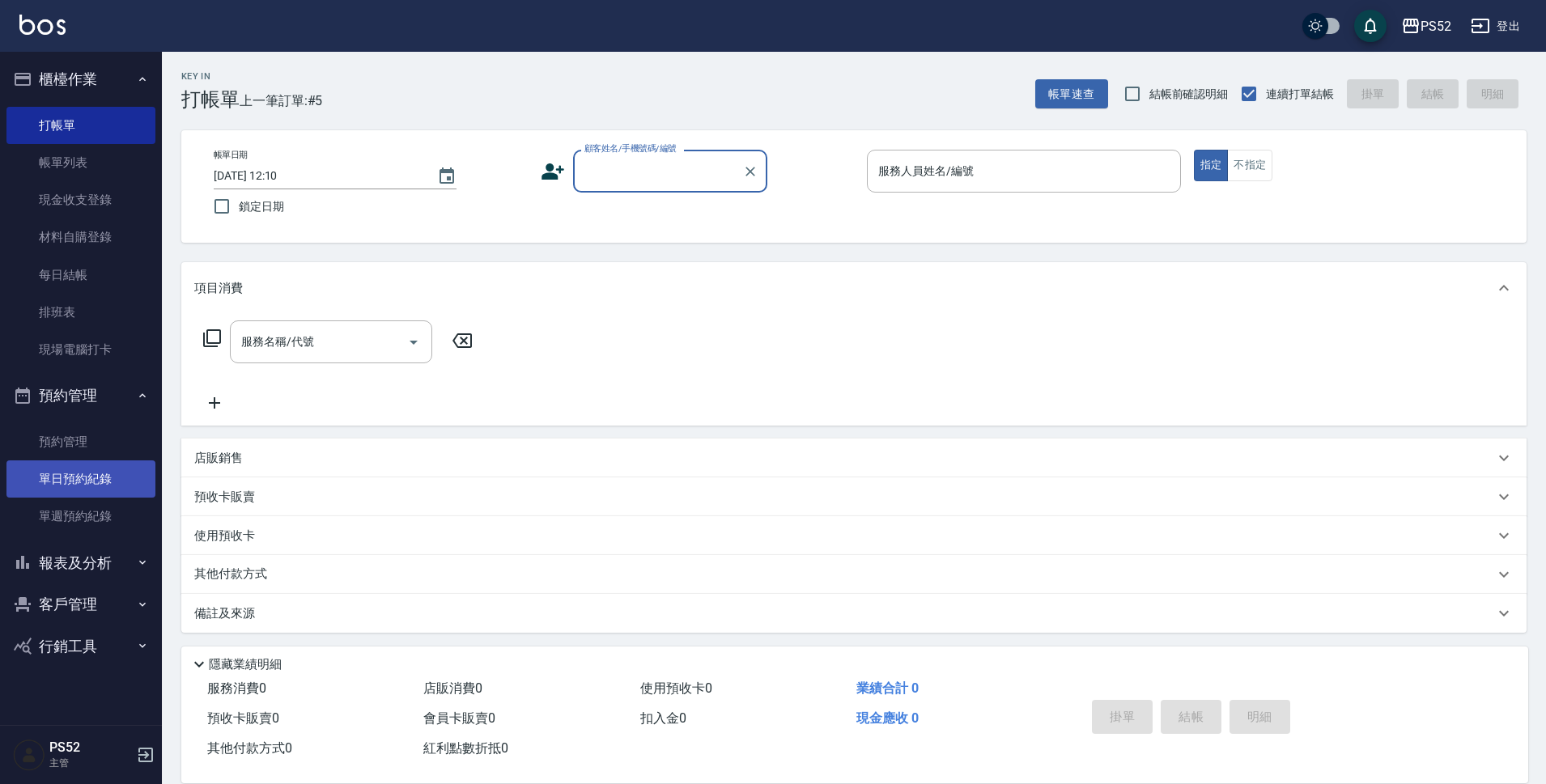
click at [73, 475] on link "單日預約紀錄" at bounding box center [80, 479] width 149 height 37
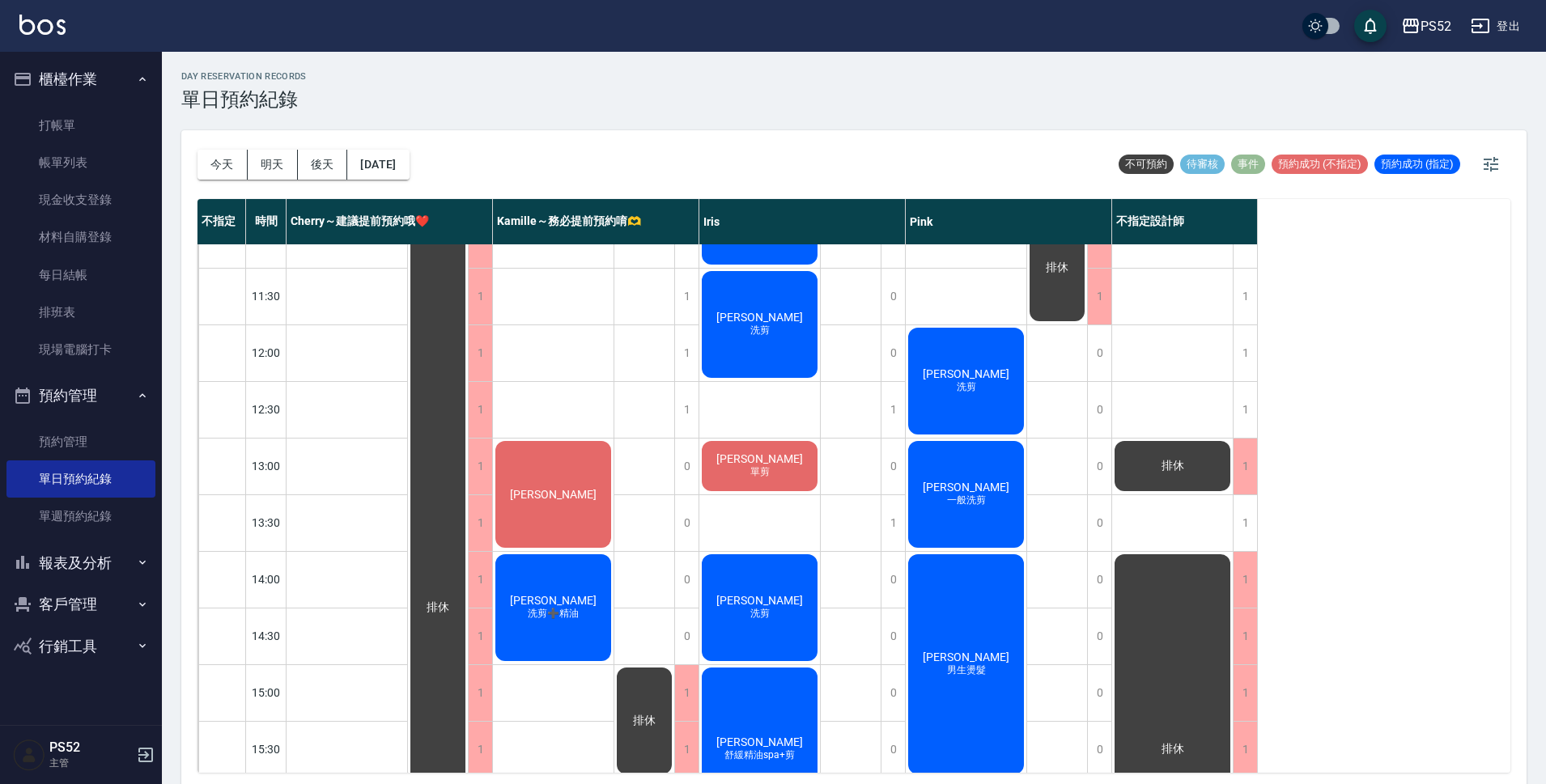
scroll to position [79, 0]
